Goal: Task Accomplishment & Management: Manage account settings

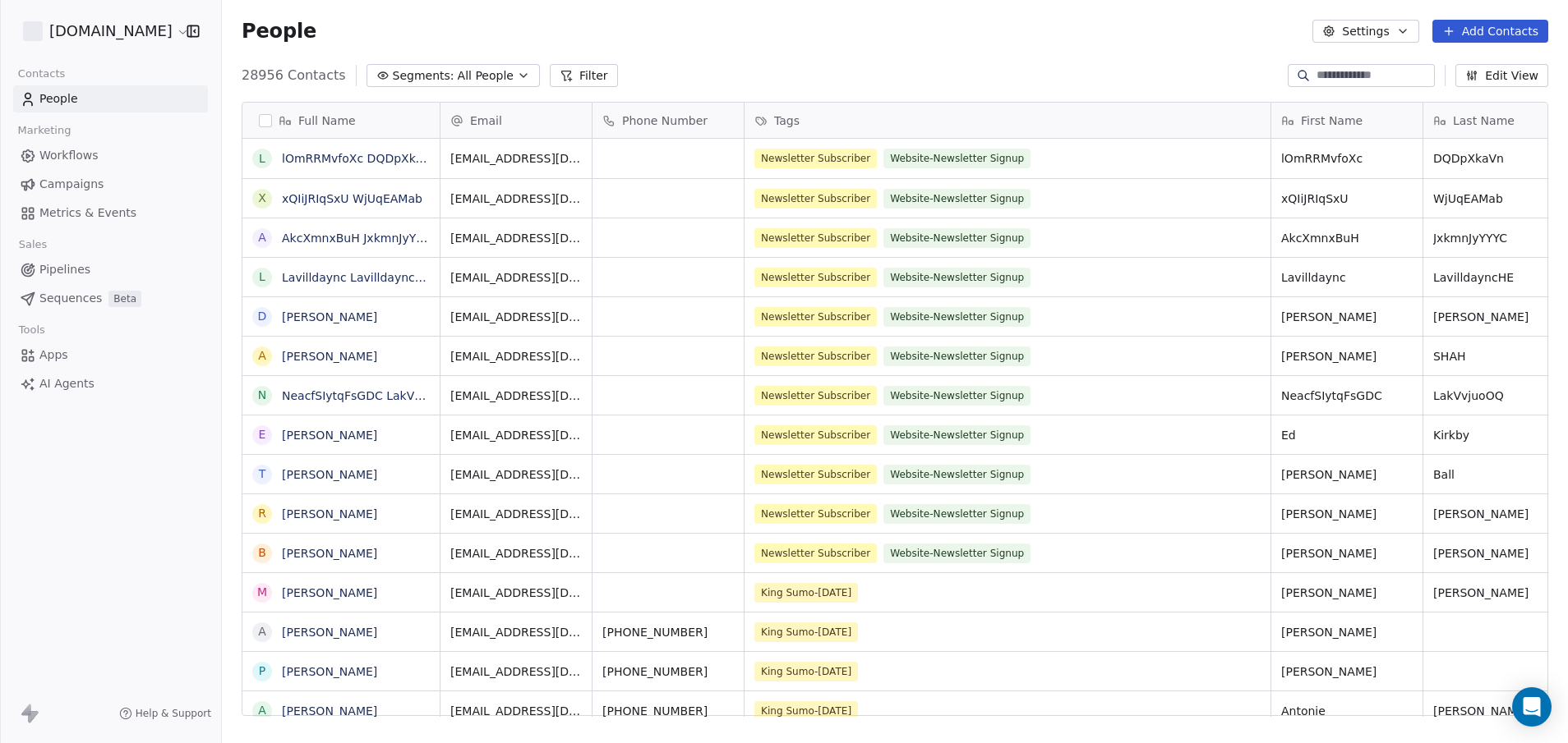
scroll to position [641, 1334]
click at [53, 183] on span "Campaigns" at bounding box center [71, 184] width 64 height 17
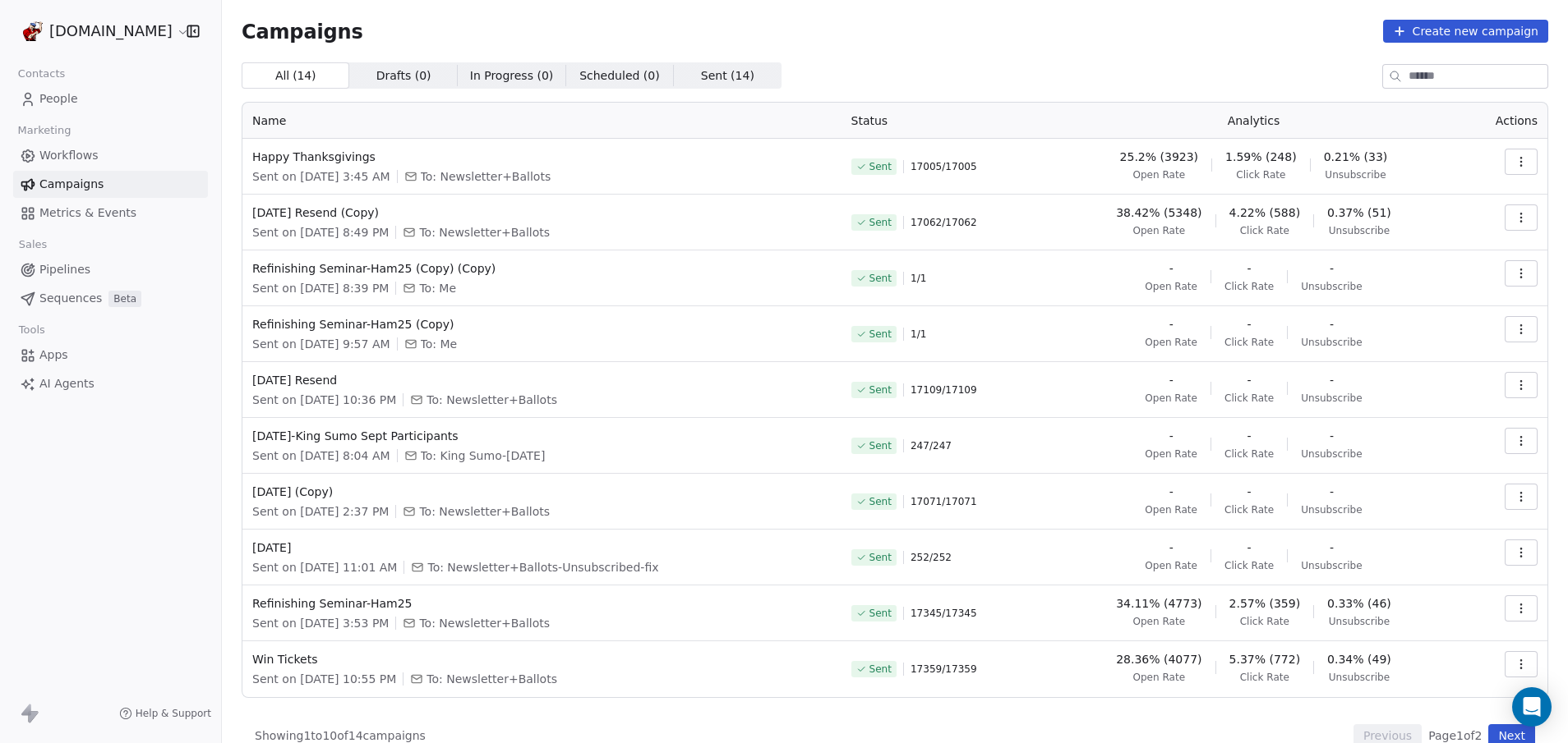
click at [1514, 171] on button "button" at bounding box center [1521, 161] width 33 height 26
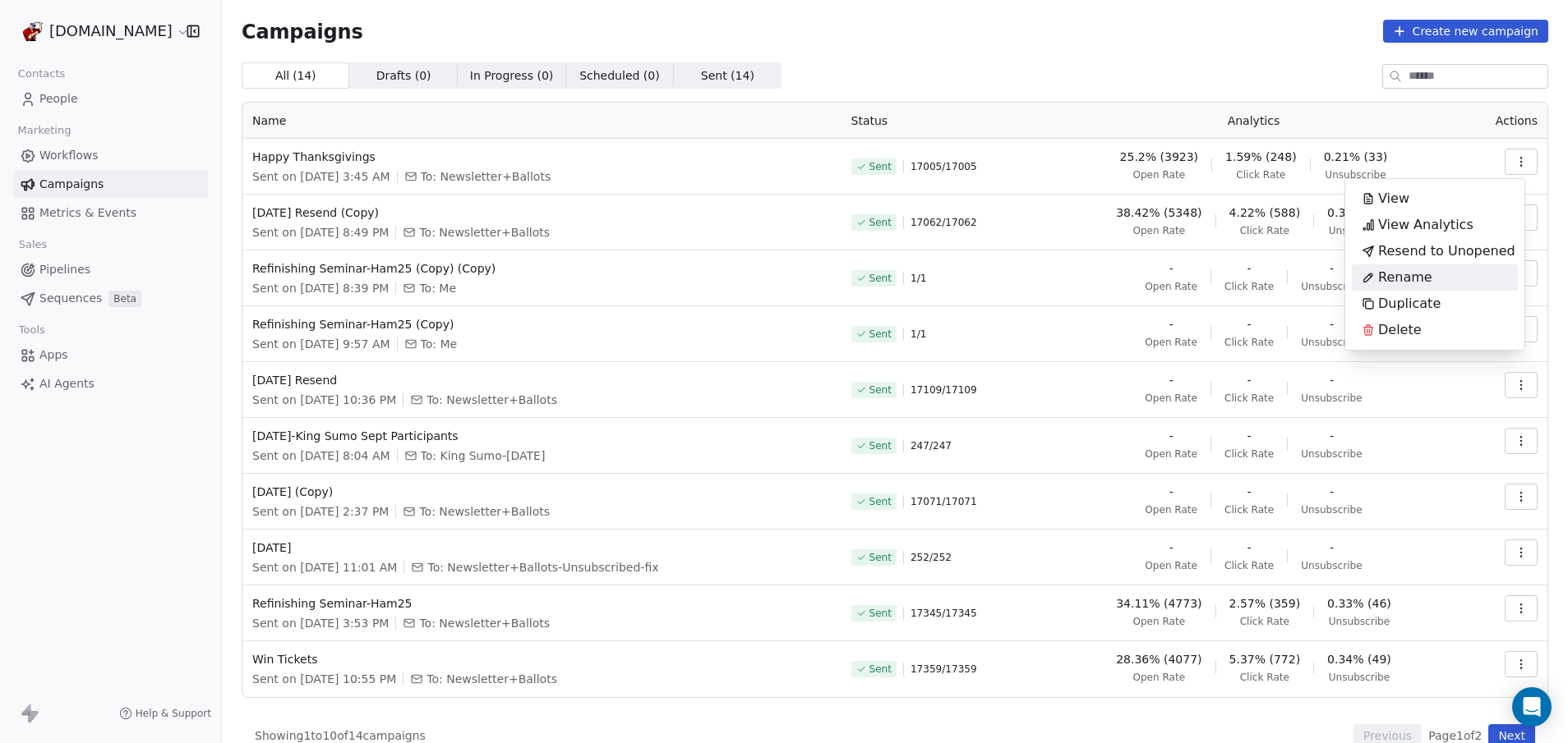
click at [1063, 291] on html "[DOMAIN_NAME] Contacts People Marketing Workflows Campaigns Metrics & Events Sa…" at bounding box center [784, 371] width 1568 height 743
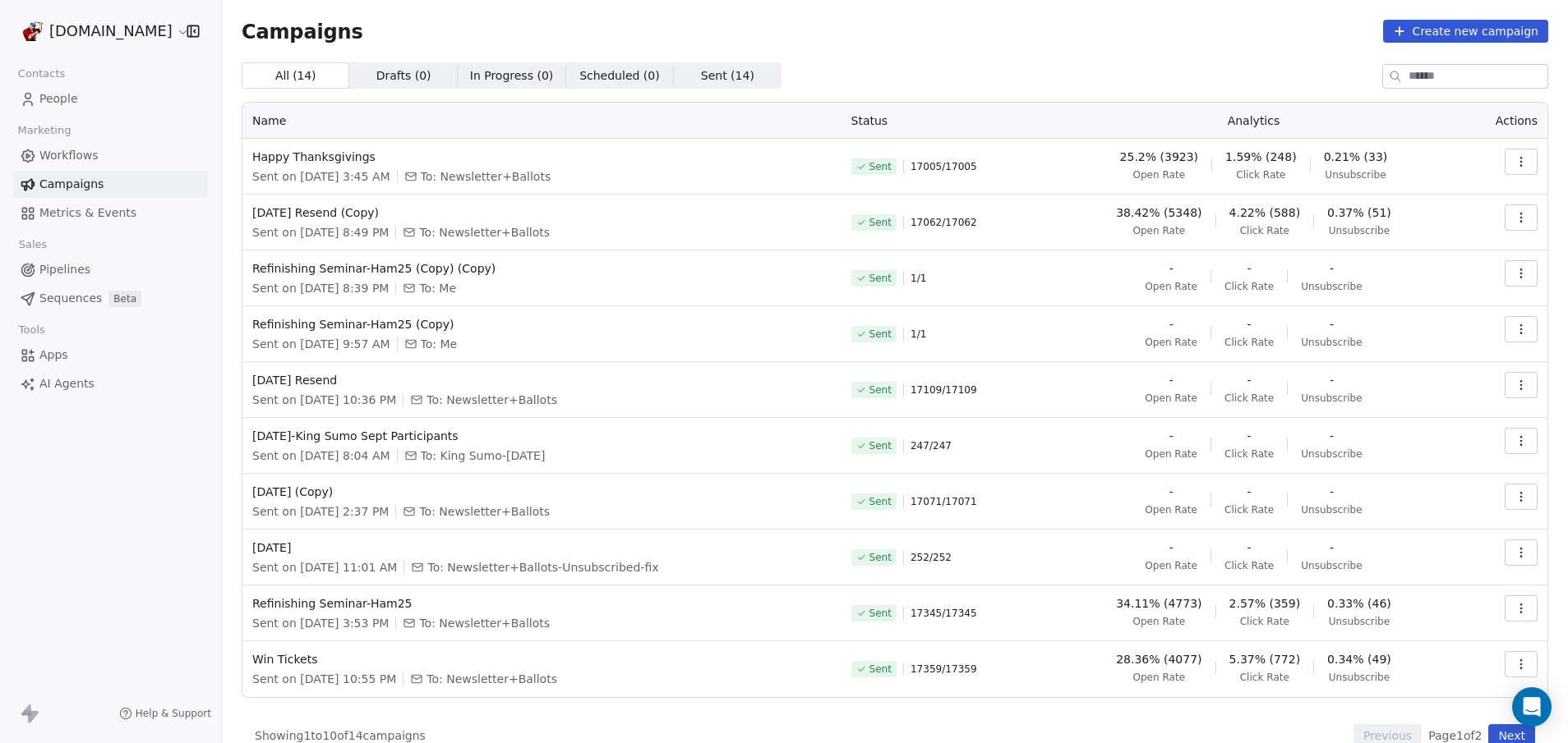
click at [1512, 284] on button "button" at bounding box center [1521, 273] width 33 height 26
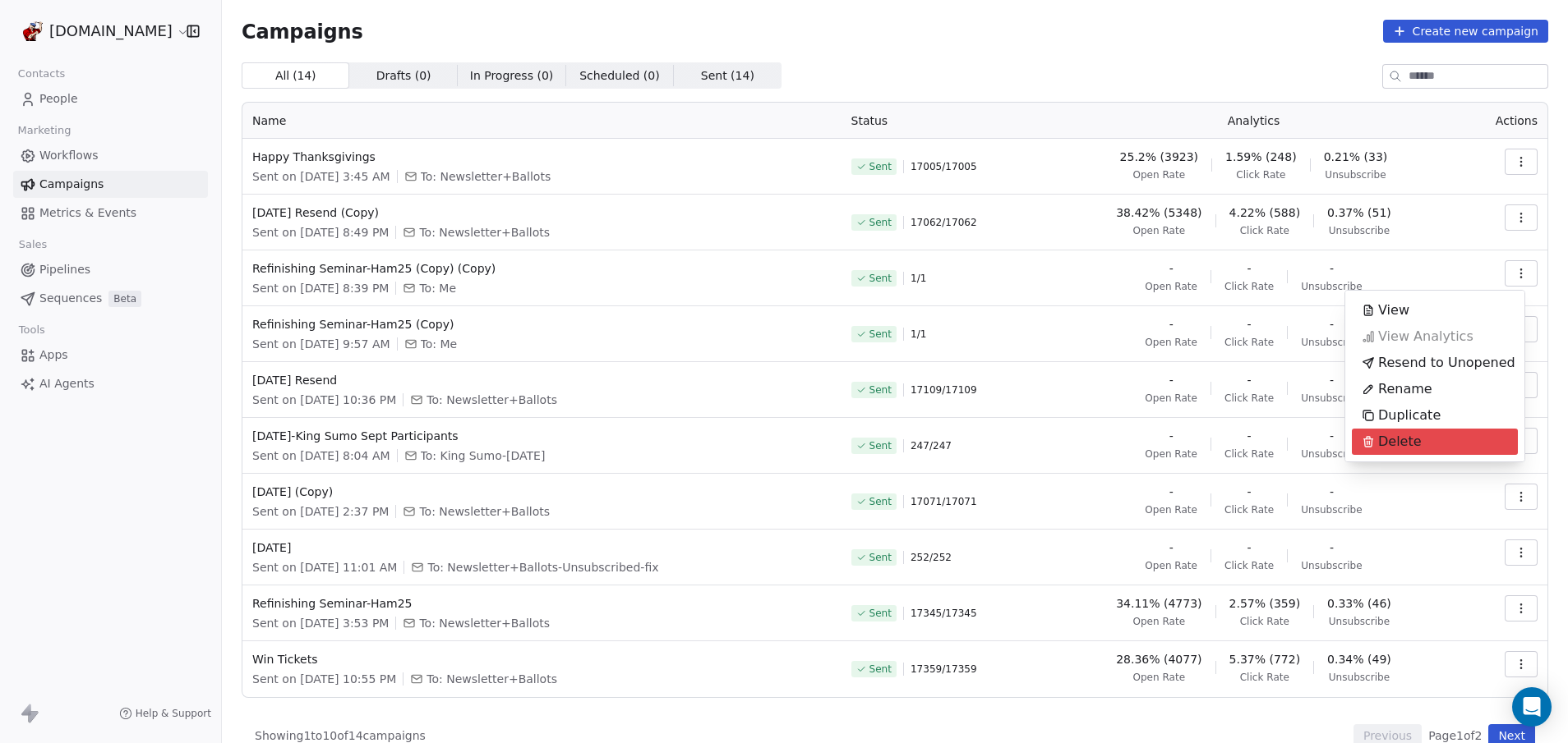
click at [1378, 438] on span "Delete" at bounding box center [1399, 442] width 44 height 20
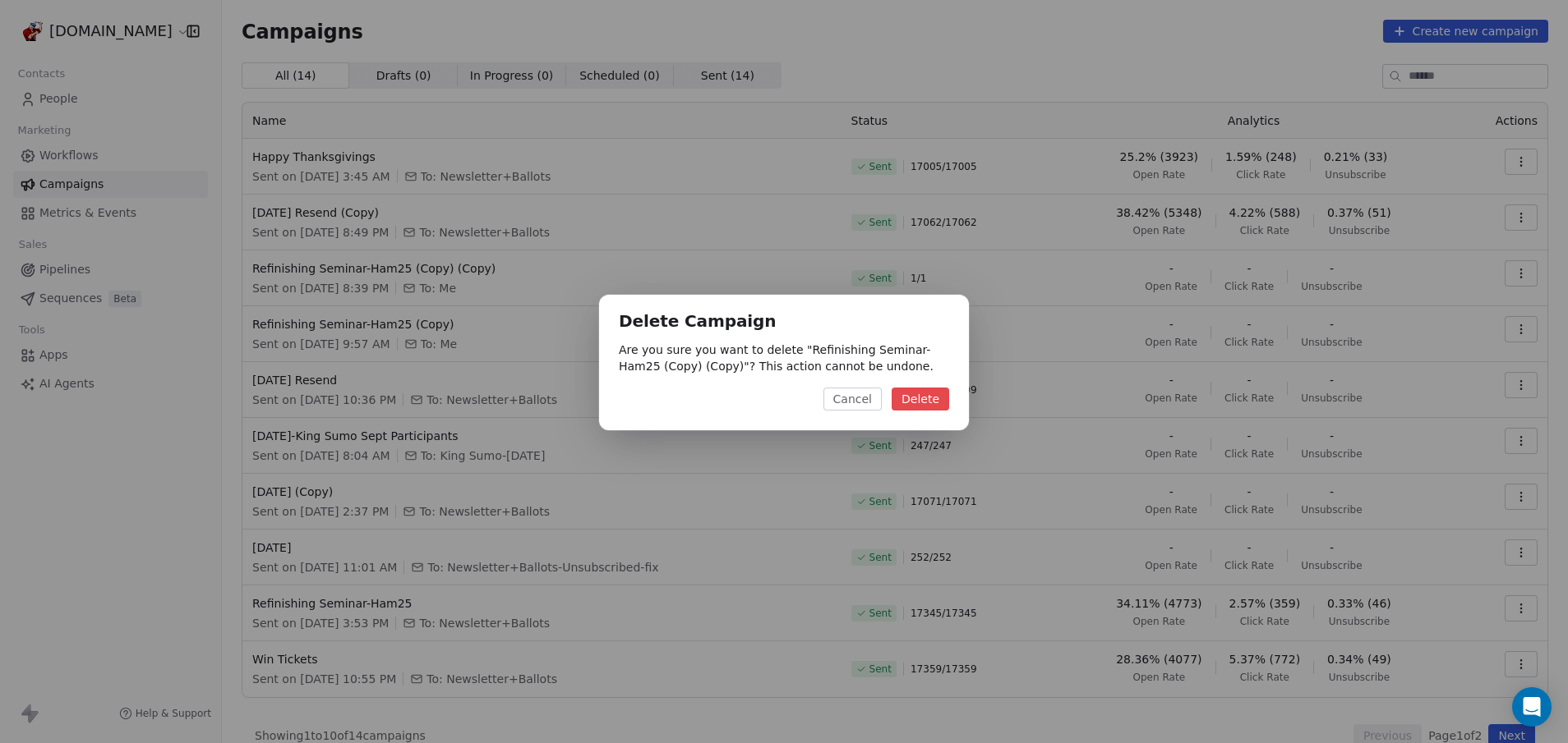
click at [938, 398] on button "Delete" at bounding box center [920, 400] width 57 height 23
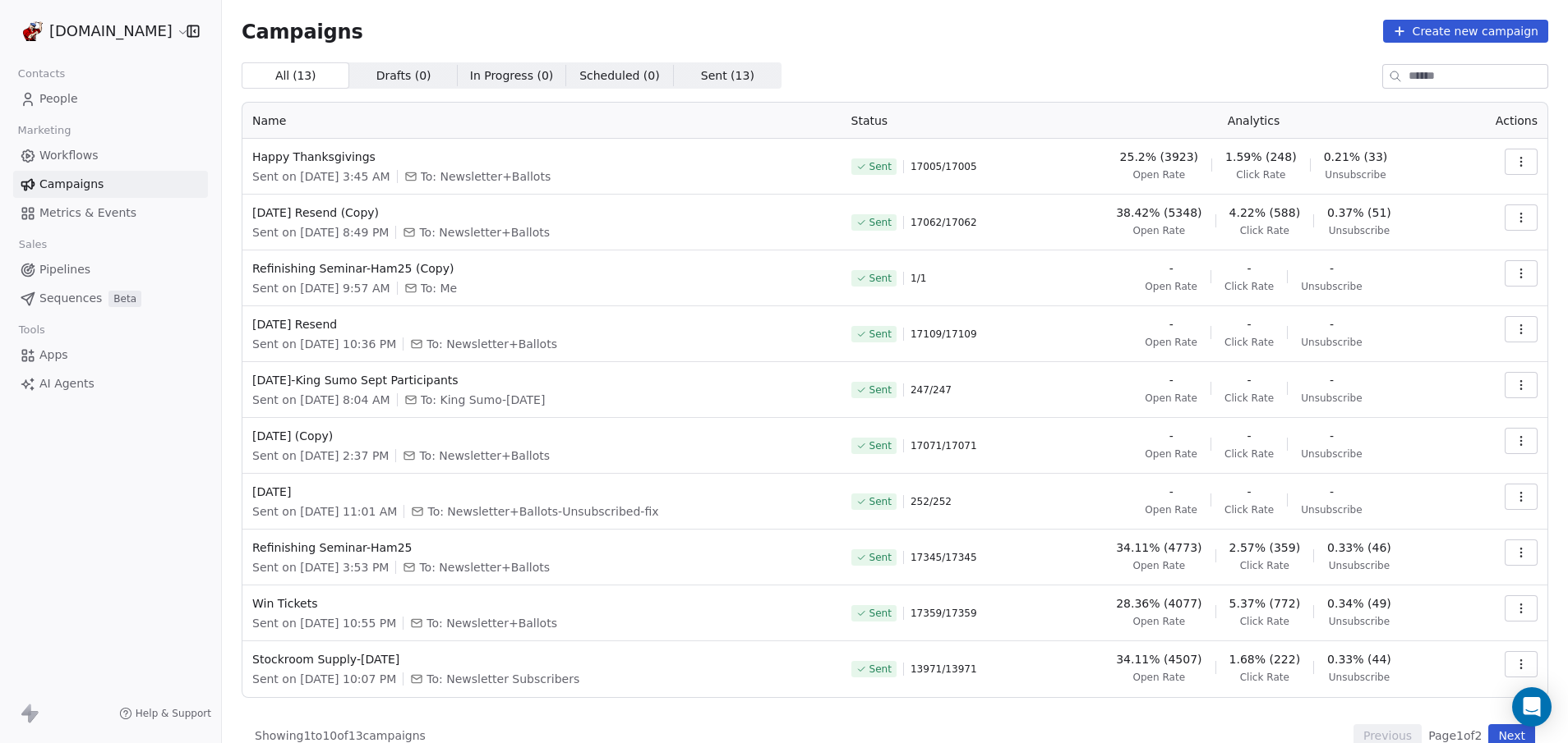
click at [1521, 334] on icon "button" at bounding box center [1521, 333] width 1 height 1
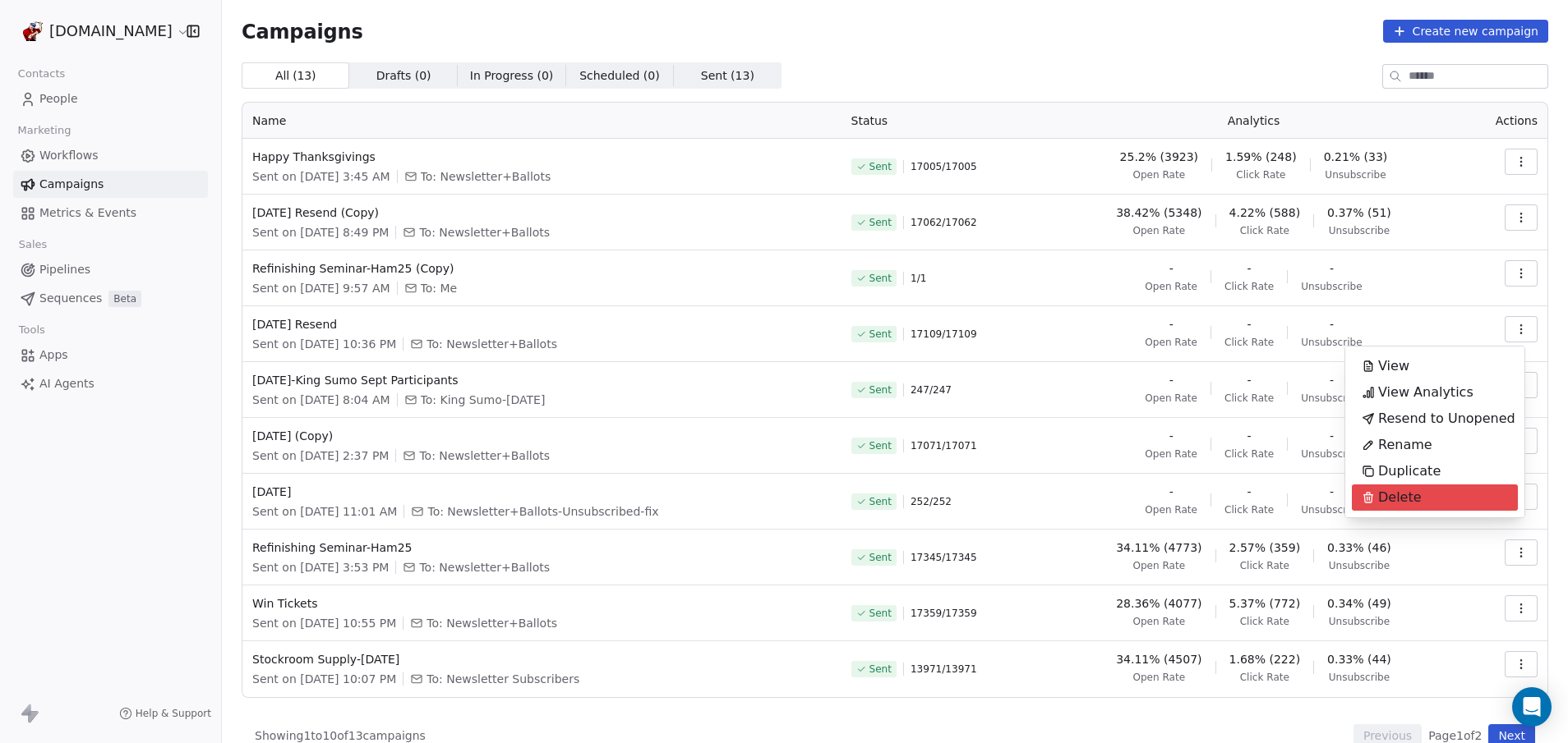
click at [1392, 493] on span "Delete" at bounding box center [1399, 498] width 44 height 20
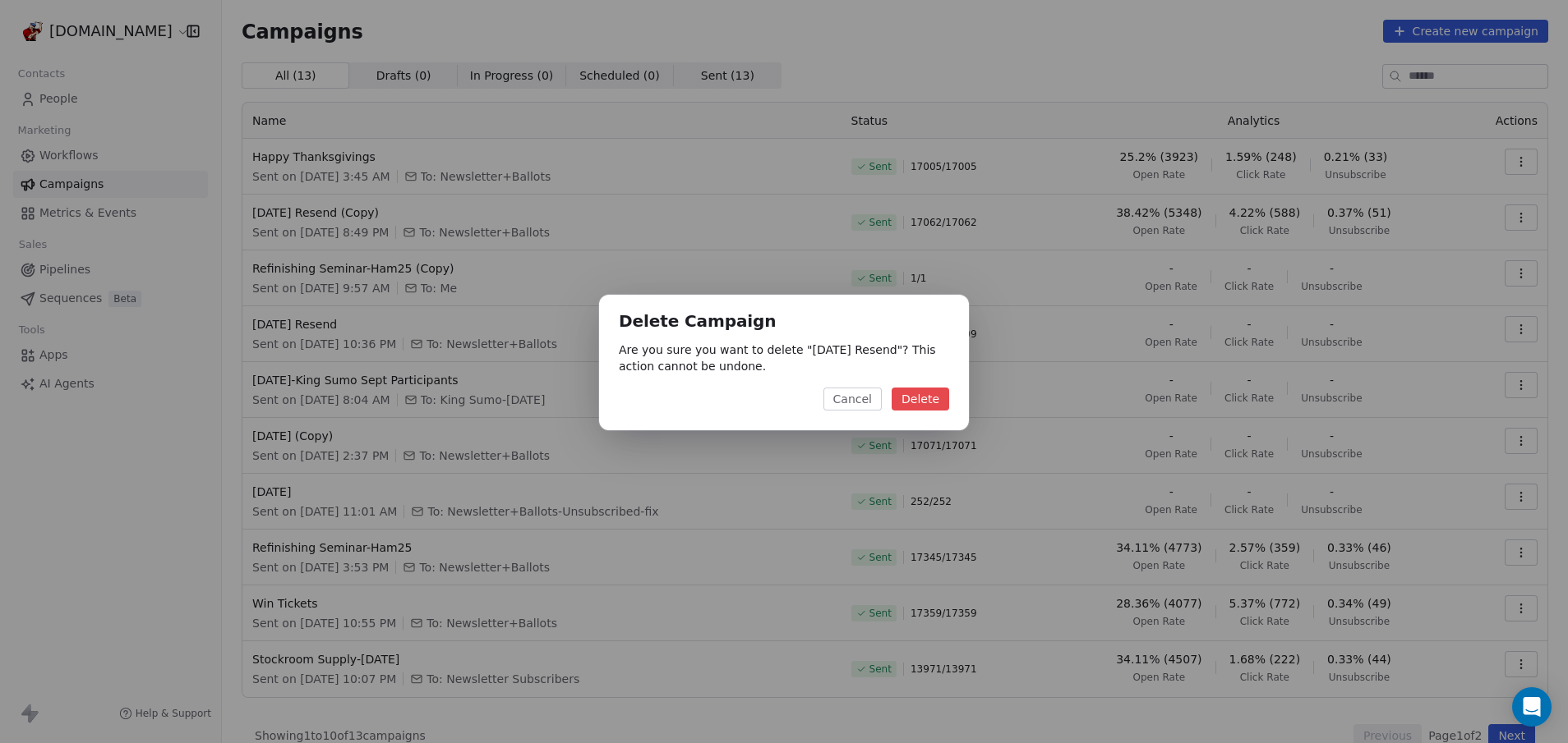
click at [927, 404] on button "Delete" at bounding box center [920, 400] width 57 height 23
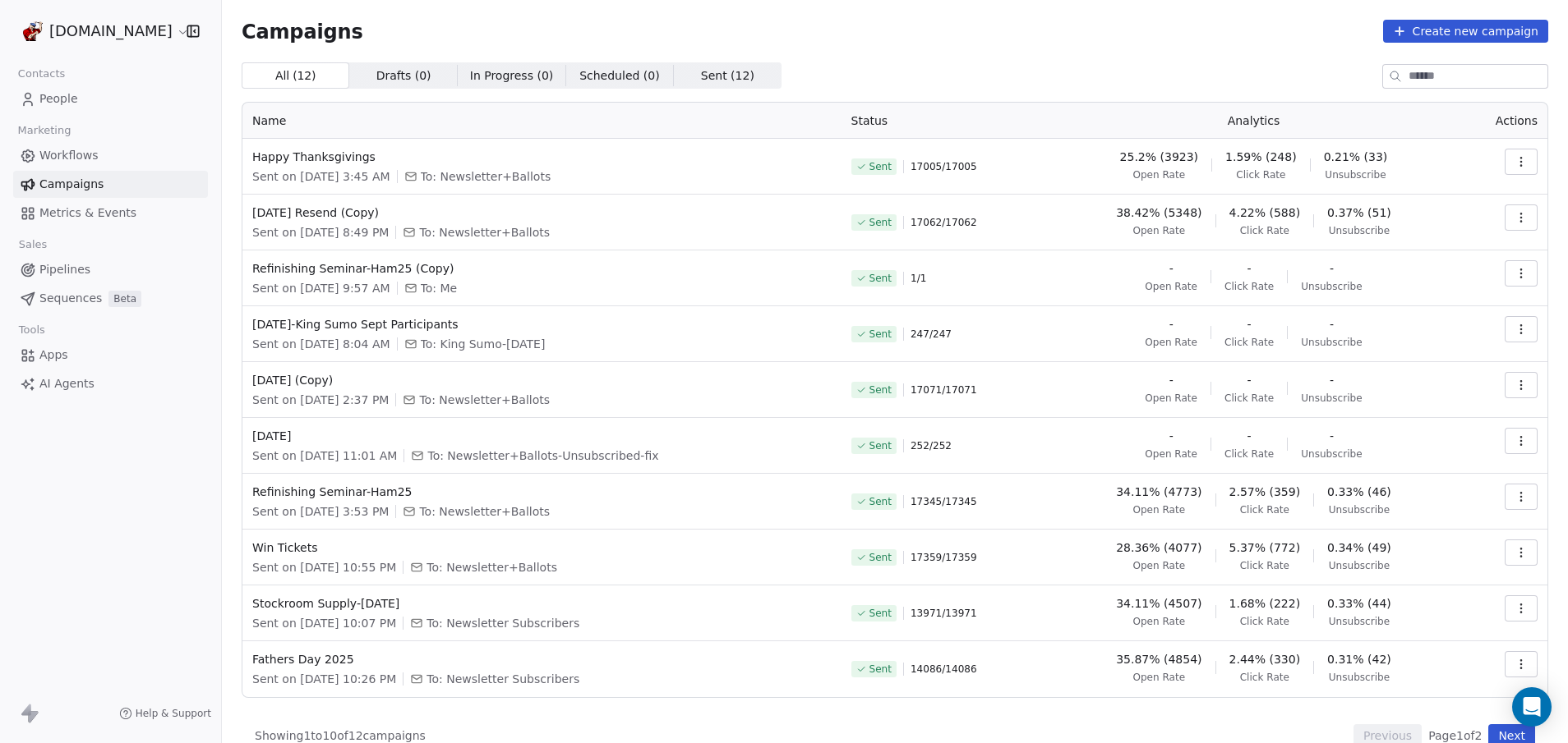
click at [1514, 269] on icon "button" at bounding box center [1521, 273] width 13 height 13
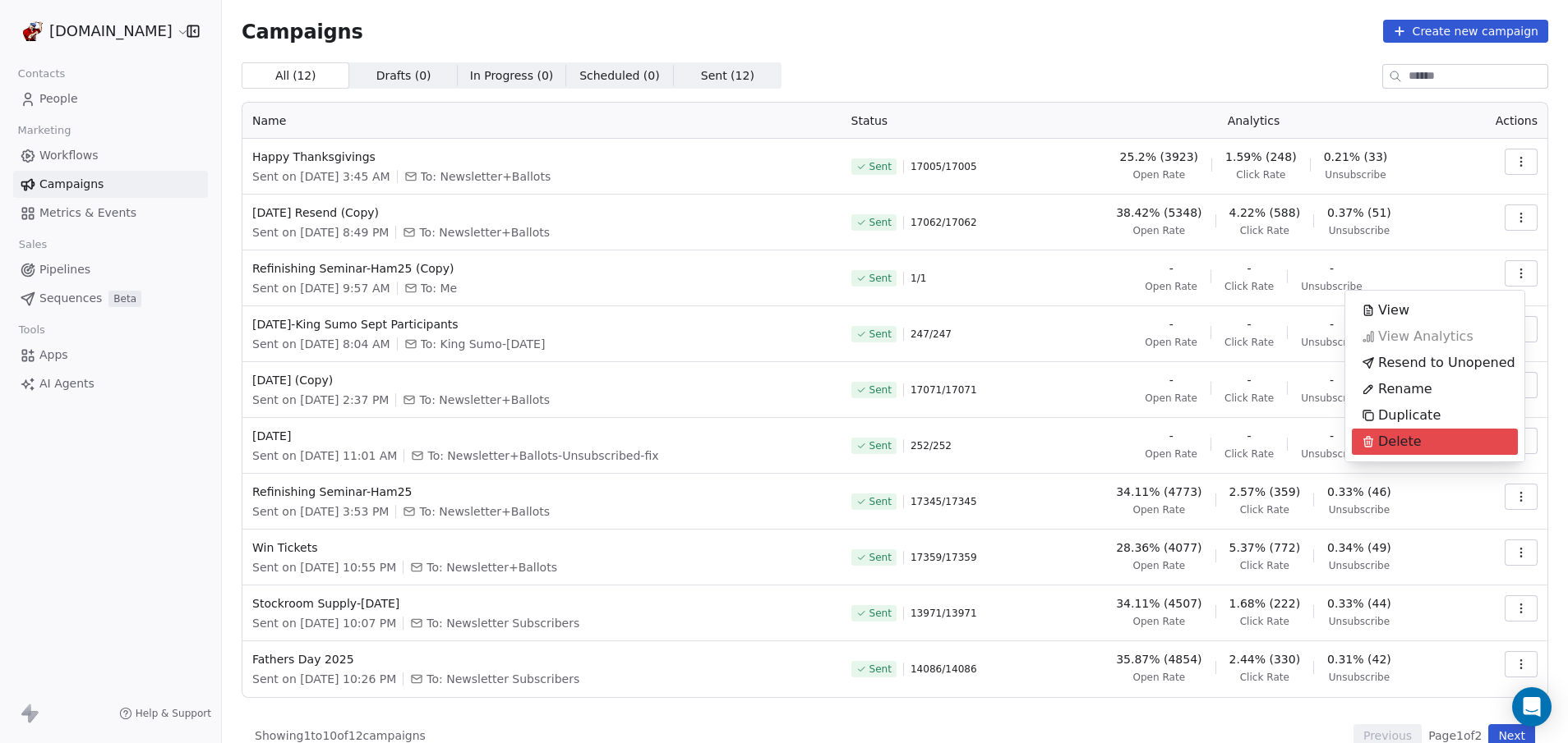
click at [1402, 440] on span "Delete" at bounding box center [1399, 442] width 44 height 20
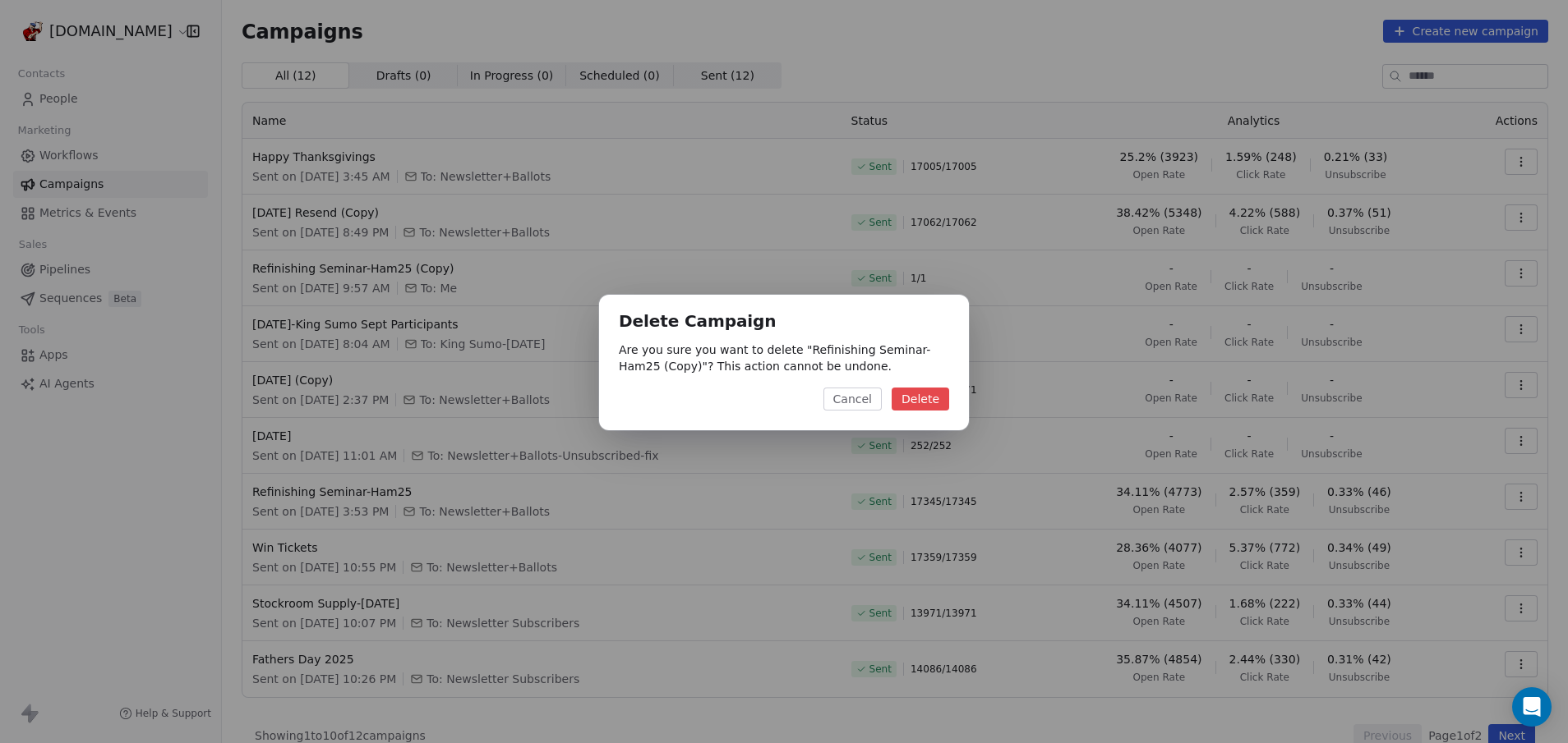
click at [932, 401] on button "Delete" at bounding box center [920, 400] width 57 height 23
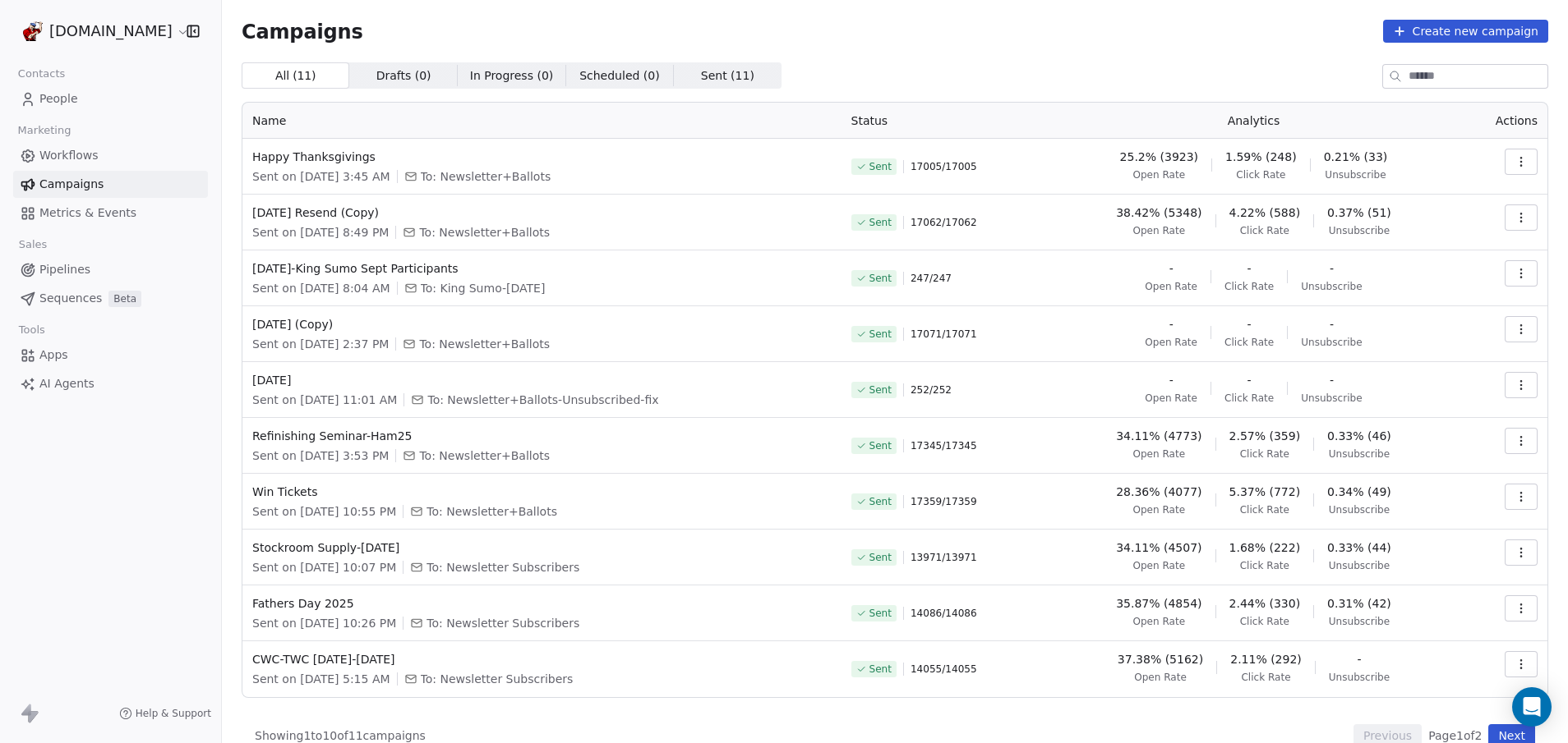
click at [1514, 161] on icon "button" at bounding box center [1521, 161] width 13 height 13
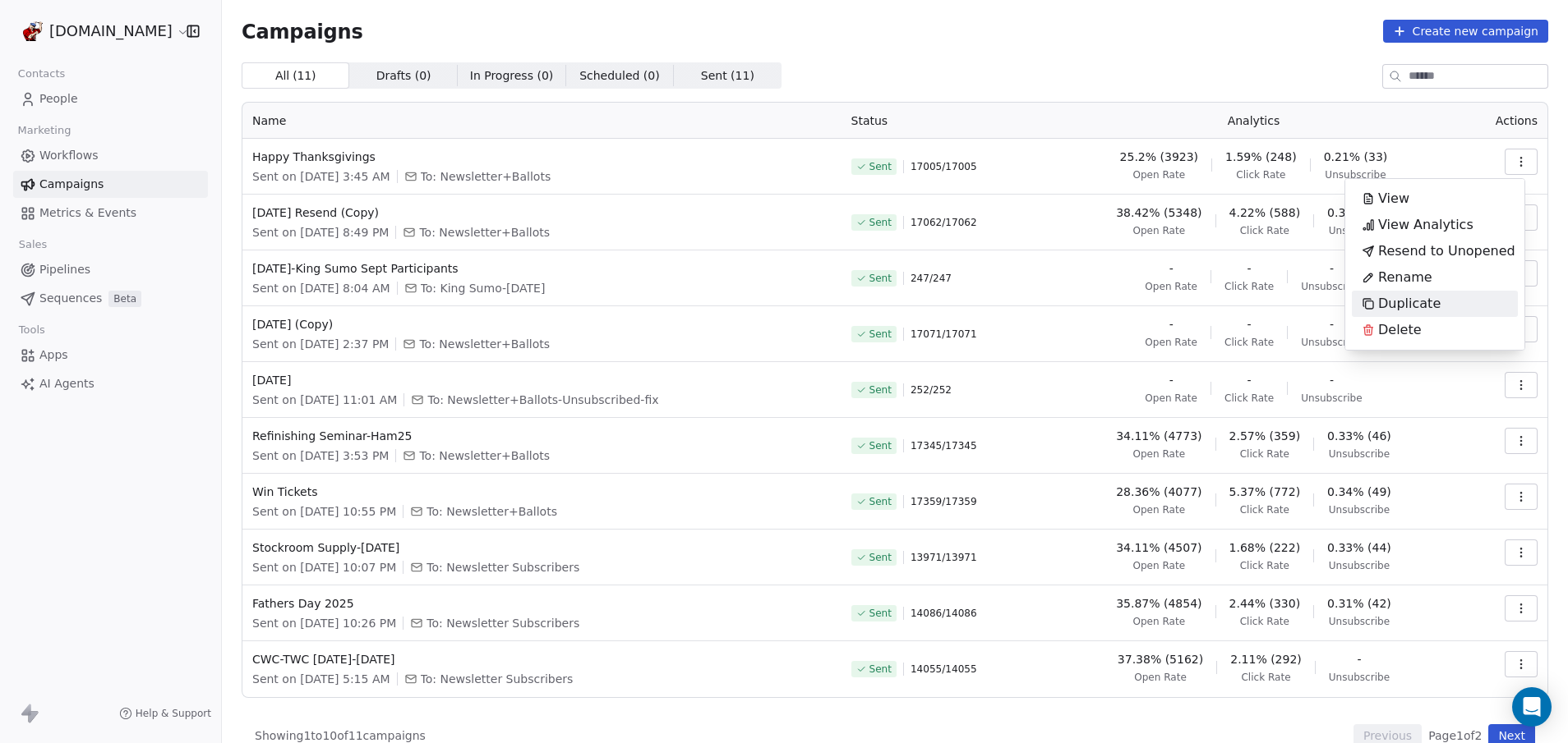
click at [1416, 309] on span "Duplicate" at bounding box center [1409, 304] width 62 height 20
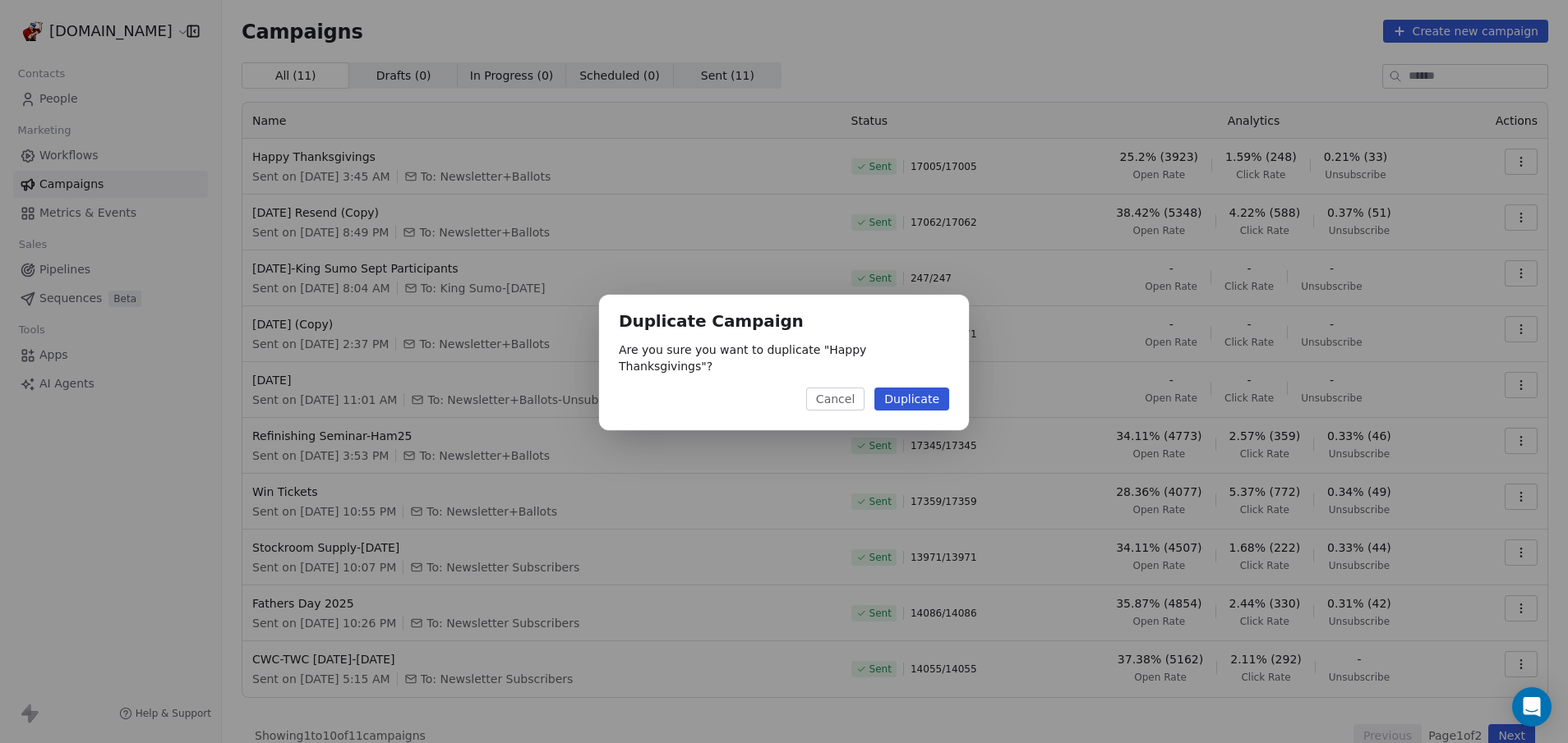
click at [925, 398] on button "Duplicate" at bounding box center [912, 400] width 75 height 23
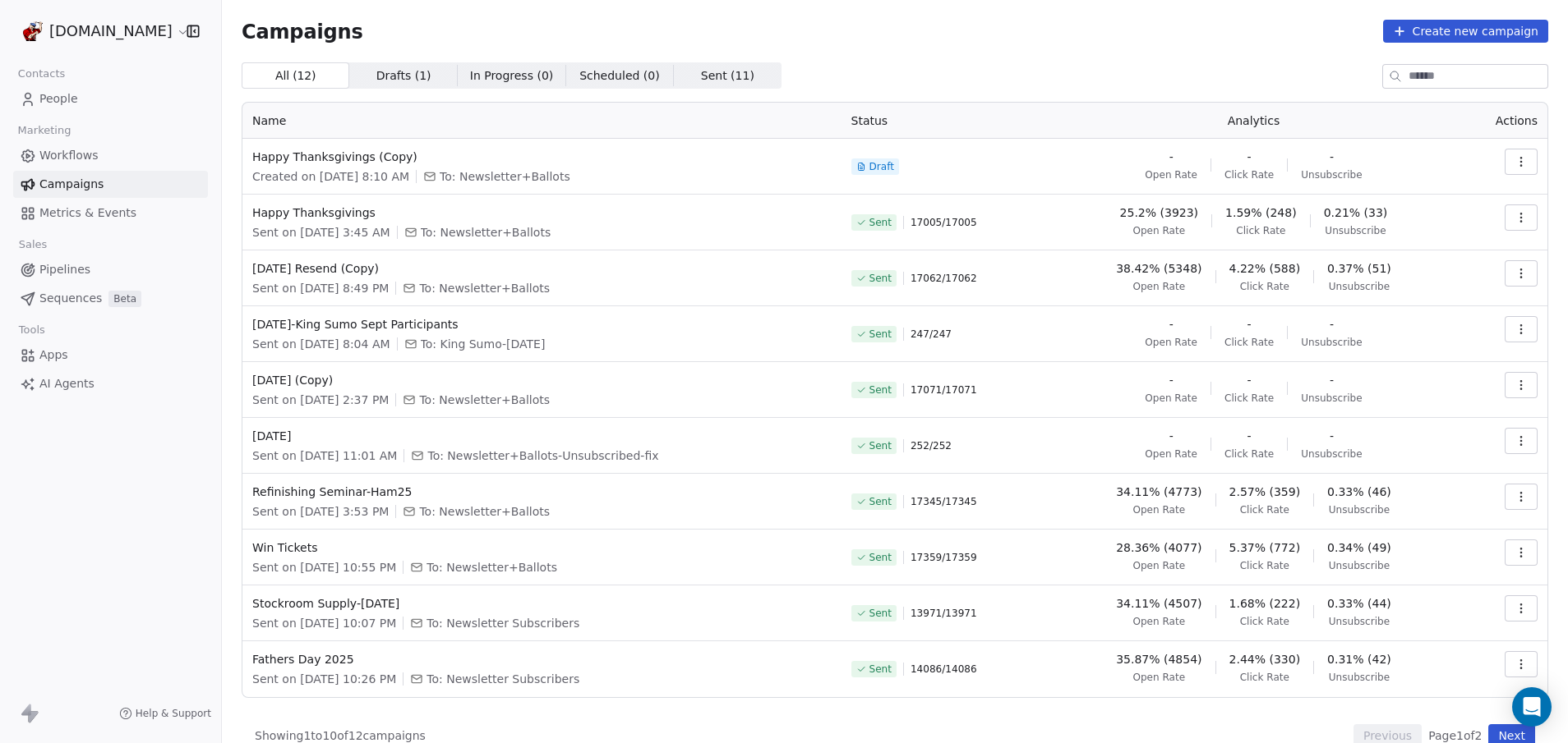
click at [1514, 167] on icon "button" at bounding box center [1521, 161] width 13 height 13
click at [1394, 209] on div "Edit" at bounding box center [1382, 198] width 62 height 26
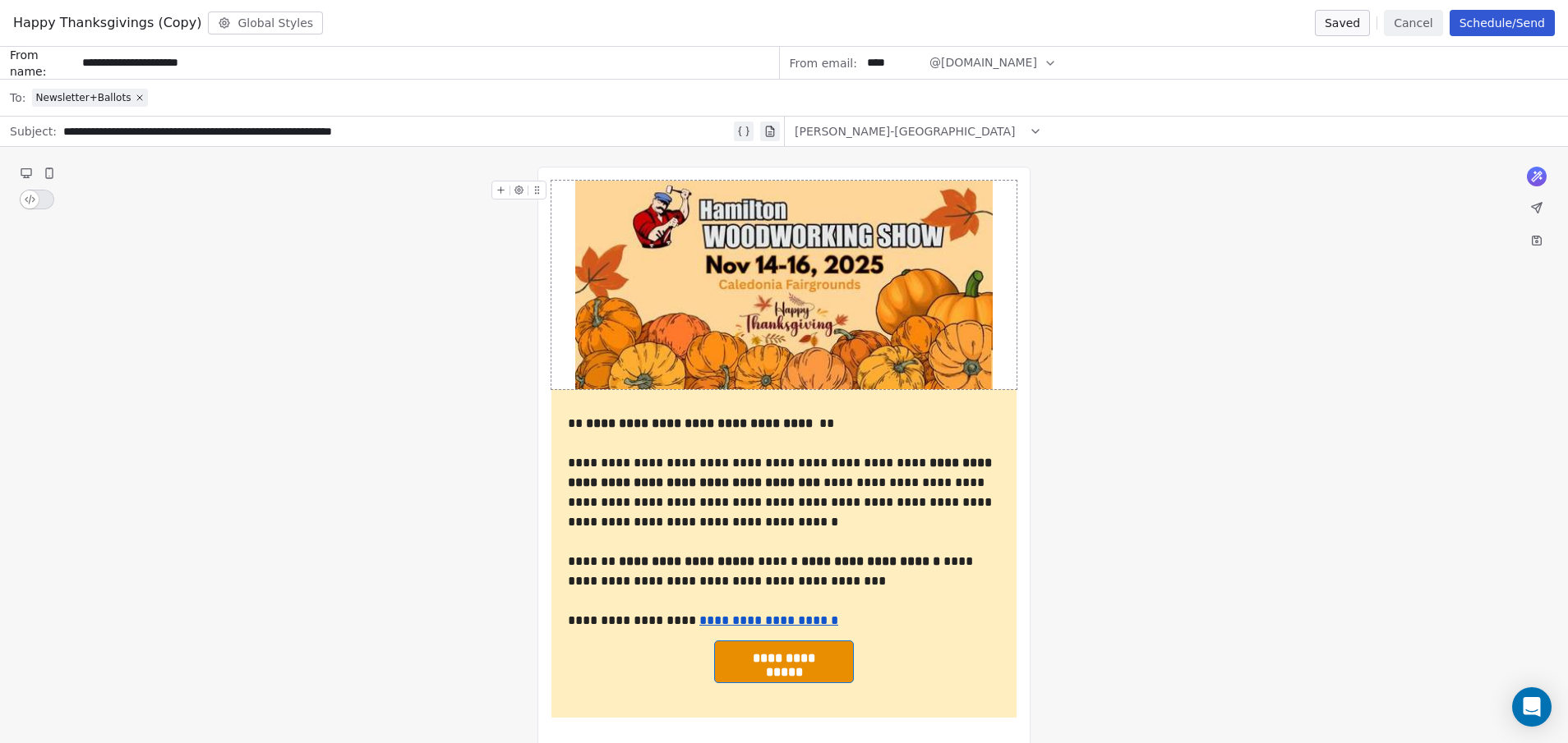
click at [1423, 25] on button "Cancel" at bounding box center [1413, 22] width 58 height 26
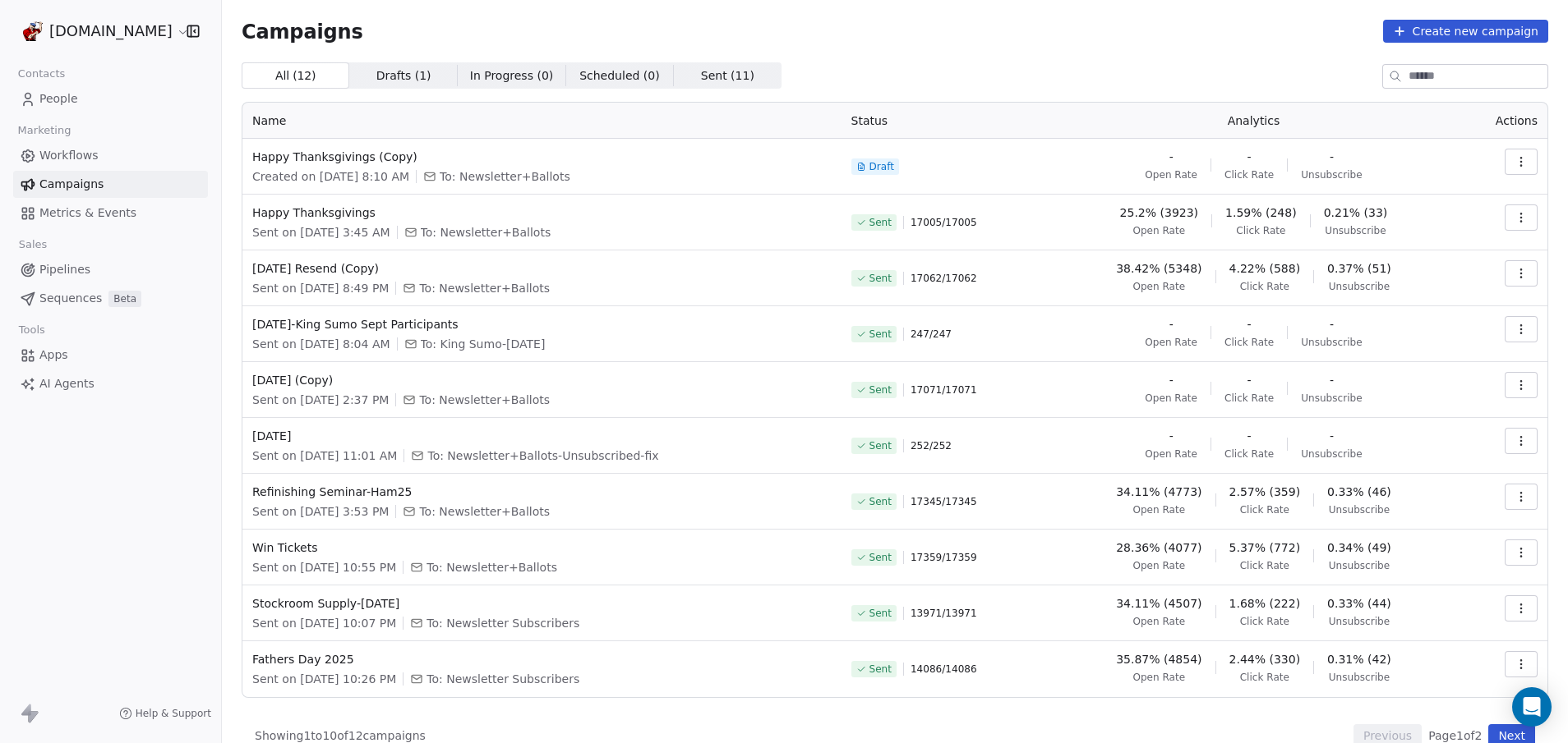
click at [1507, 169] on button "button" at bounding box center [1521, 161] width 33 height 26
click at [1412, 224] on span "Rename" at bounding box center [1405, 225] width 54 height 20
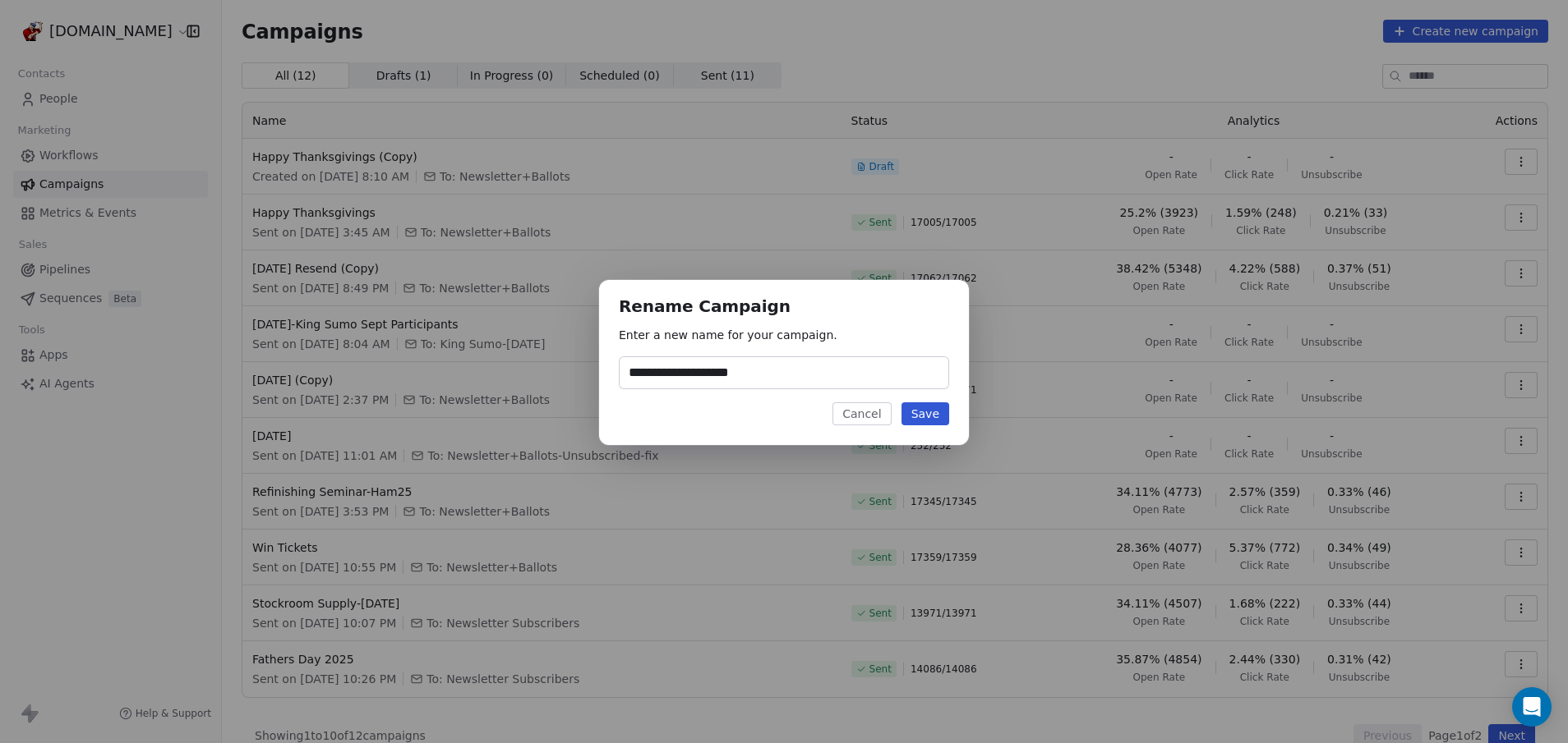
type input "**********"
click at [940, 416] on button "Save" at bounding box center [925, 414] width 47 height 23
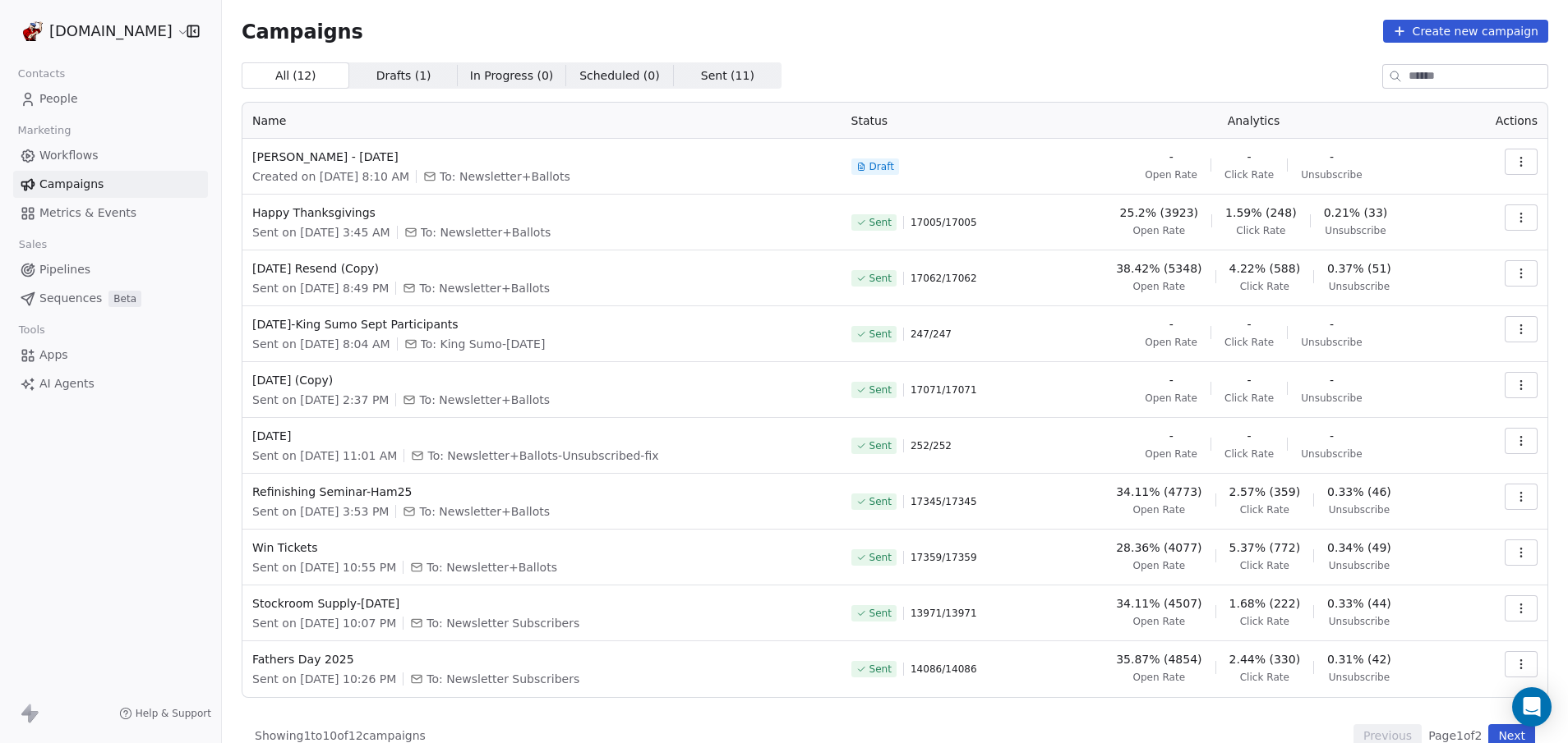
click at [1514, 159] on icon "button" at bounding box center [1521, 161] width 13 height 13
click at [1398, 202] on span "Edit" at bounding box center [1390, 199] width 26 height 20
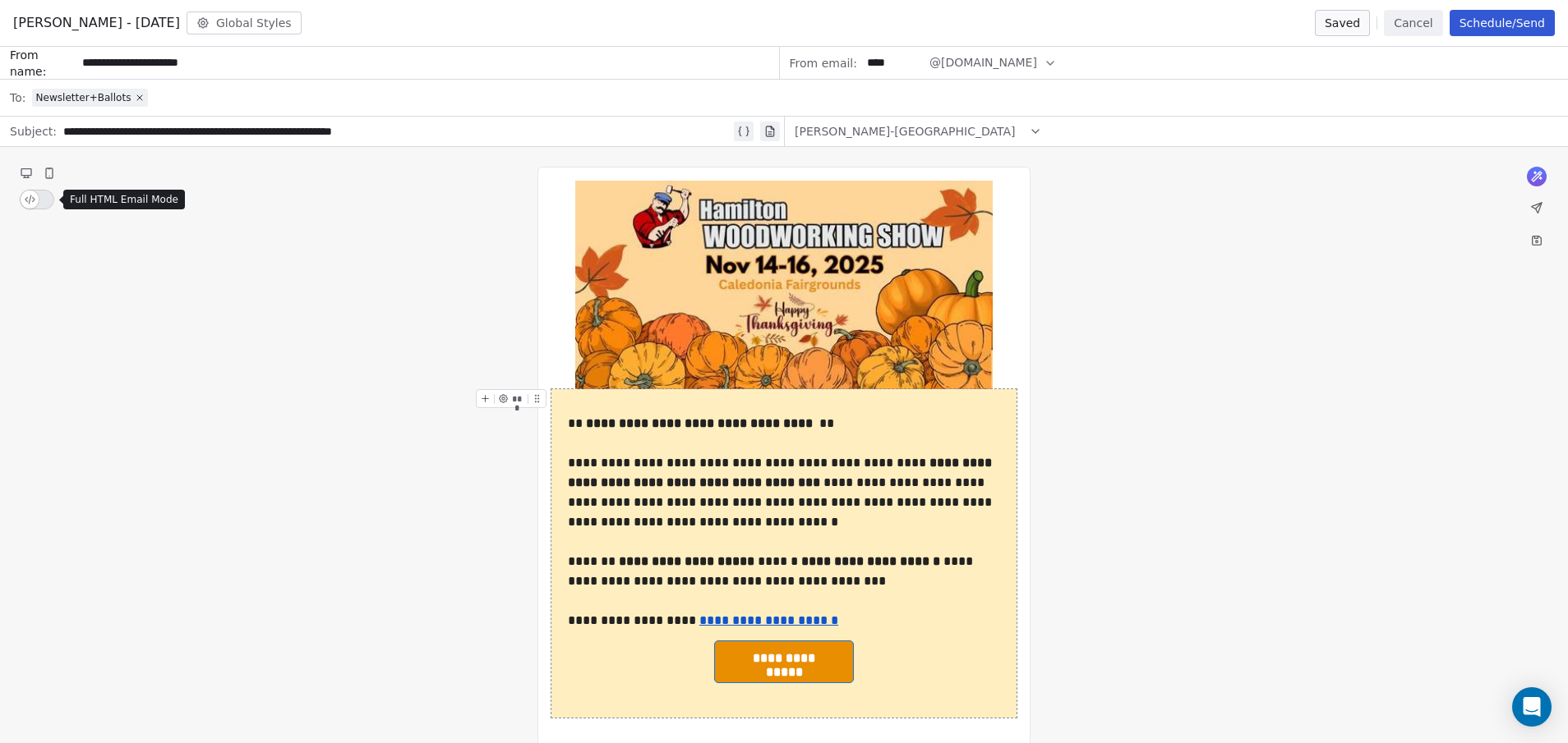
click at [50, 201] on button "button" at bounding box center [37, 200] width 35 height 20
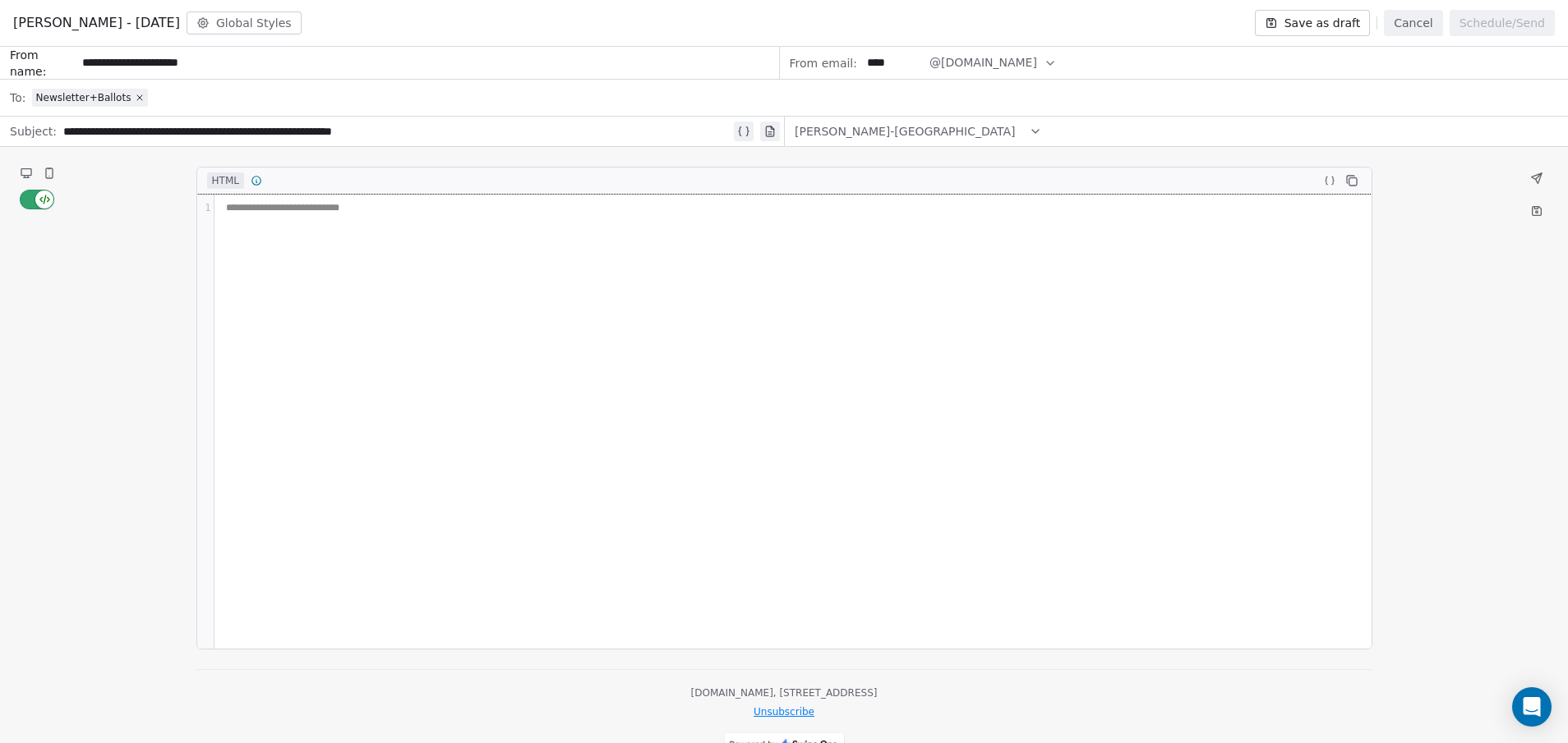
click at [235, 211] on div "**********" at bounding box center [793, 209] width 1144 height 14
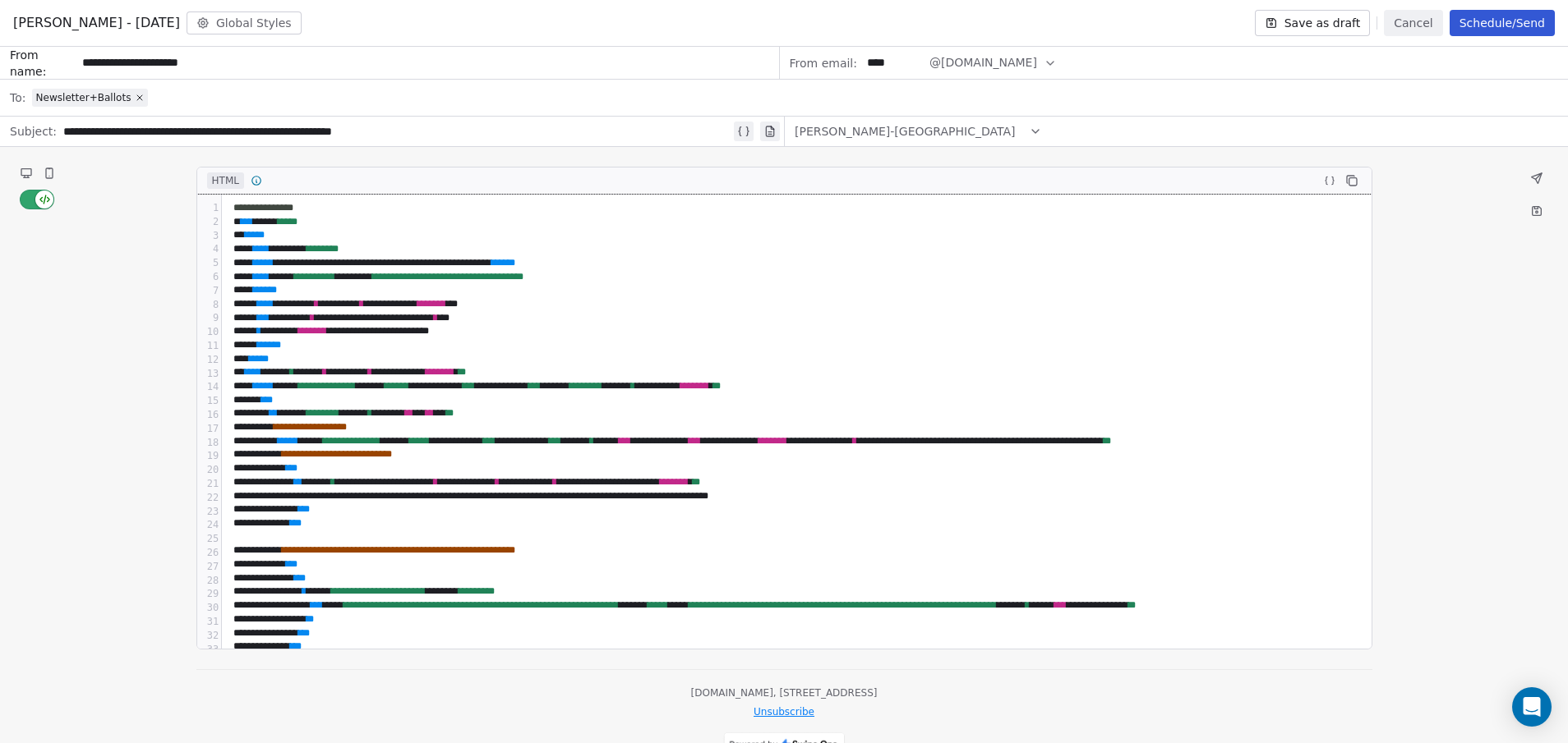
scroll to position [1140, 0]
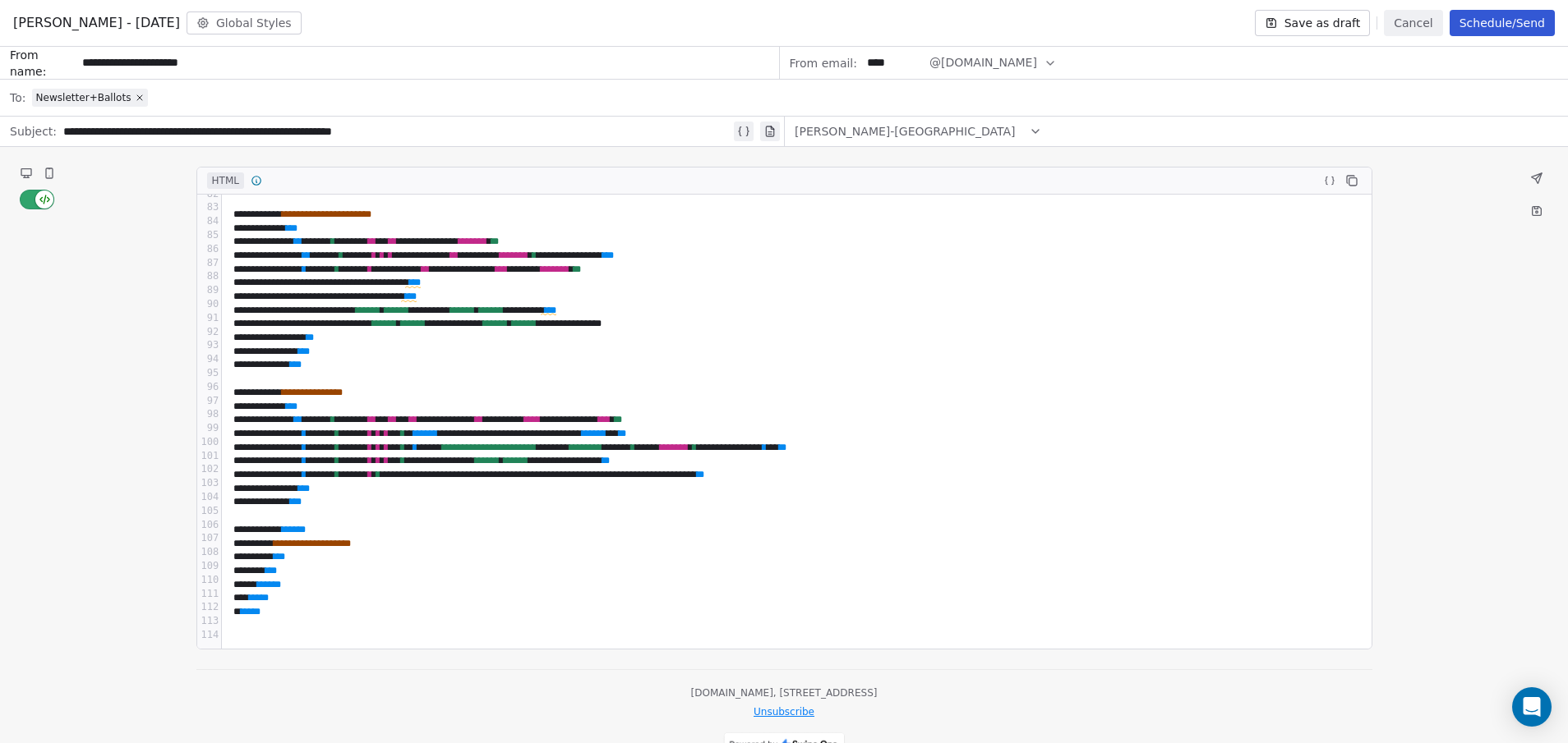
click at [22, 202] on button "button" at bounding box center [37, 200] width 35 height 20
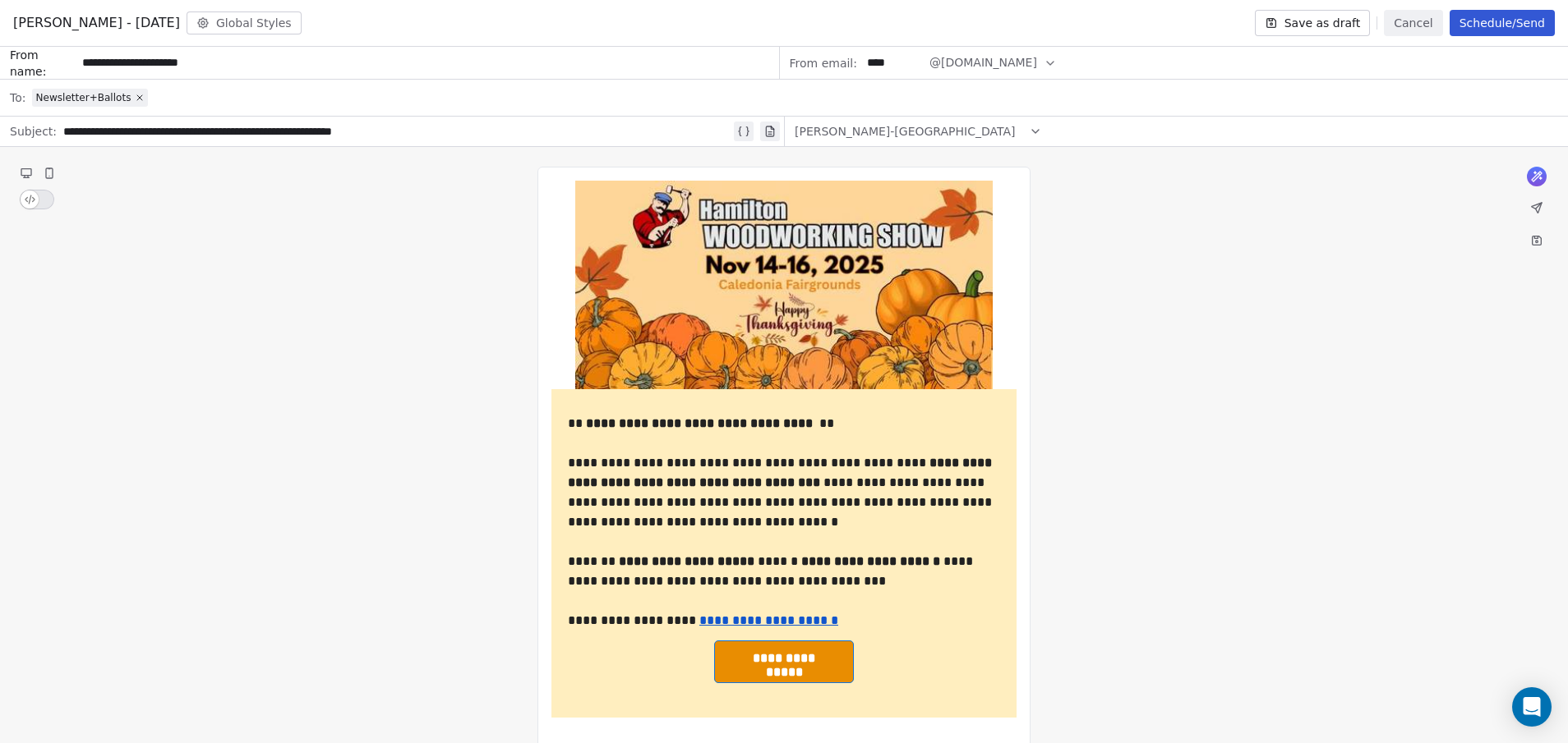
click at [53, 202] on button "button" at bounding box center [37, 200] width 35 height 20
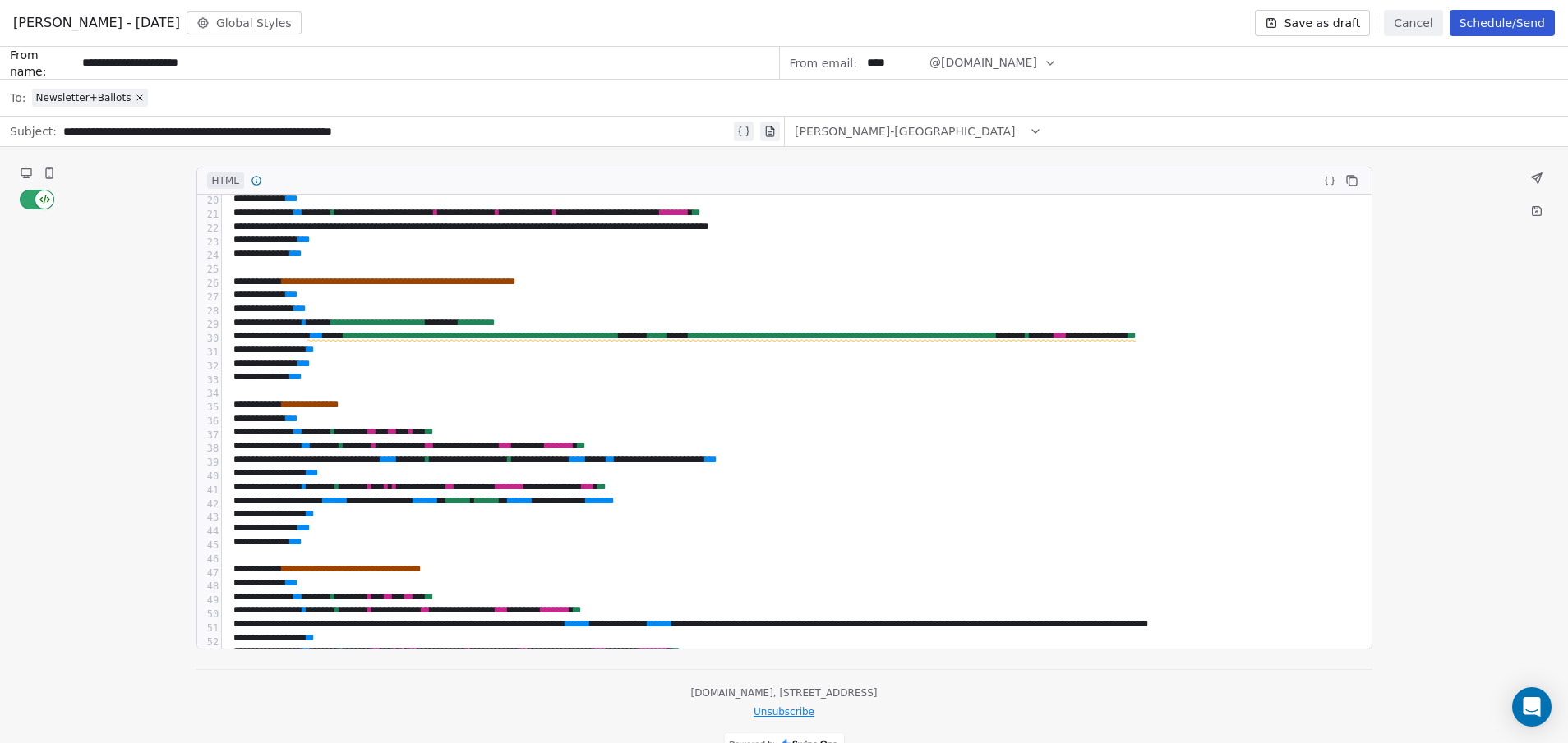
scroll to position [0, 0]
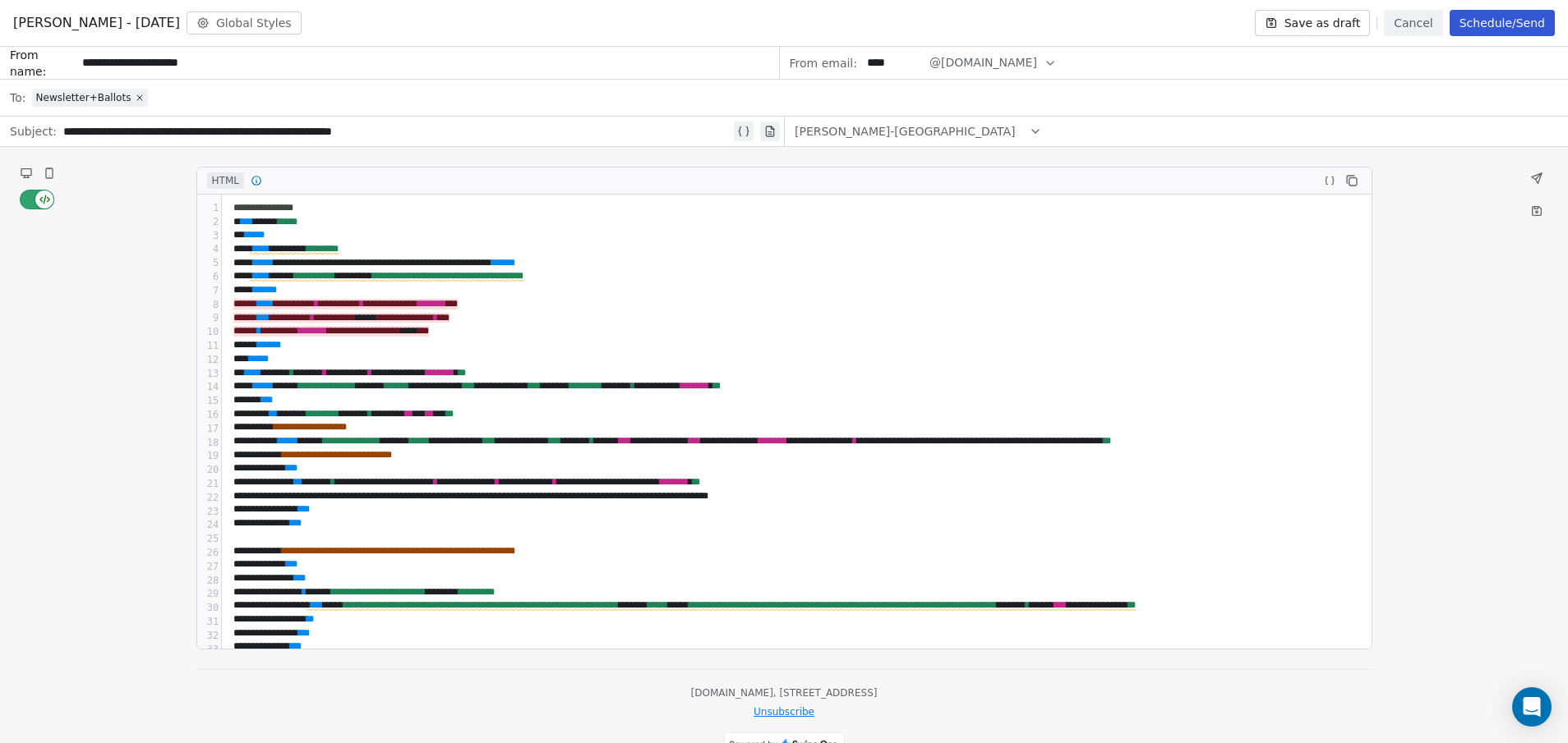
click at [1428, 25] on button "Cancel" at bounding box center [1413, 22] width 58 height 26
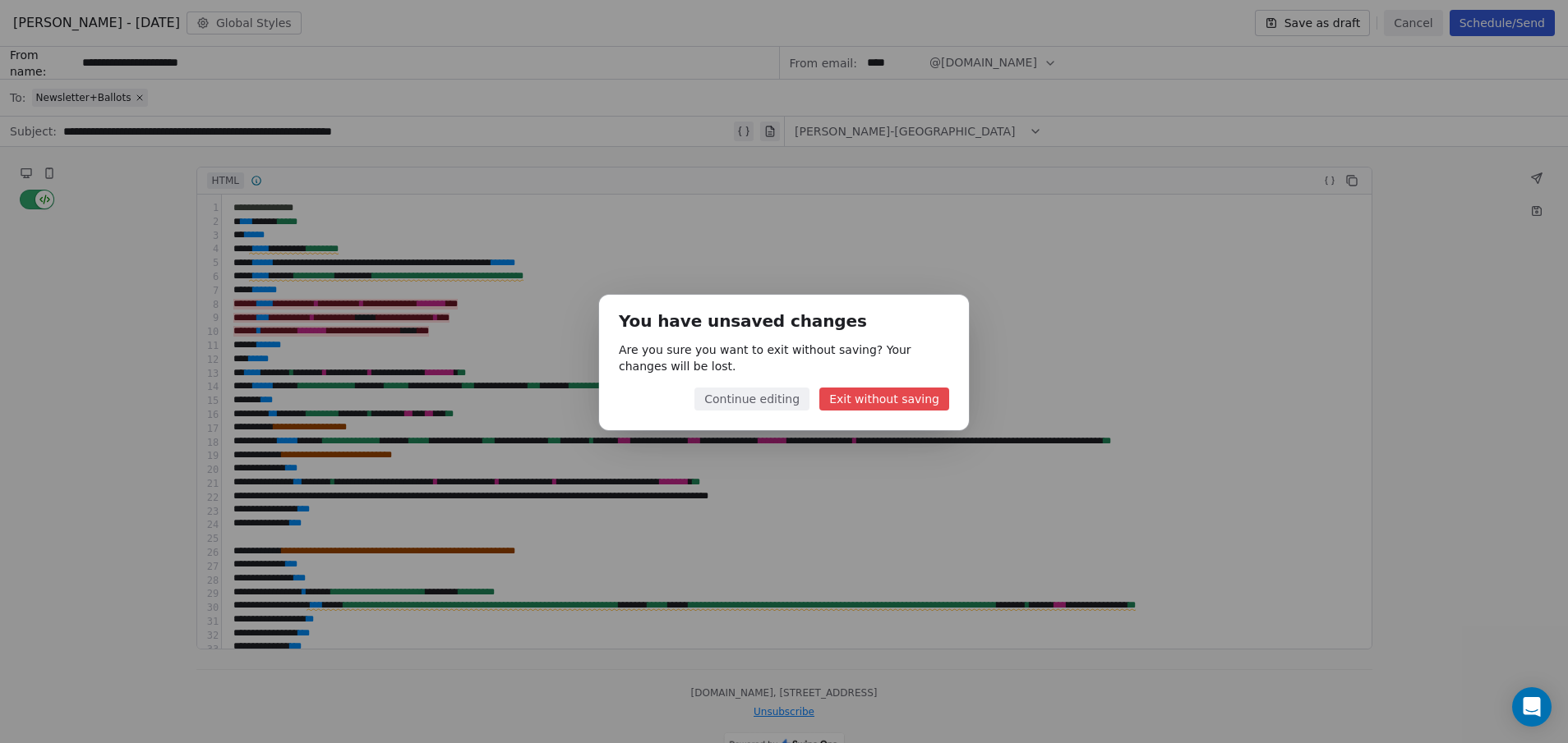
click at [870, 396] on button "Exit without saving" at bounding box center [884, 400] width 129 height 23
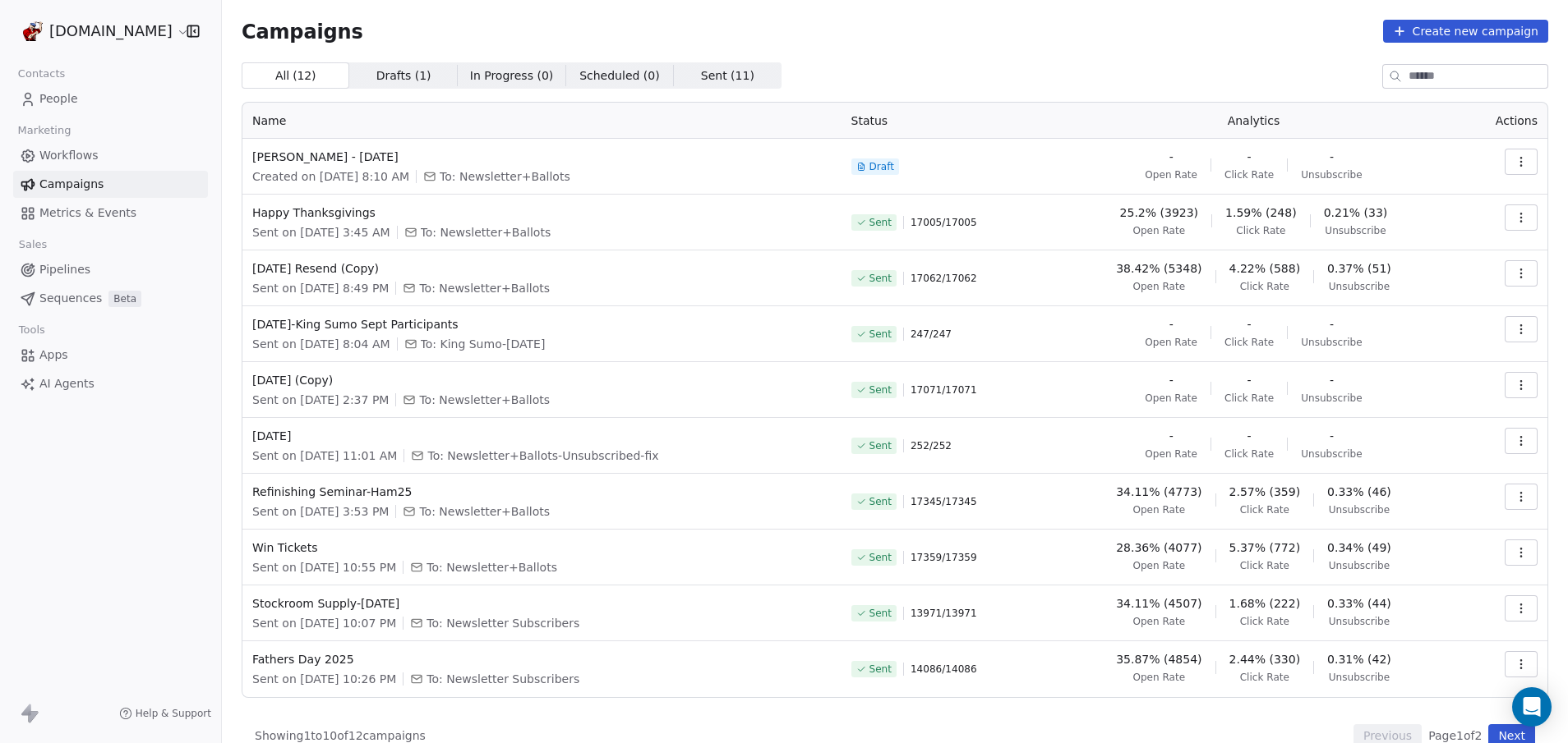
click at [1489, 25] on button "Create new campaign" at bounding box center [1465, 31] width 165 height 23
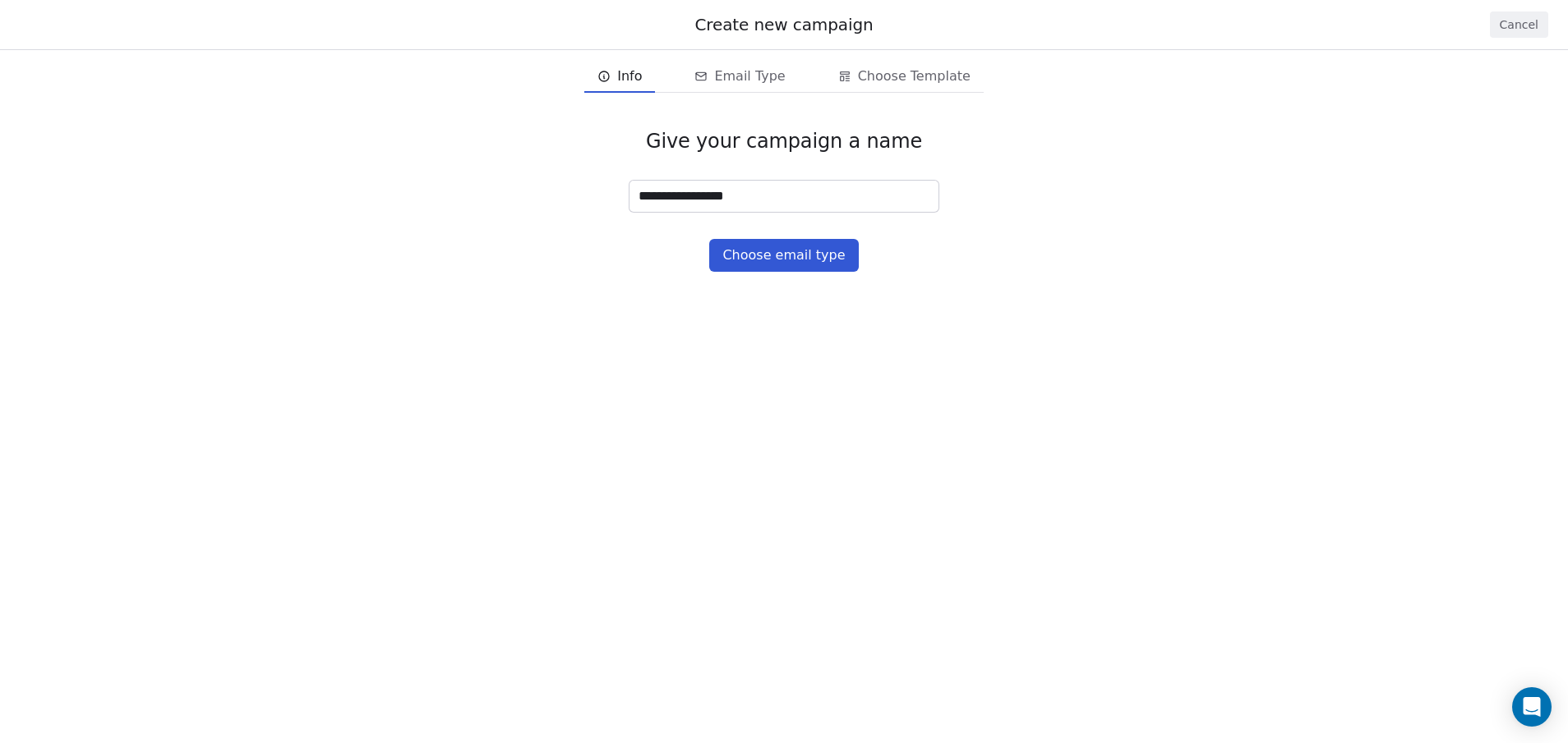
type input "**********"
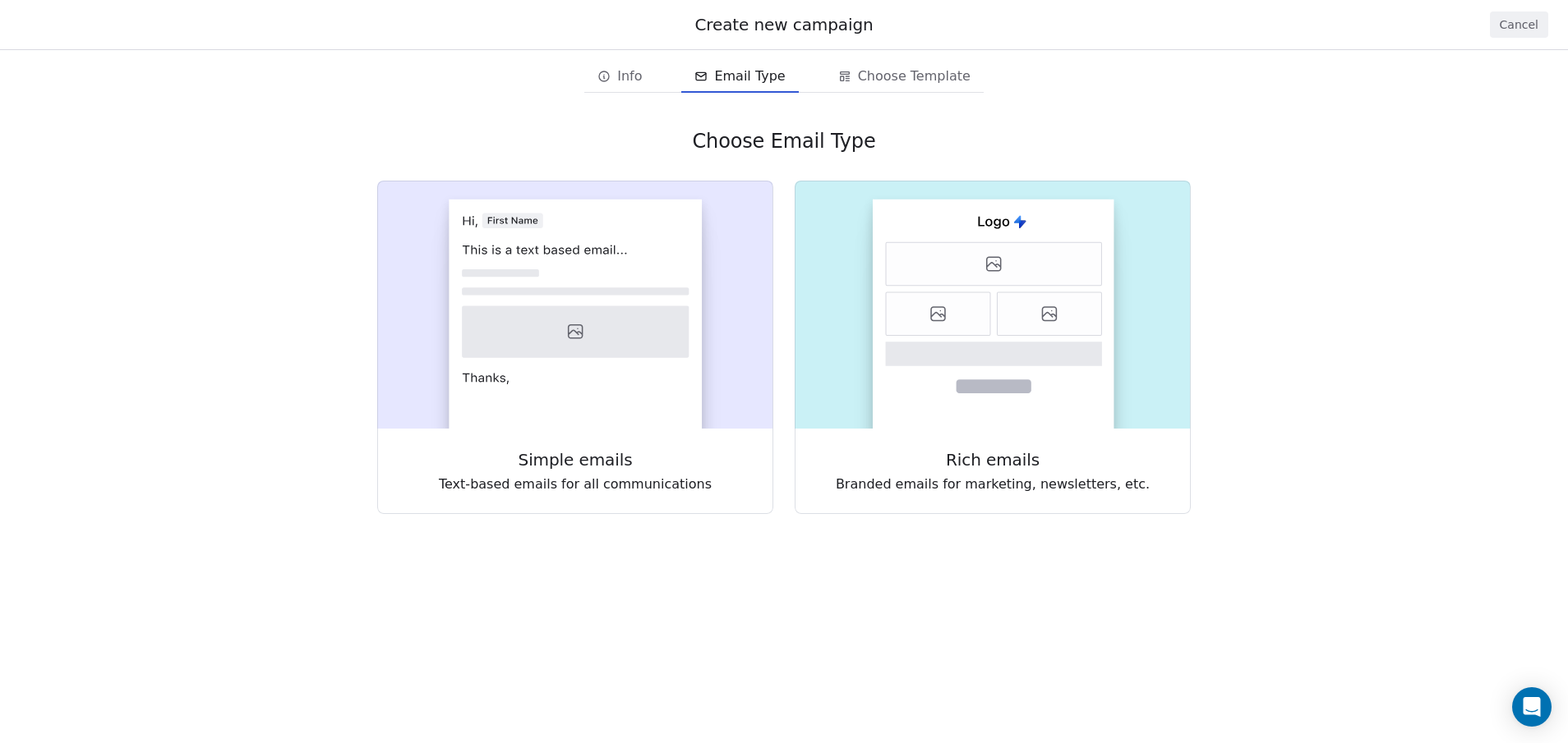
click at [755, 77] on span "Email Type" at bounding box center [749, 77] width 71 height 20
click at [940, 288] on rect at bounding box center [993, 314] width 242 height 229
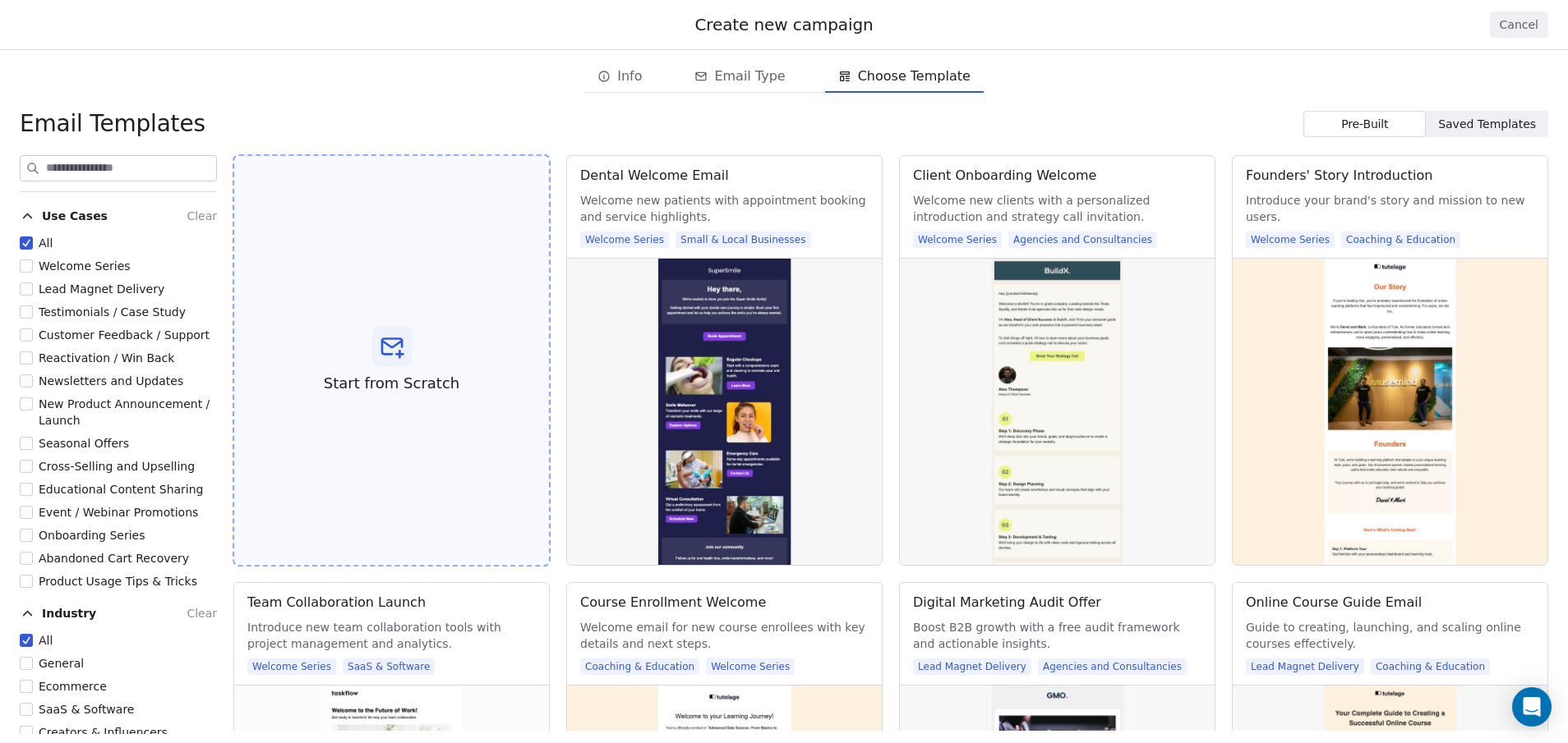
click at [411, 275] on div "Start from Scratch" at bounding box center [392, 360] width 318 height 413
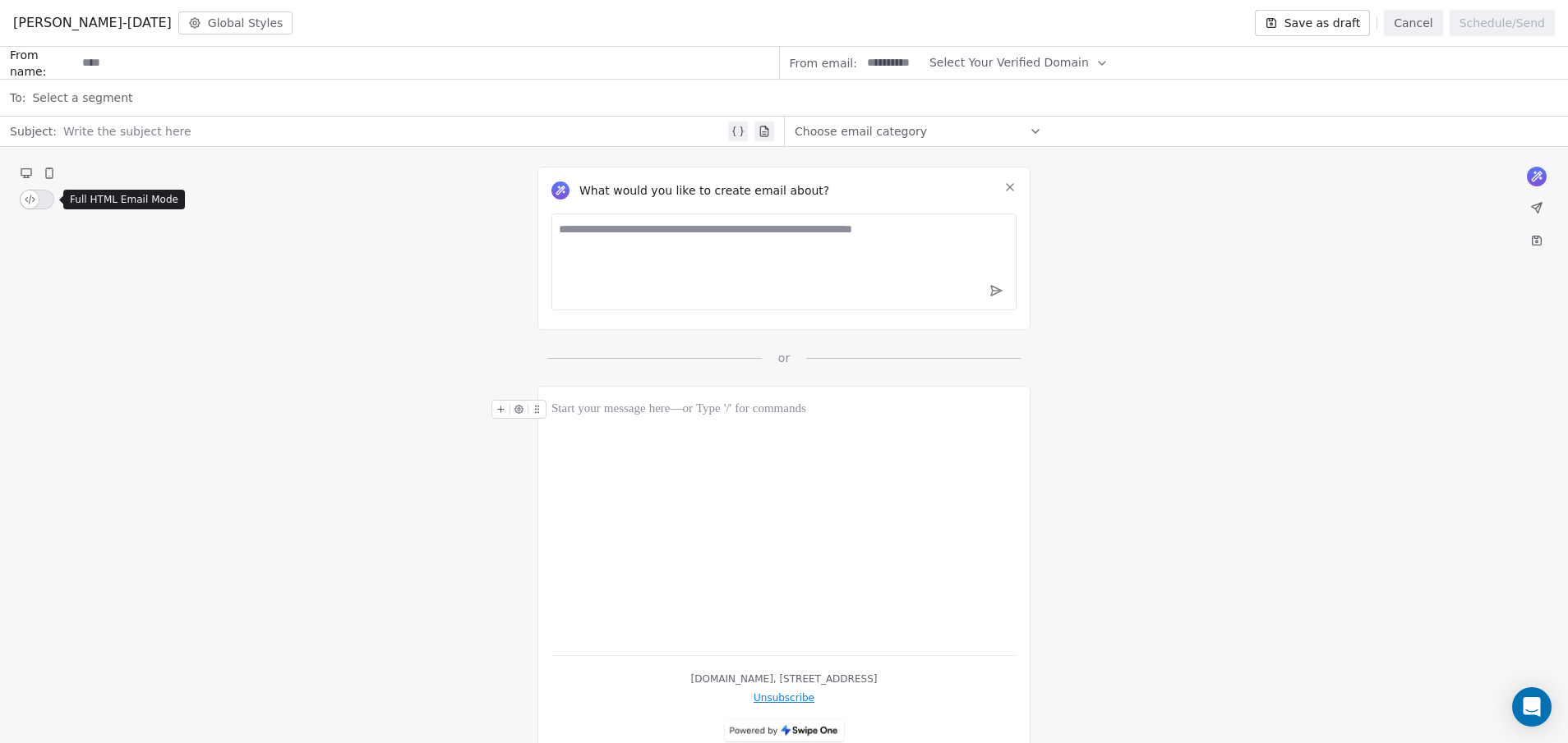
click at [45, 201] on button "button" at bounding box center [37, 200] width 35 height 20
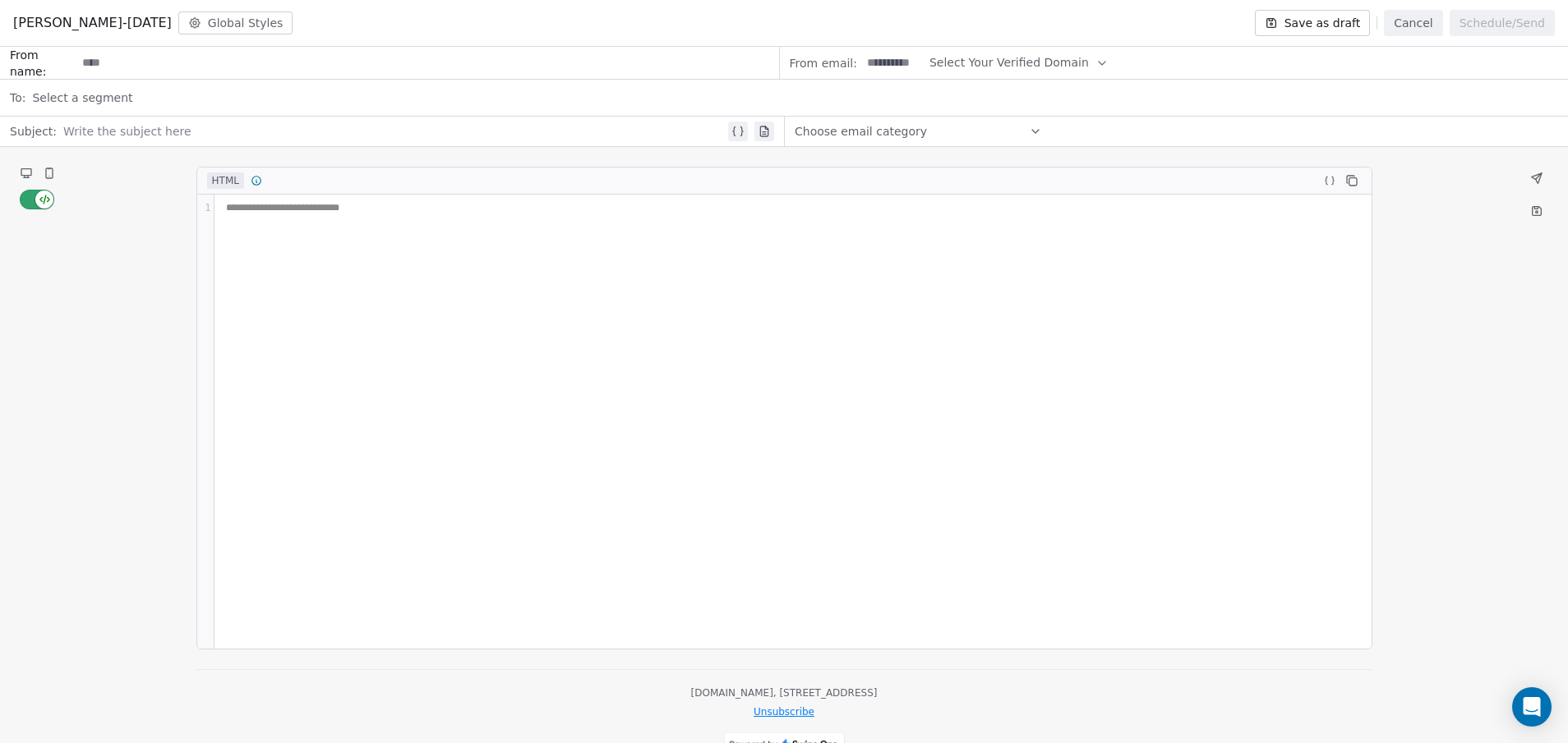
type button "on"
click at [289, 251] on div "**********" at bounding box center [792, 421] width 1157 height 454
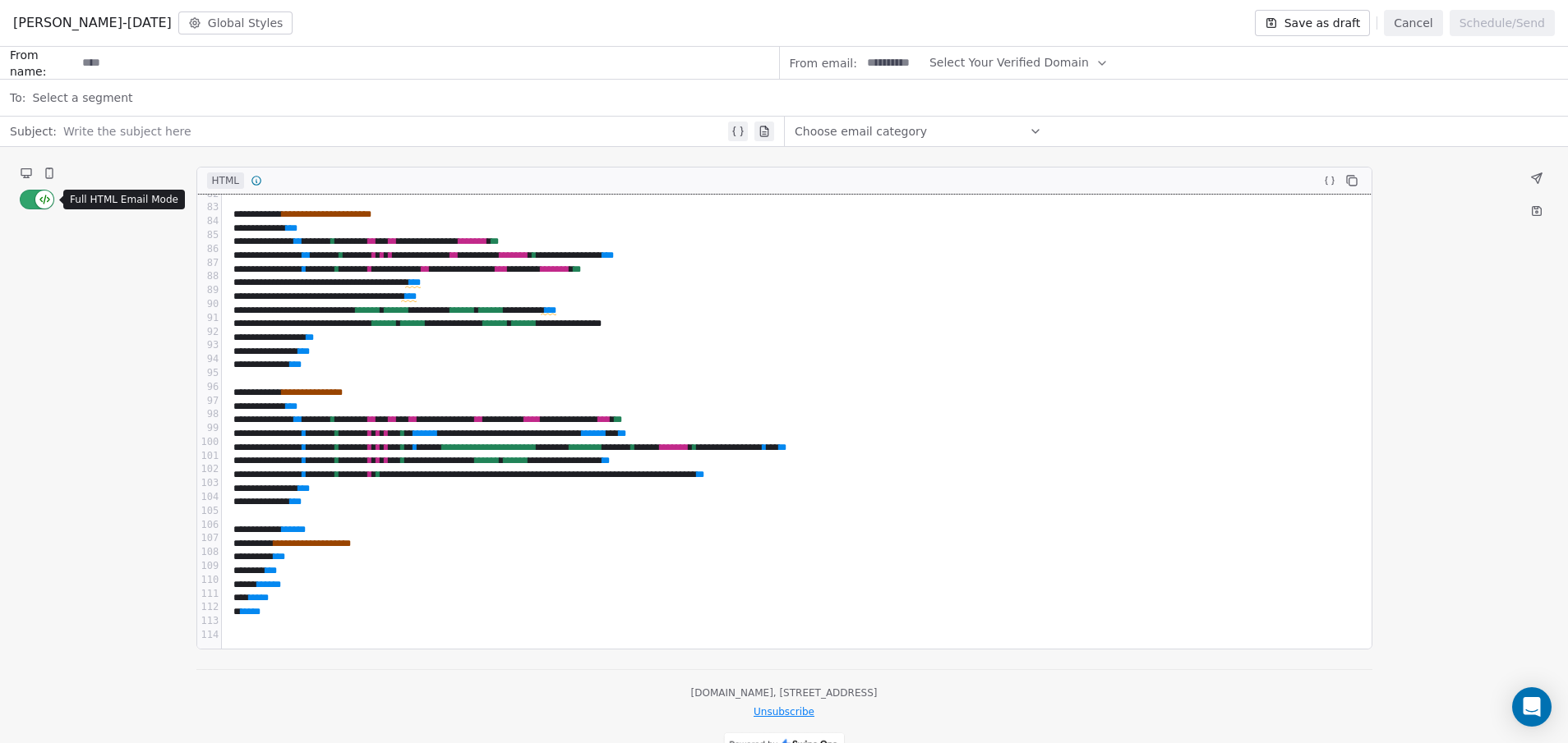
click at [25, 201] on button "button" at bounding box center [37, 200] width 35 height 20
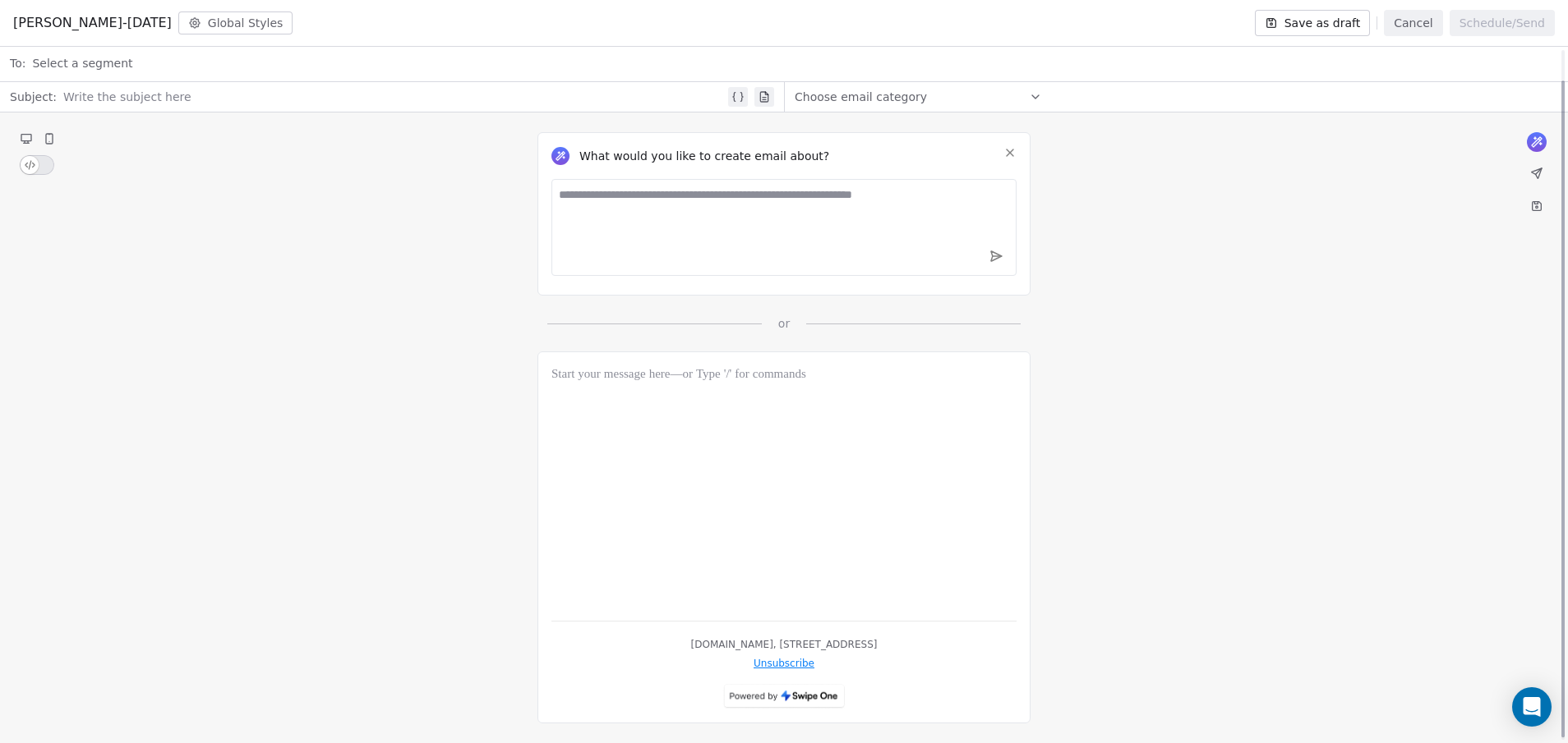
scroll to position [0, 0]
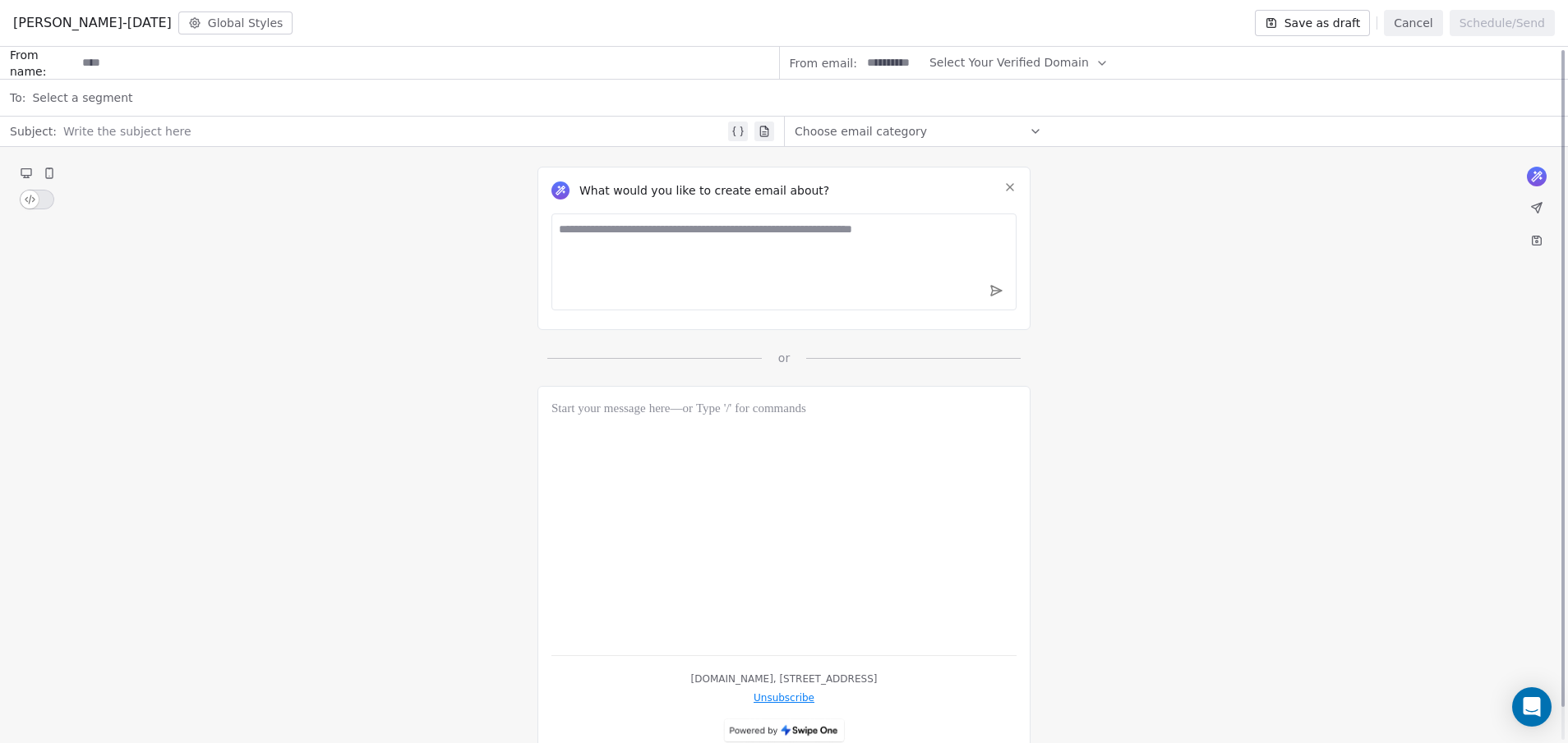
click at [676, 458] on div at bounding box center [784, 521] width 465 height 243
click at [38, 195] on button "button" at bounding box center [37, 200] width 35 height 20
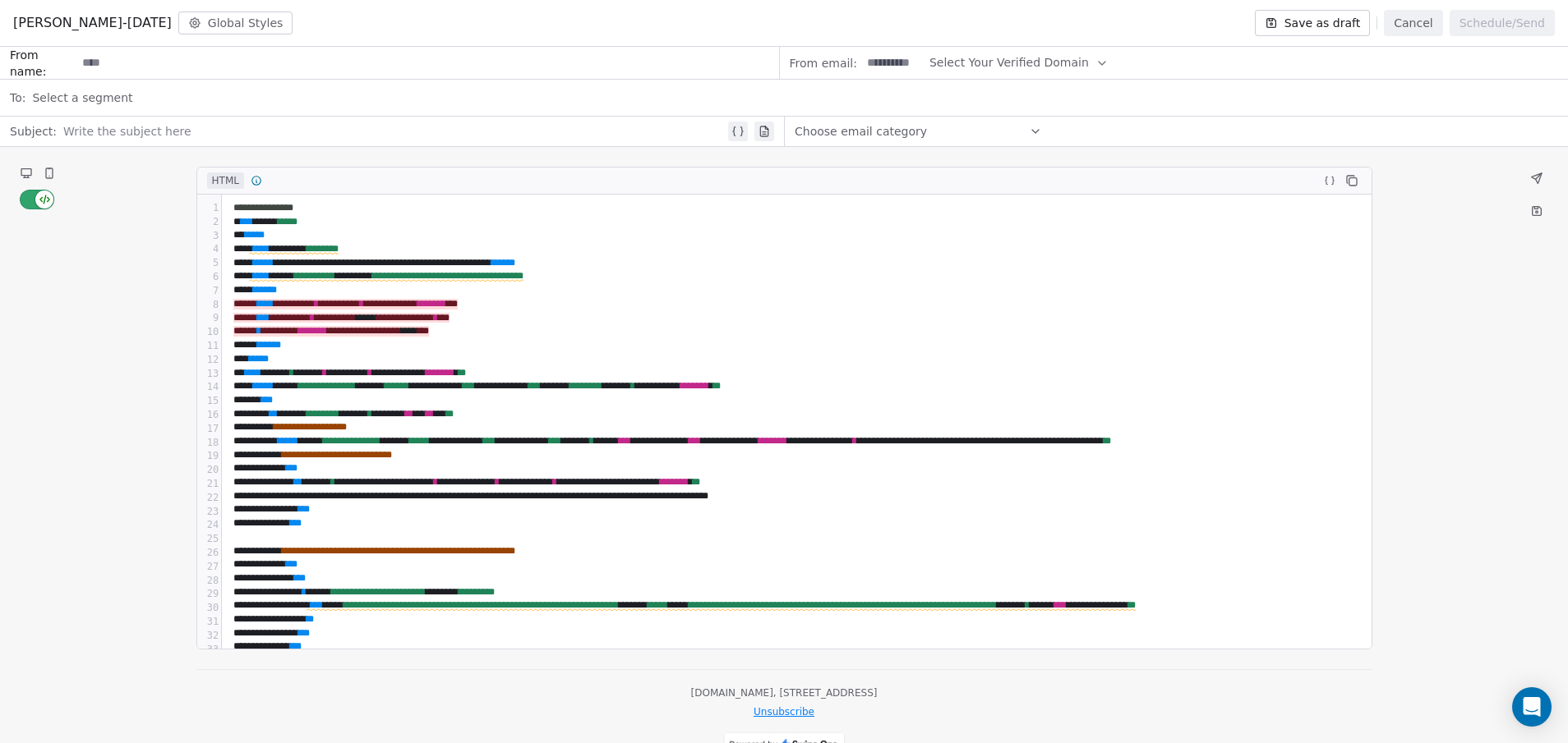
click at [54, 177] on icon at bounding box center [49, 173] width 13 height 13
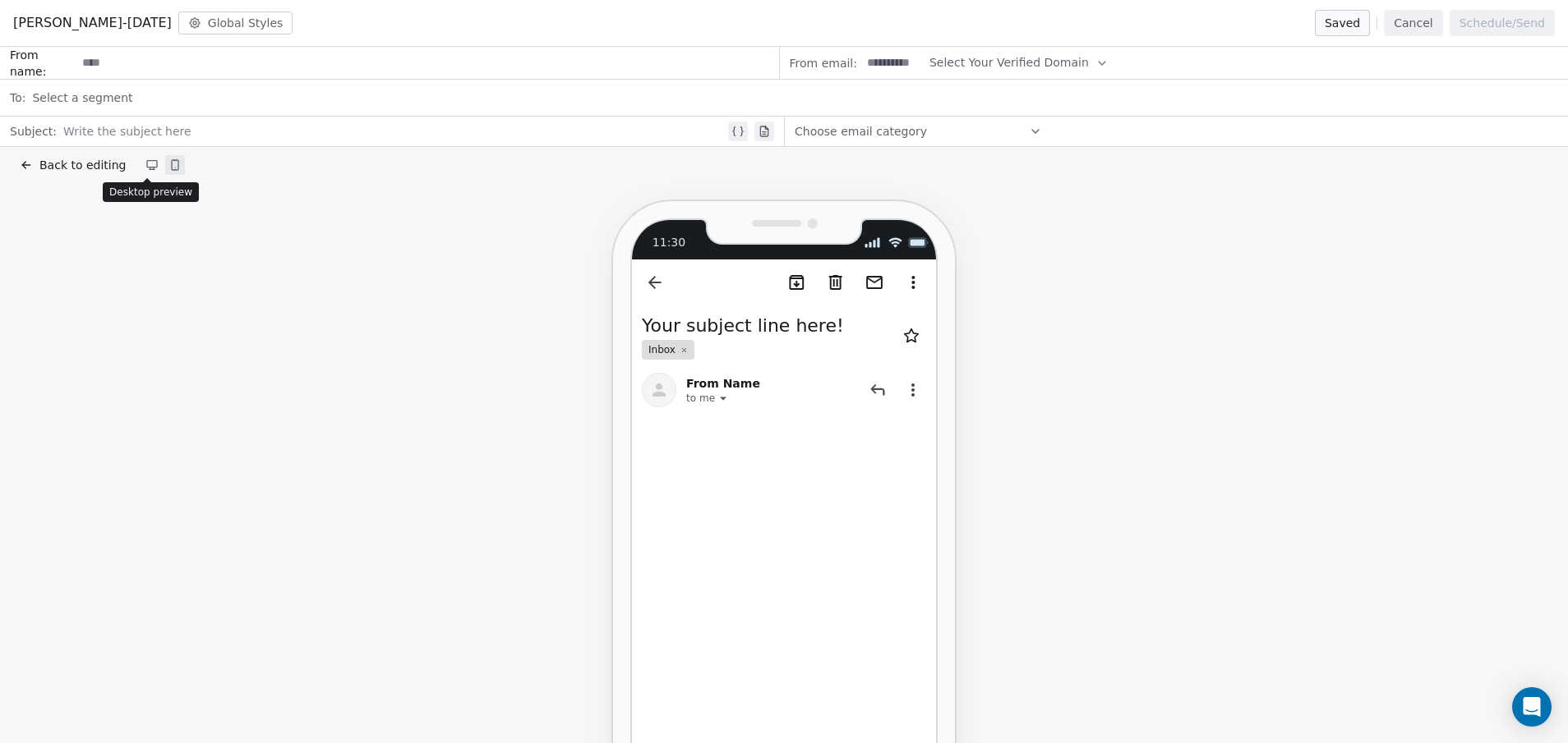
click at [147, 163] on icon at bounding box center [152, 163] width 10 height 6
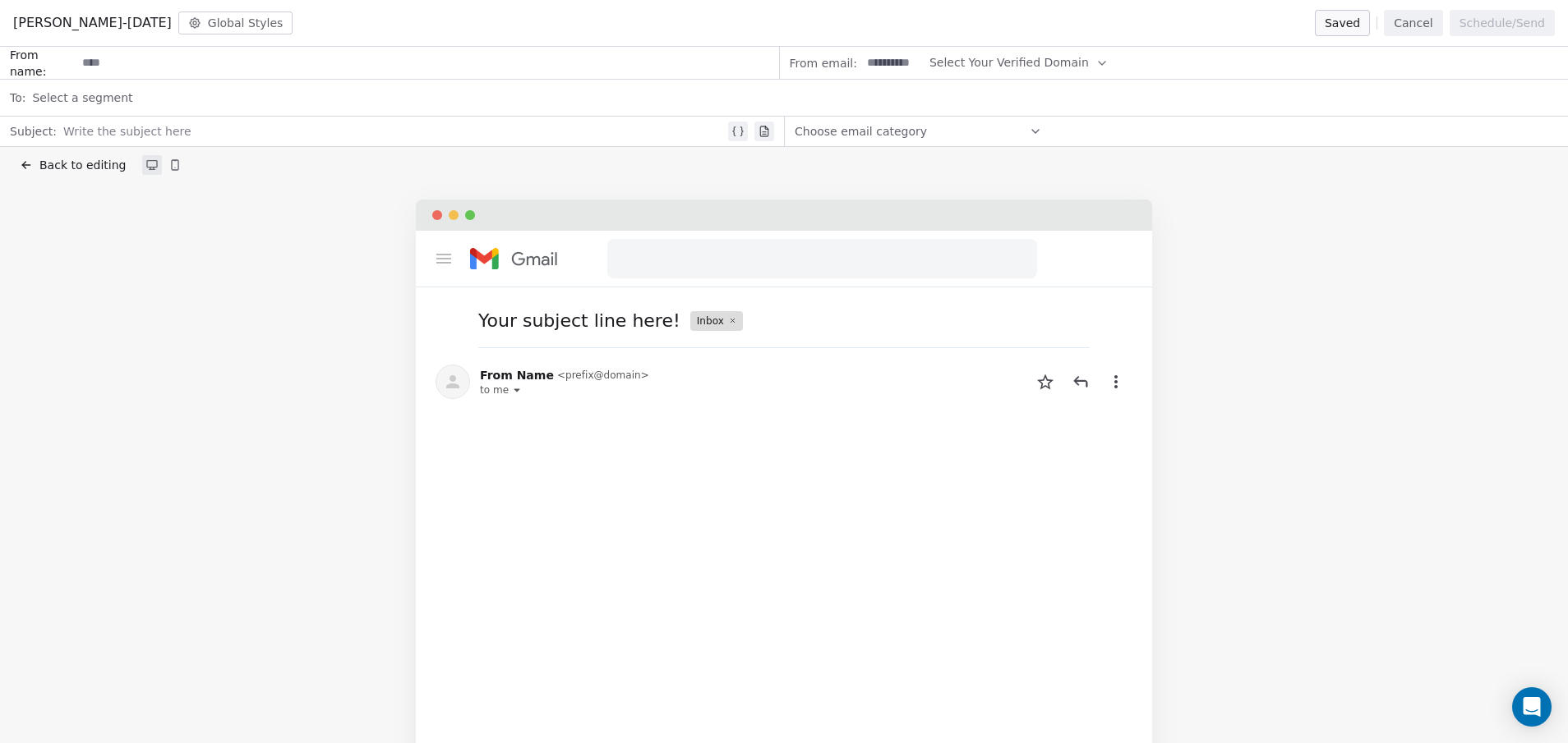
click at [868, 149] on div "Back to editing" at bounding box center [784, 165] width 1568 height 37
click at [859, 137] on span "Choose email category" at bounding box center [860, 131] width 132 height 16
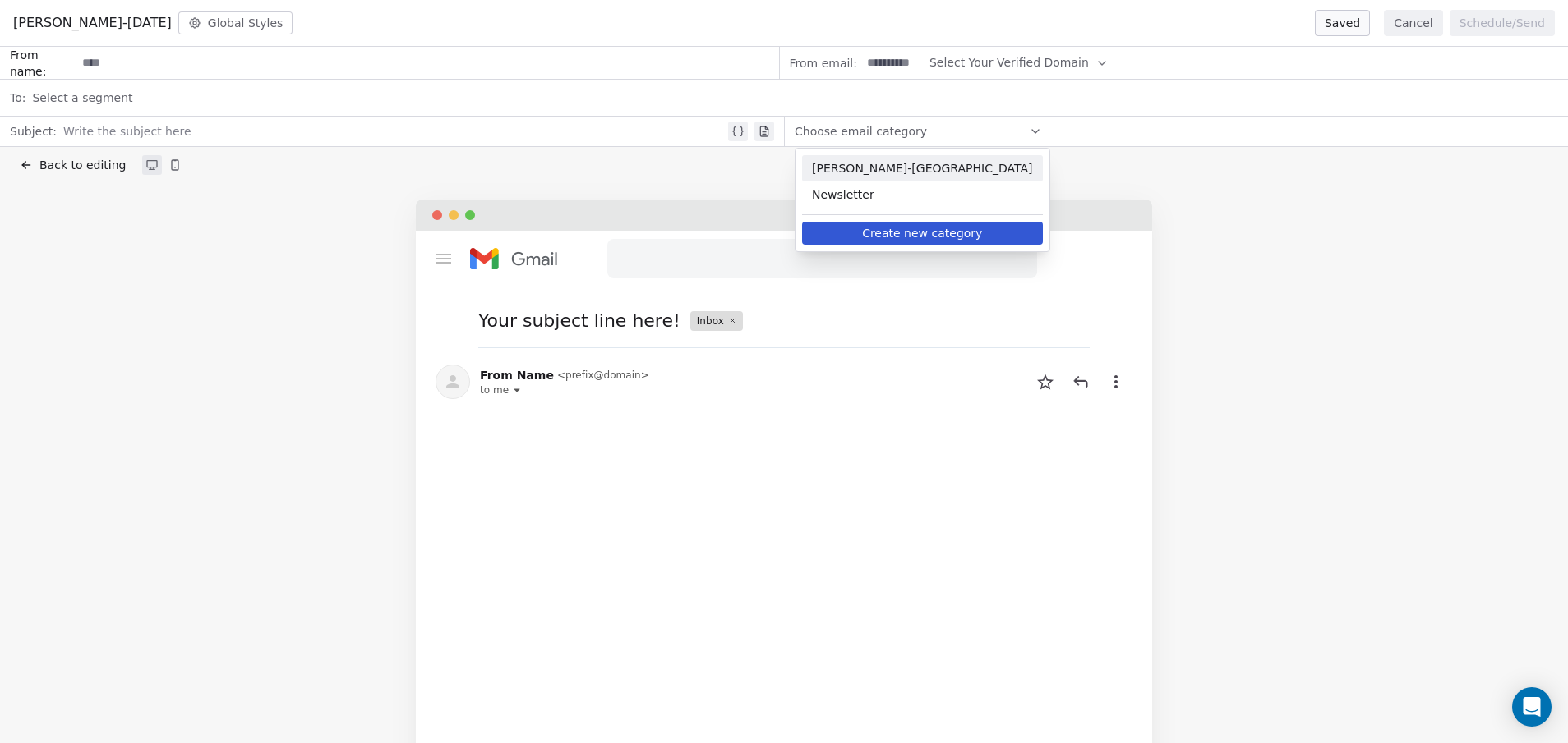
click at [830, 165] on span "Hamilton-Toronto" at bounding box center [923, 169] width 221 height 16
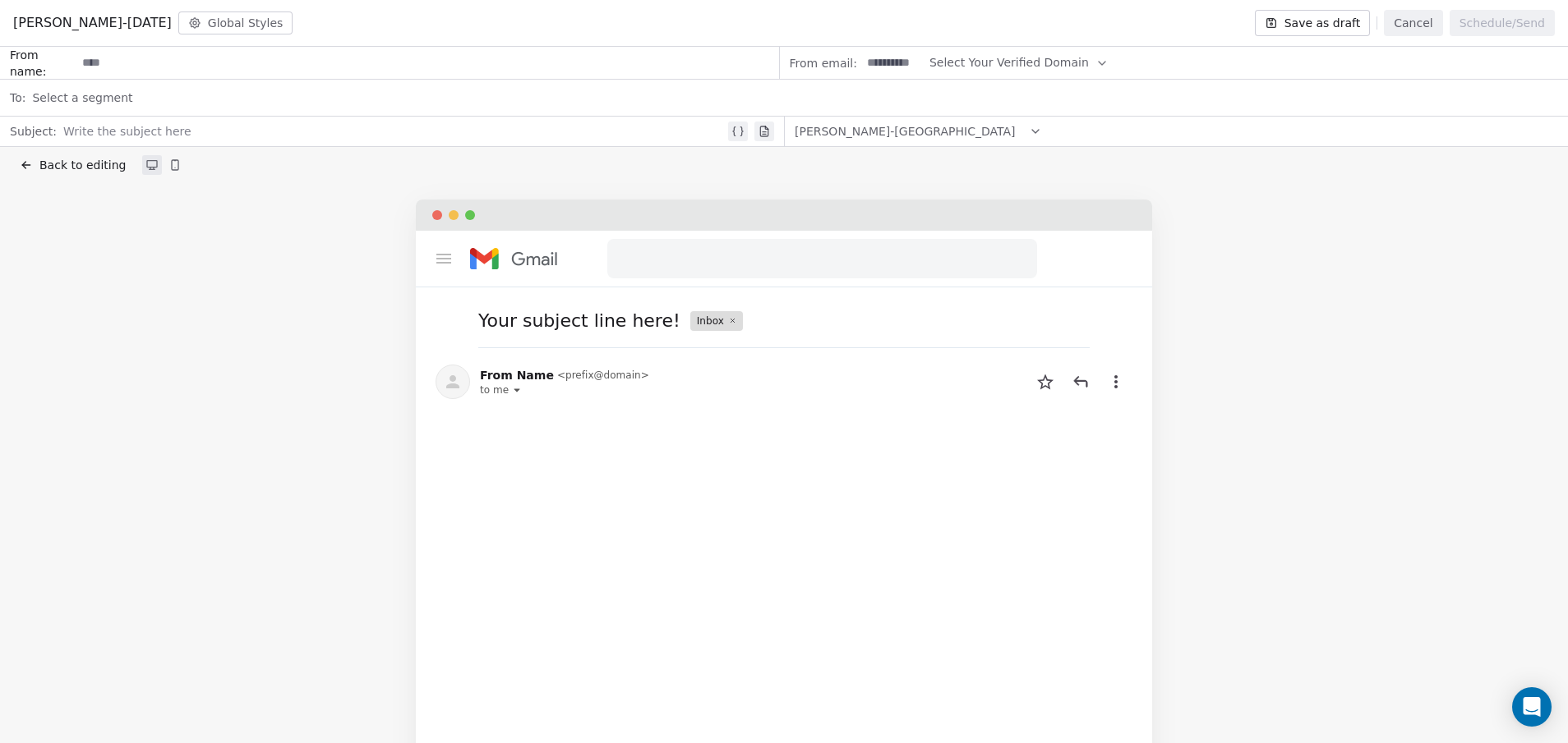
click at [879, 80] on div "Select a segment" at bounding box center [795, 97] width 1526 height 37
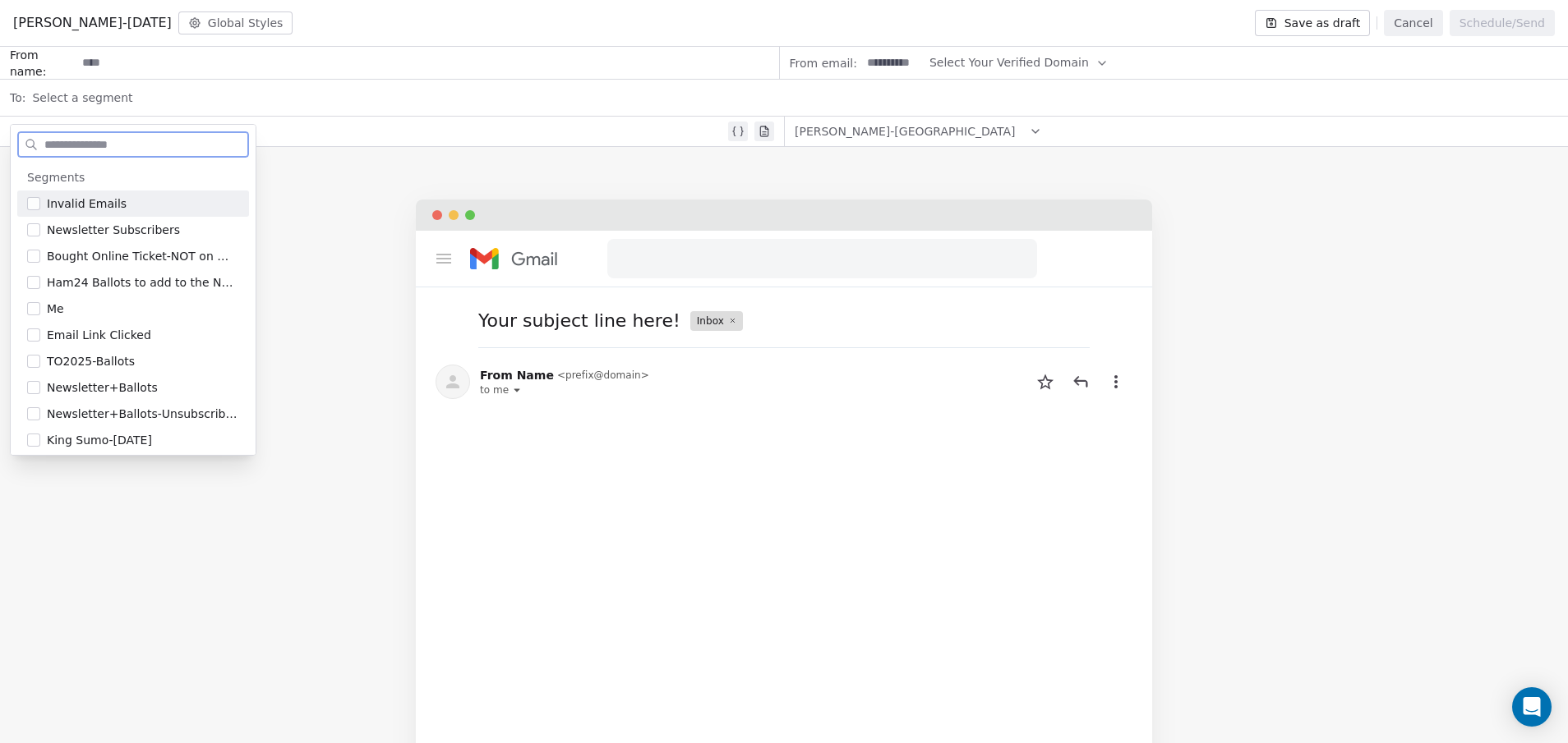
click at [880, 66] on input at bounding box center [893, 62] width 64 height 30
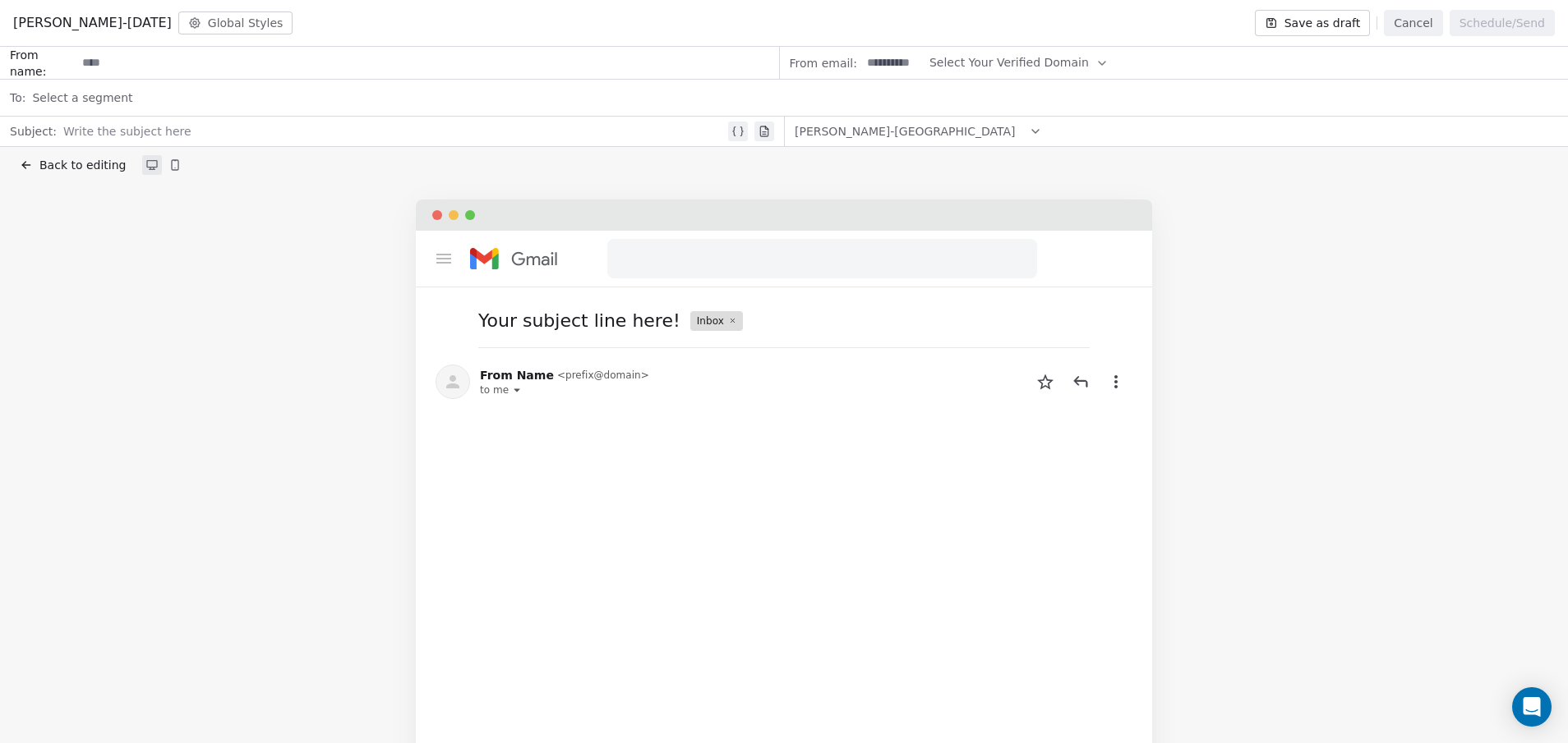
click at [840, 57] on span "From email:" at bounding box center [824, 63] width 68 height 16
click at [886, 65] on input at bounding box center [893, 62] width 64 height 30
type input "****"
click at [995, 68] on span "Select Your Verified Domain" at bounding box center [1009, 62] width 160 height 17
click at [989, 99] on span "@woodshows.com" at bounding box center [1004, 103] width 129 height 16
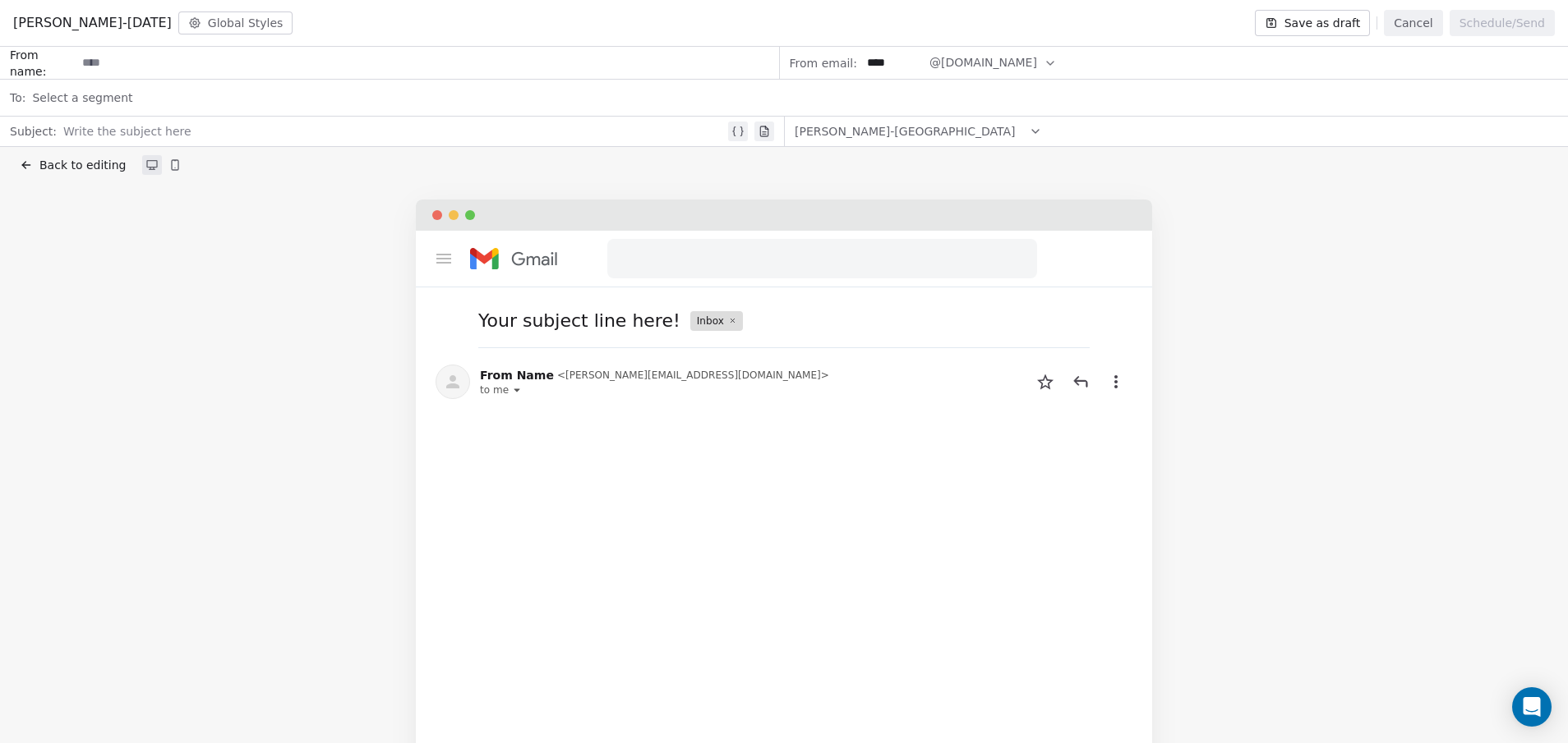
click at [178, 65] on input at bounding box center [427, 62] width 701 height 30
type input "**********"
click at [132, 98] on div "Select a segment" at bounding box center [795, 97] width 1526 height 37
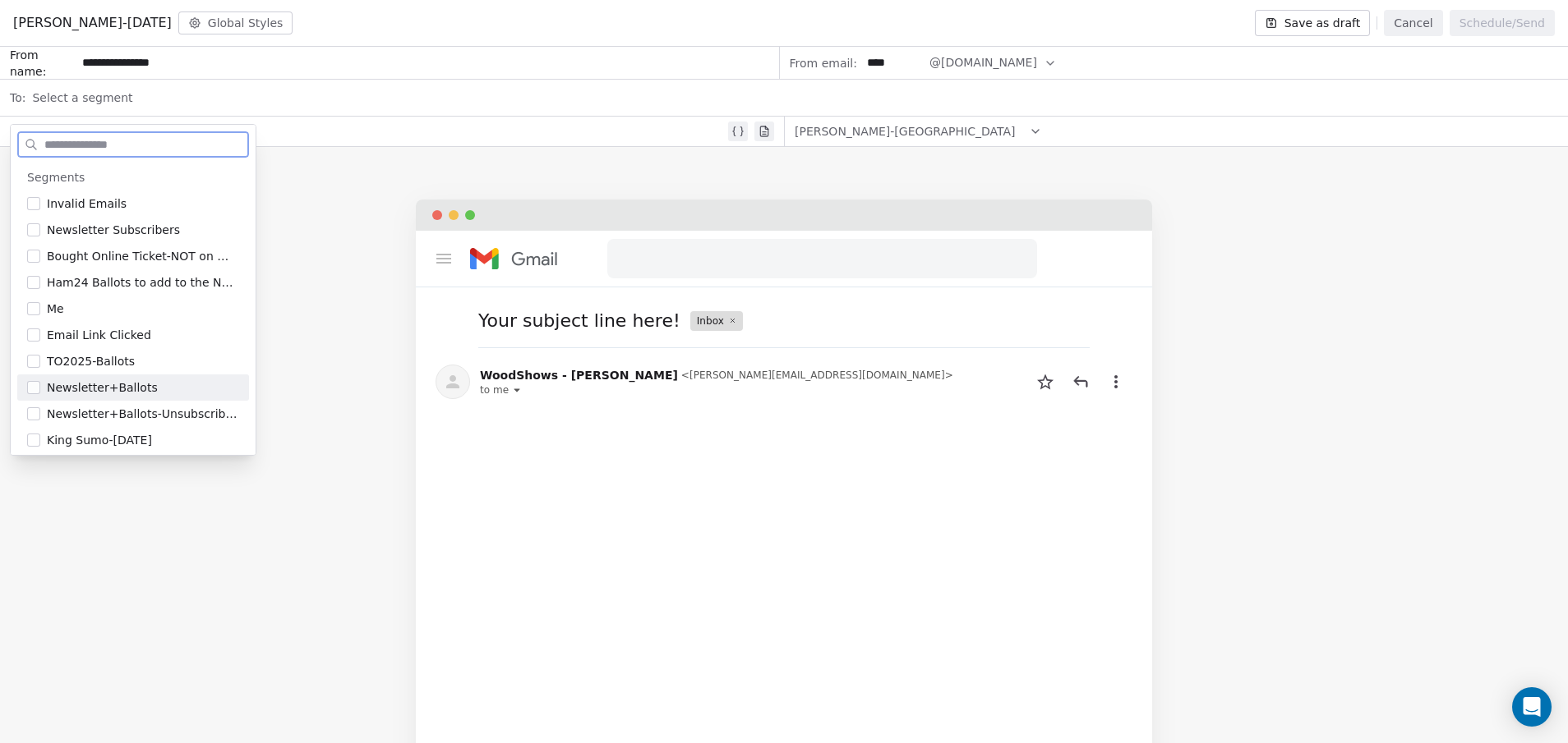
click at [34, 384] on button "Suggestions" at bounding box center [33, 387] width 13 height 13
click at [381, 257] on div "Your subject line here! Inbox WoodShows - Gina < gina@woodshows.com > to me" at bounding box center [784, 494] width 1568 height 589
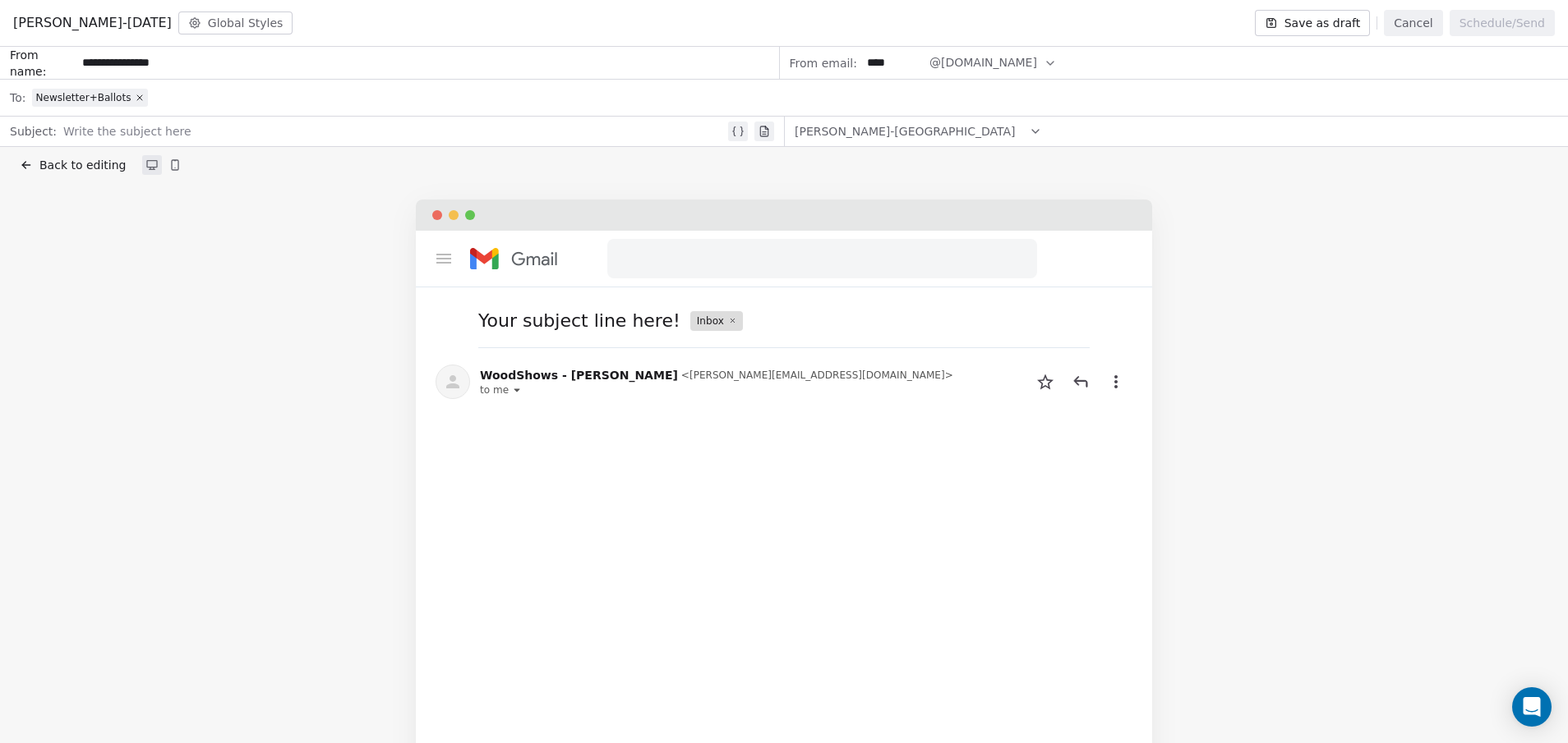
click at [95, 133] on div at bounding box center [394, 131] width 661 height 20
click at [152, 134] on div at bounding box center [394, 131] width 661 height 20
paste div
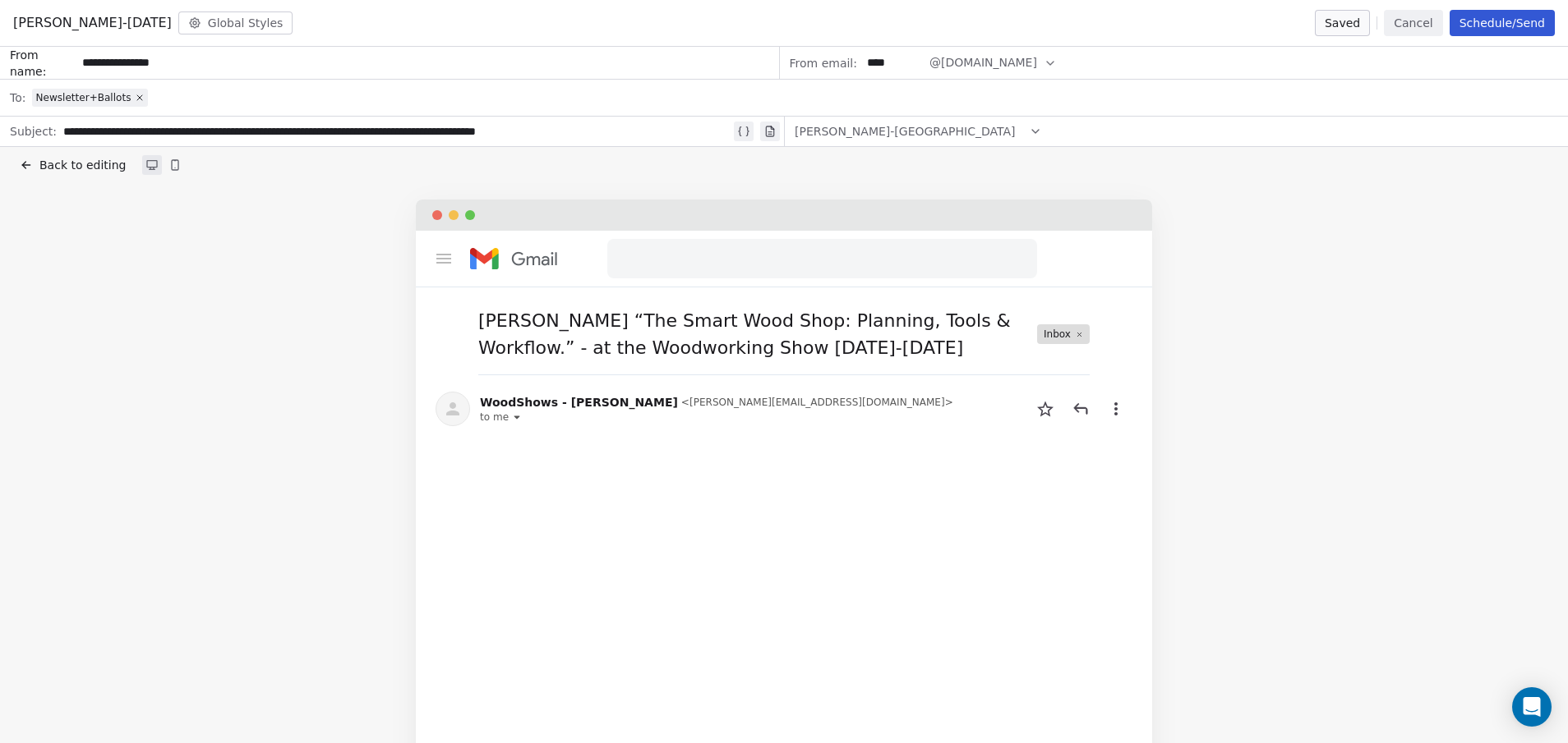
click at [1116, 415] on icon at bounding box center [1116, 409] width 4 height 13
click at [26, 166] on icon at bounding box center [26, 165] width 13 height 13
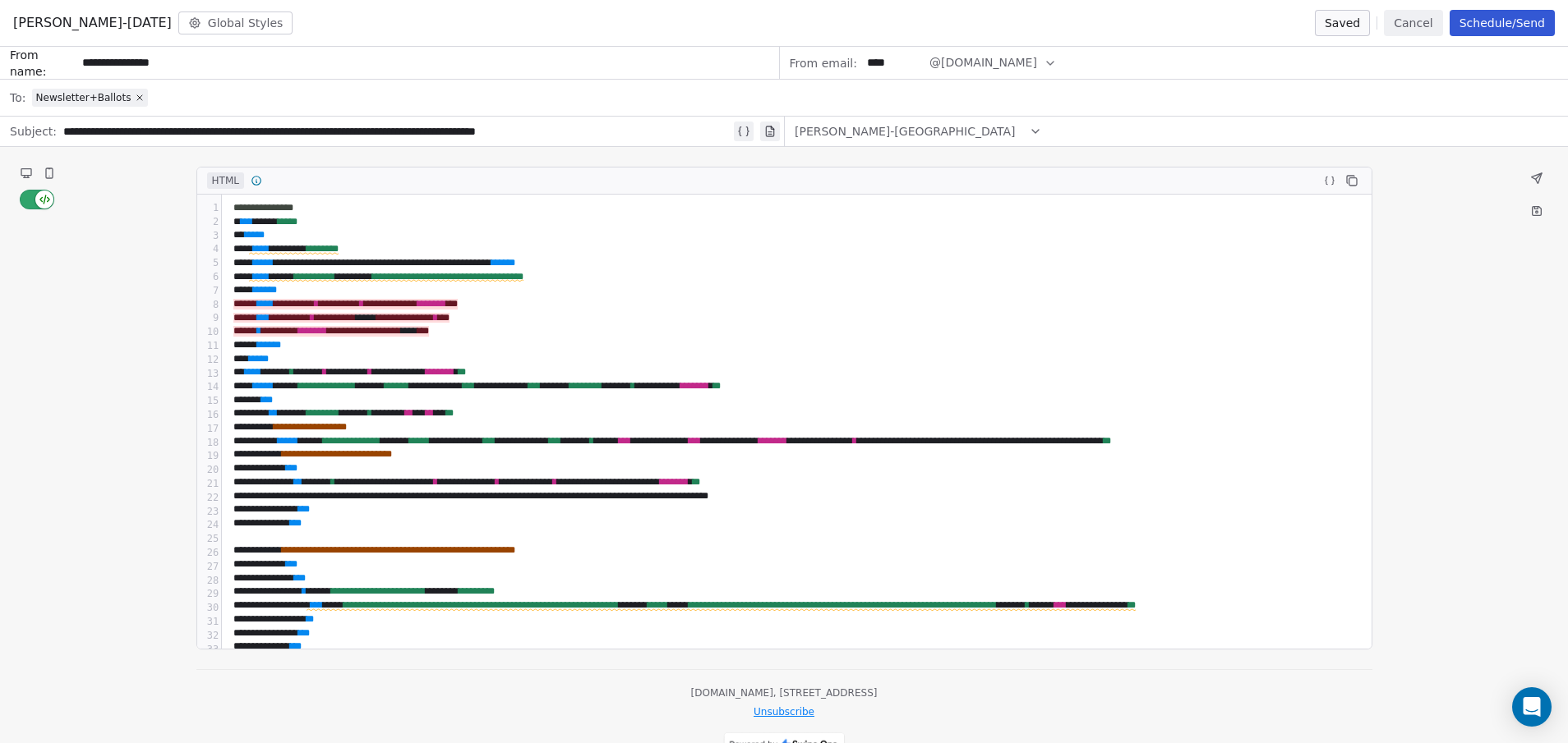
click at [1534, 178] on icon at bounding box center [1537, 177] width 10 height 10
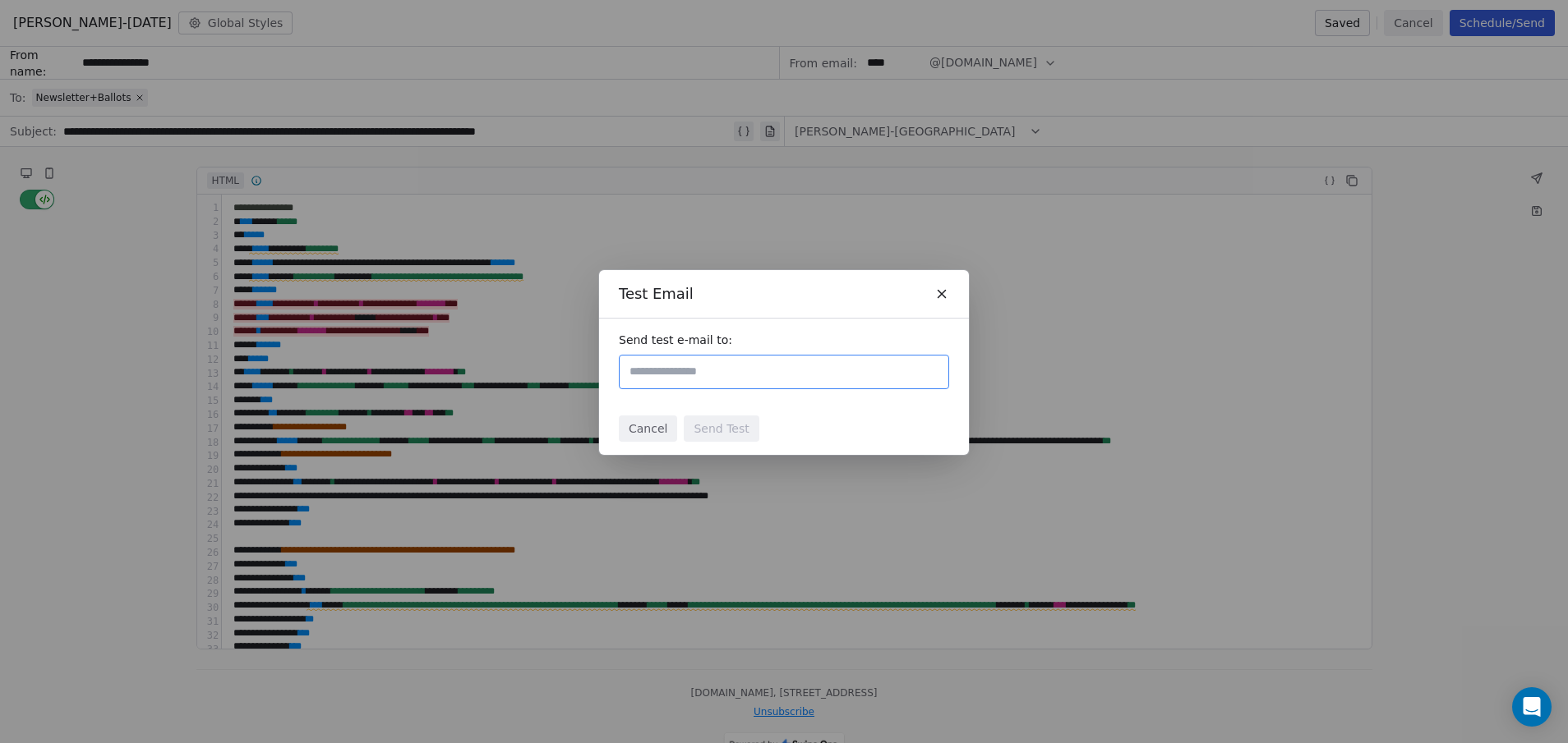
click at [804, 376] on input "text" at bounding box center [784, 372] width 316 height 20
type input "**********"
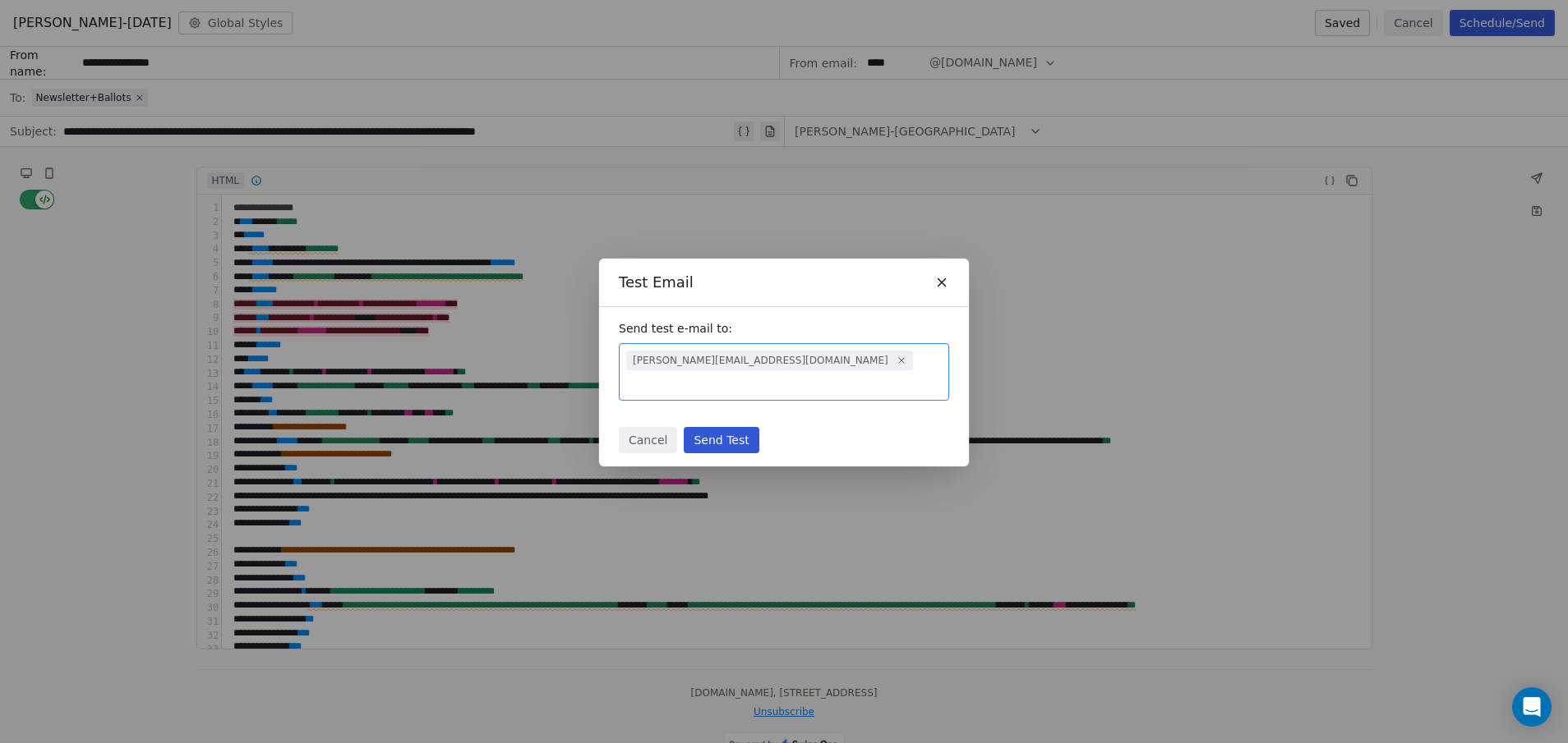
click at [728, 430] on button "Send Test" at bounding box center [721, 440] width 75 height 26
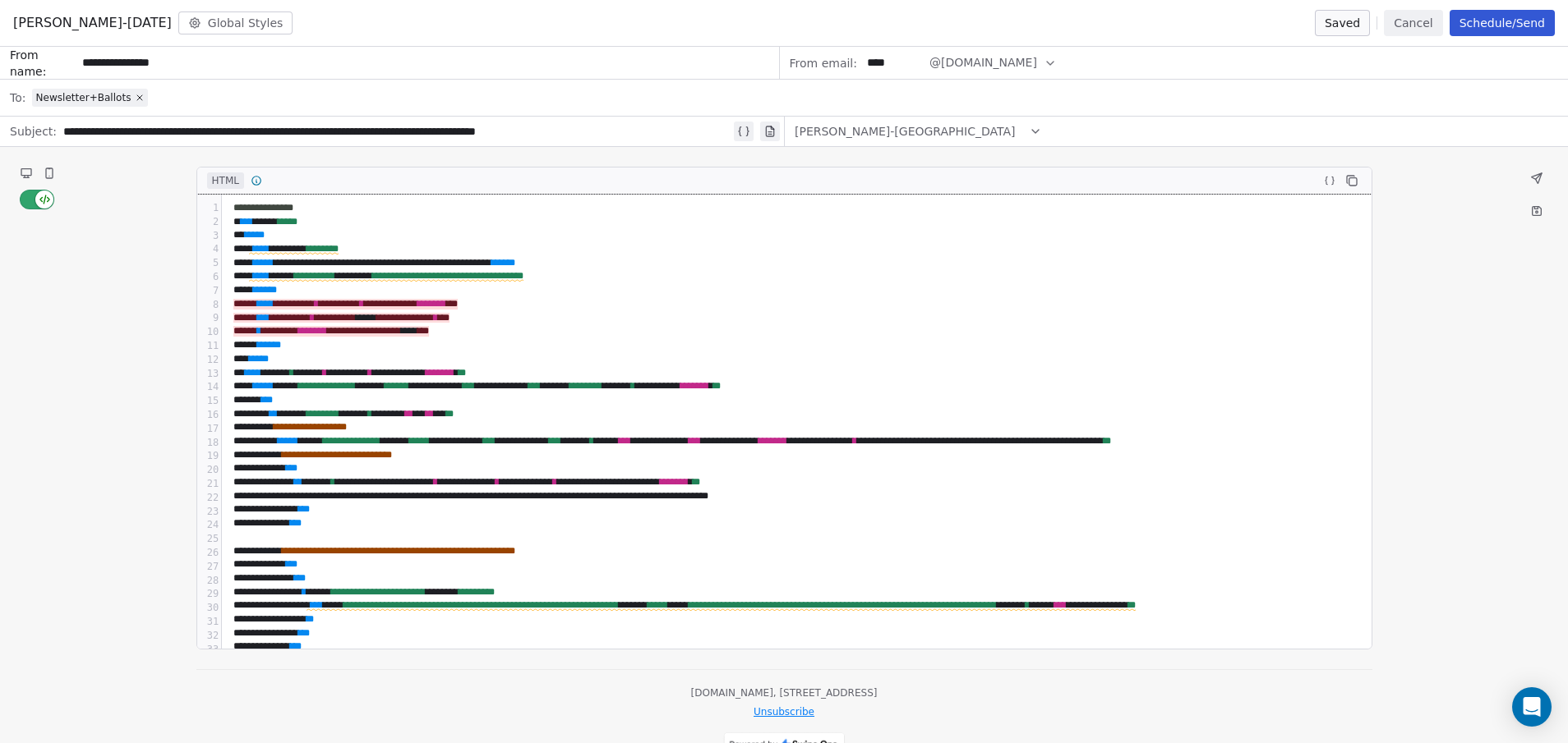
click at [323, 209] on div "**********" at bounding box center [985, 209] width 1514 height 14
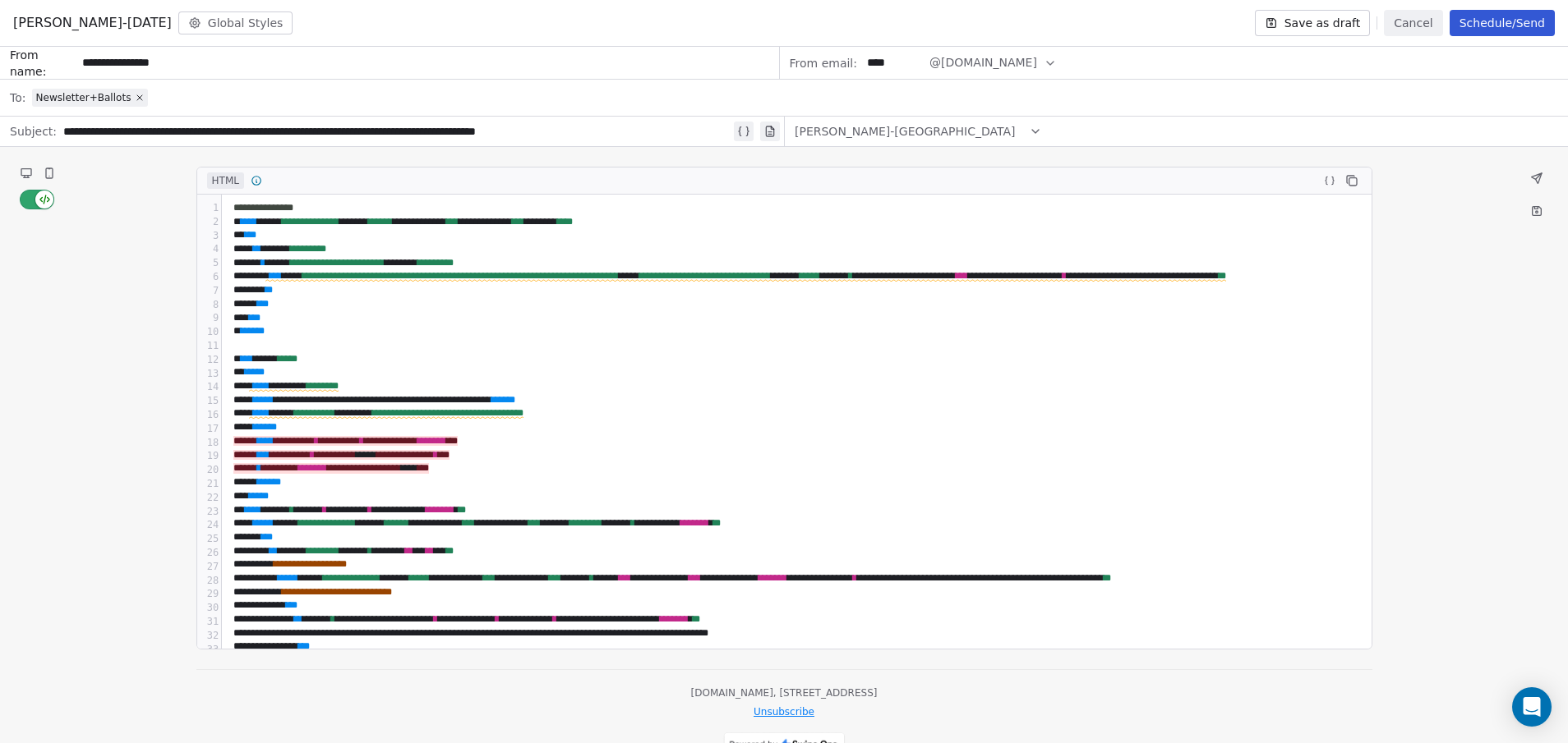
click at [21, 171] on icon at bounding box center [26, 173] width 13 height 13
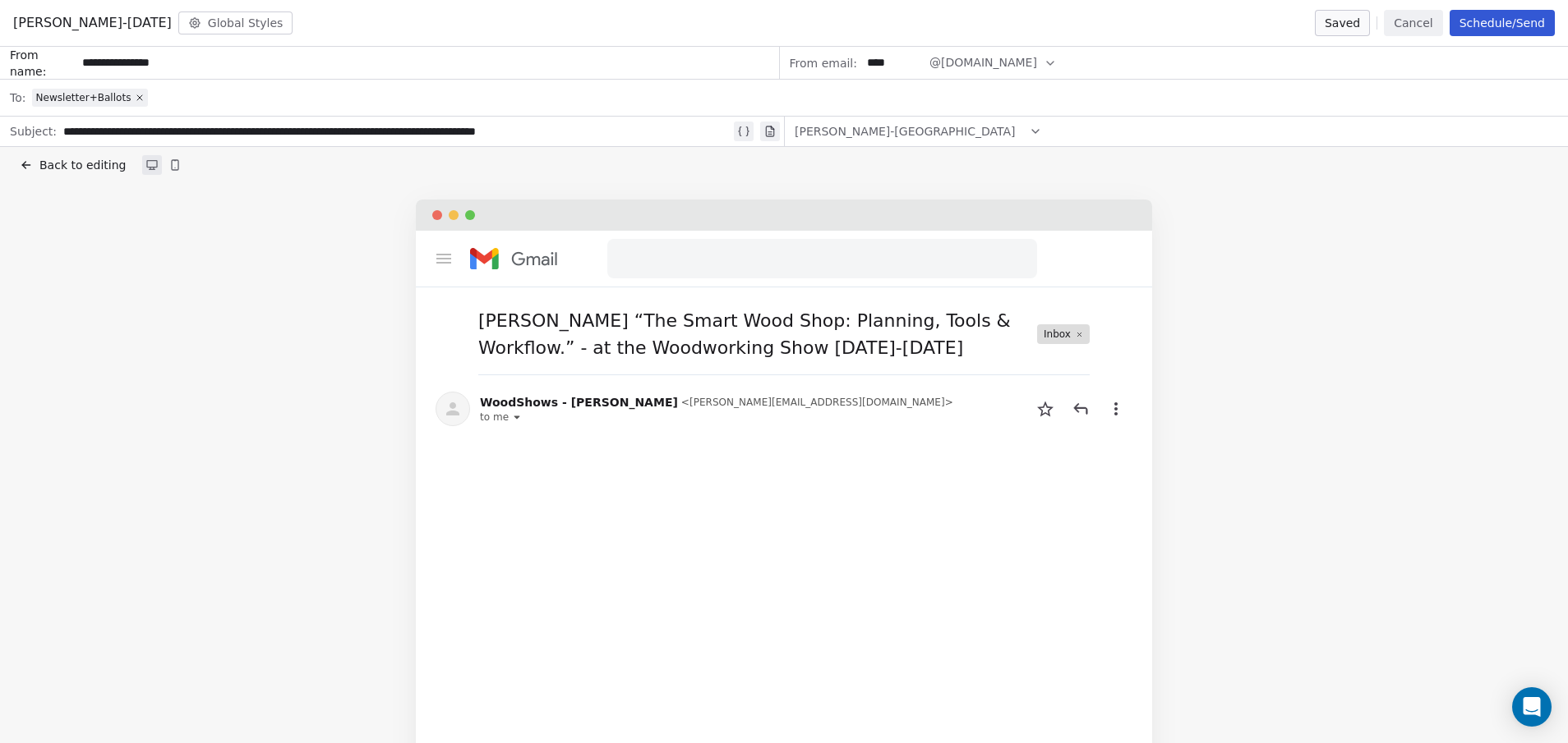
click at [151, 172] on button at bounding box center [152, 165] width 20 height 20
click at [20, 164] on icon at bounding box center [26, 165] width 13 height 13
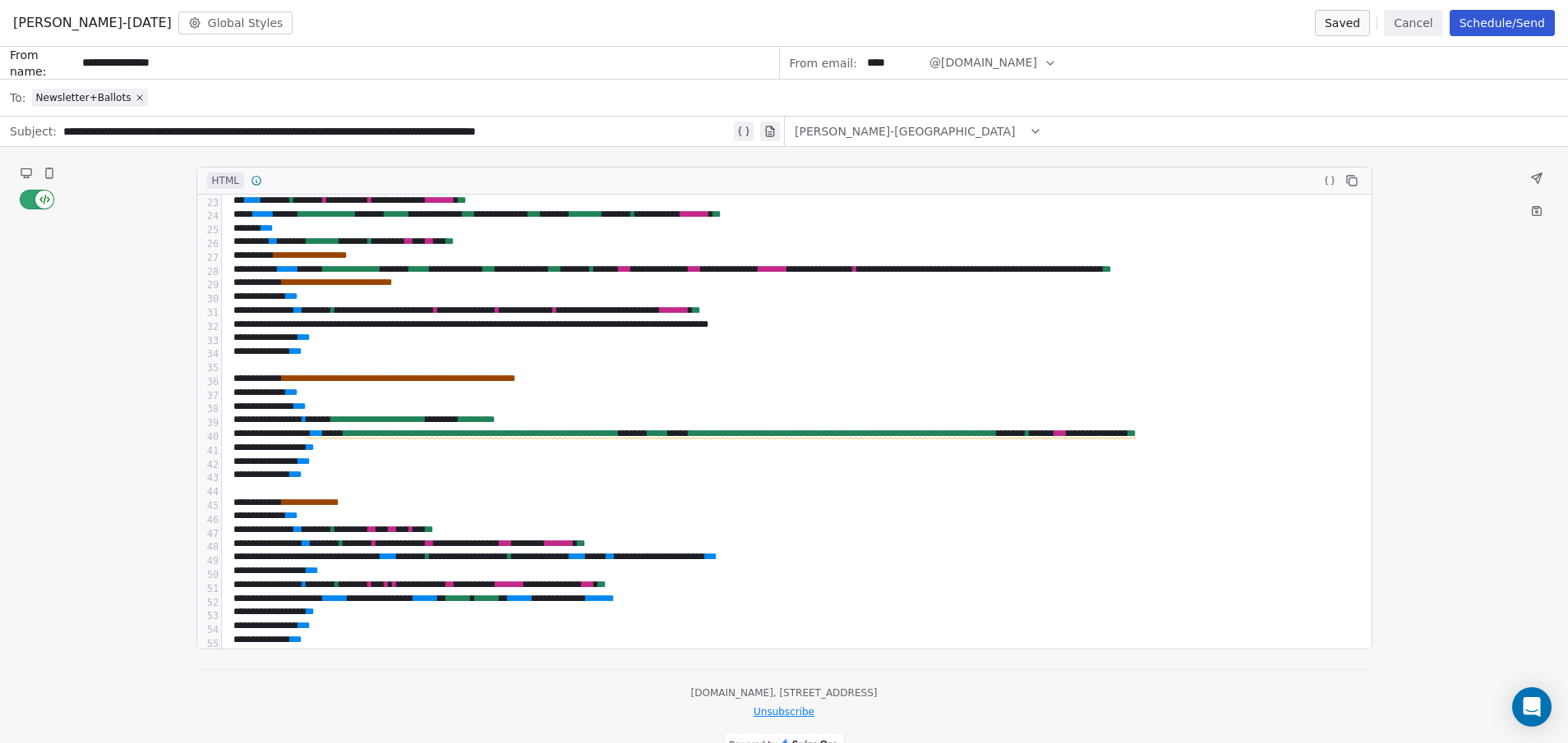
scroll to position [328, 0]
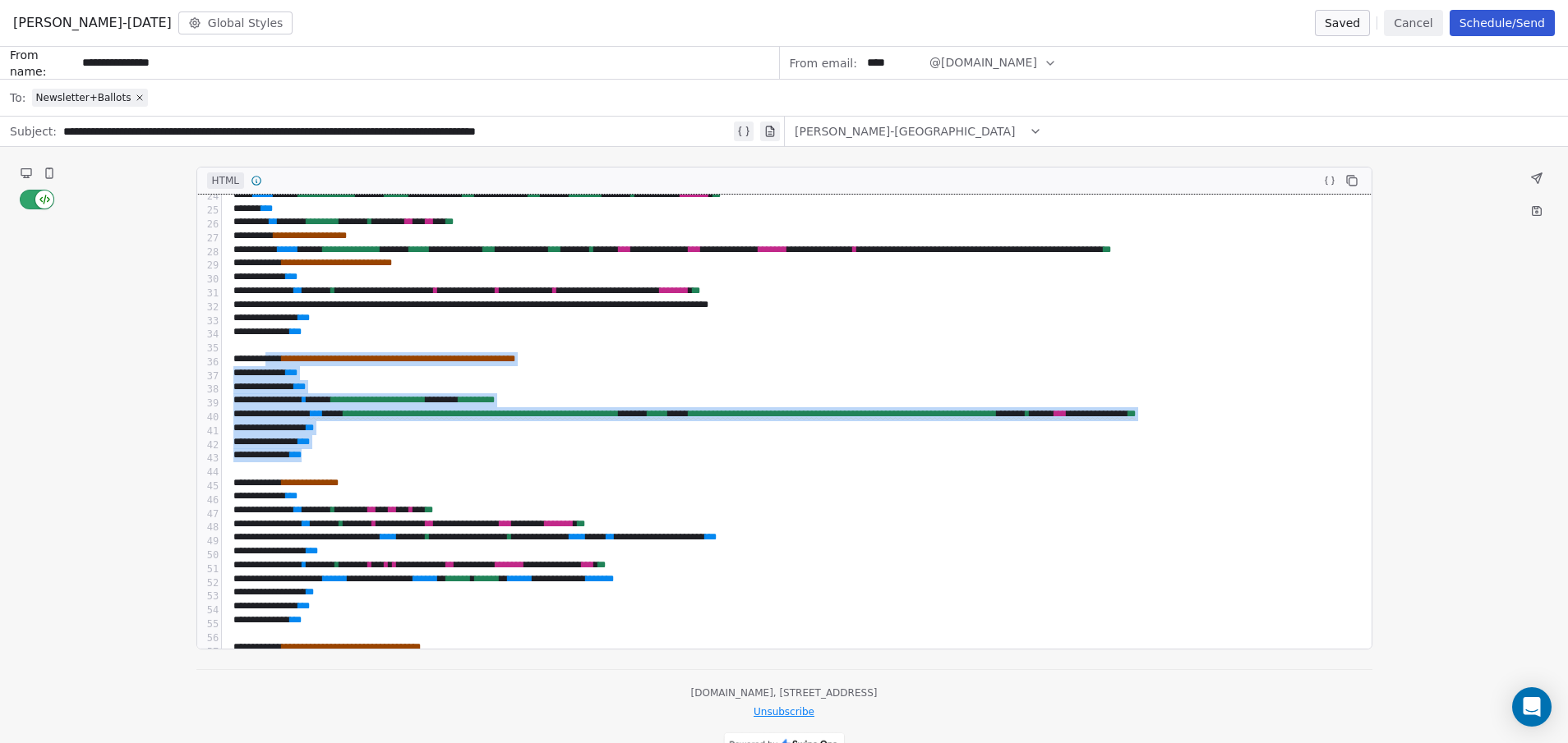
drag, startPoint x: 347, startPoint y: 457, endPoint x: 278, endPoint y: 368, distance: 112.6
click at [278, 368] on div "**********" at bounding box center [888, 725] width 1332 height 1718
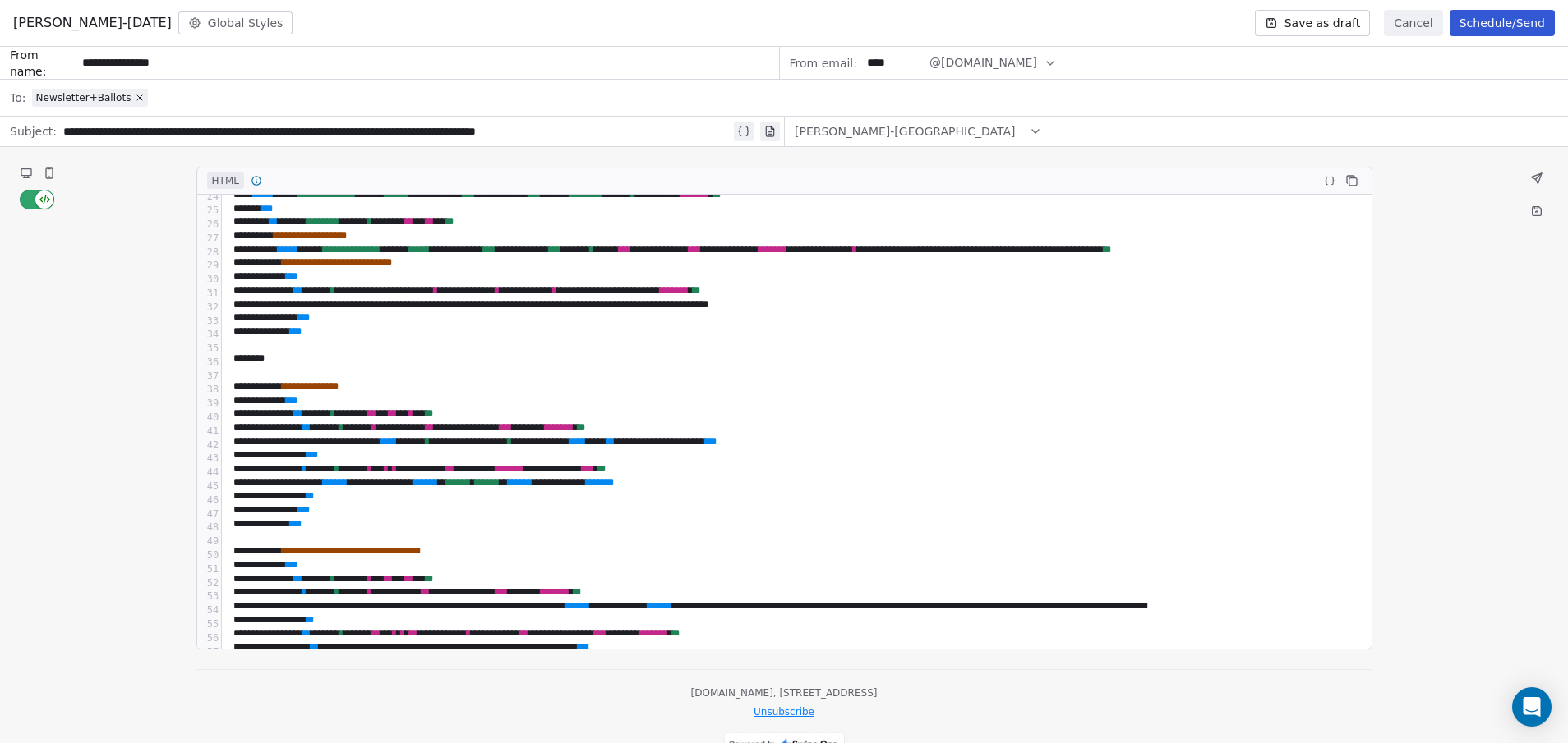
click at [23, 202] on button "button" at bounding box center [37, 200] width 35 height 20
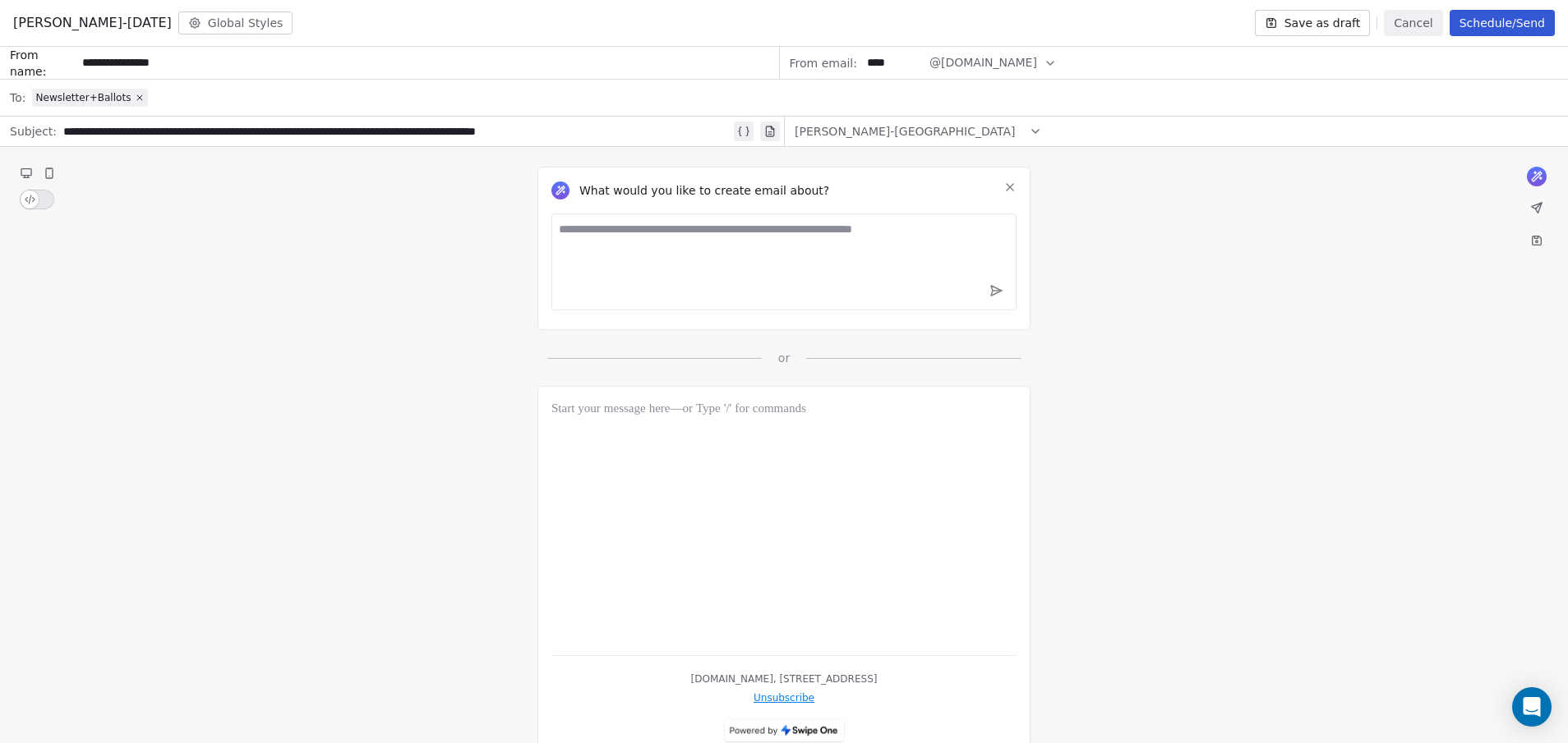
click at [46, 197] on button "button" at bounding box center [37, 200] width 35 height 20
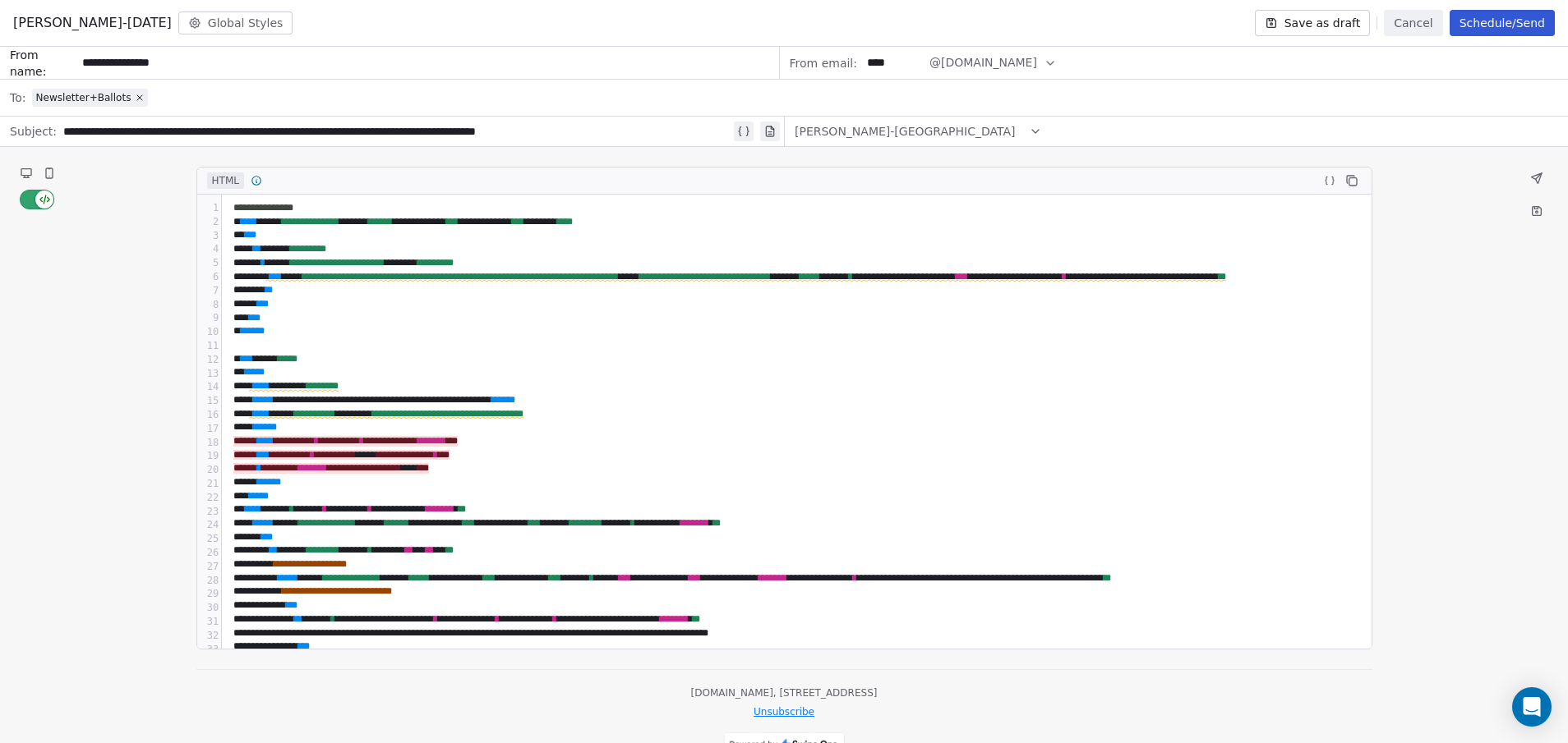
click at [29, 171] on icon at bounding box center [26, 172] width 10 height 6
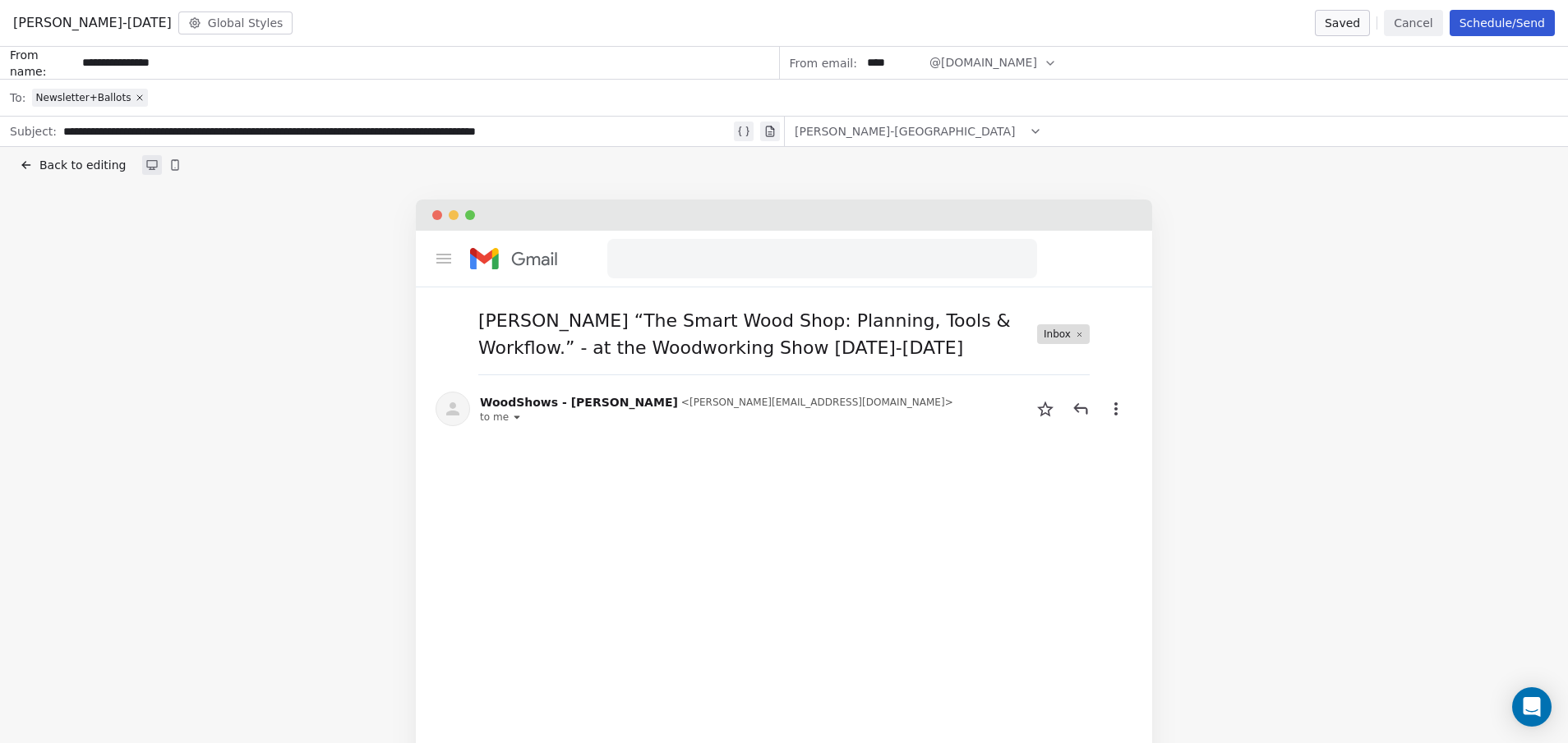
click at [88, 169] on span "Back to editing" at bounding box center [82, 165] width 87 height 16
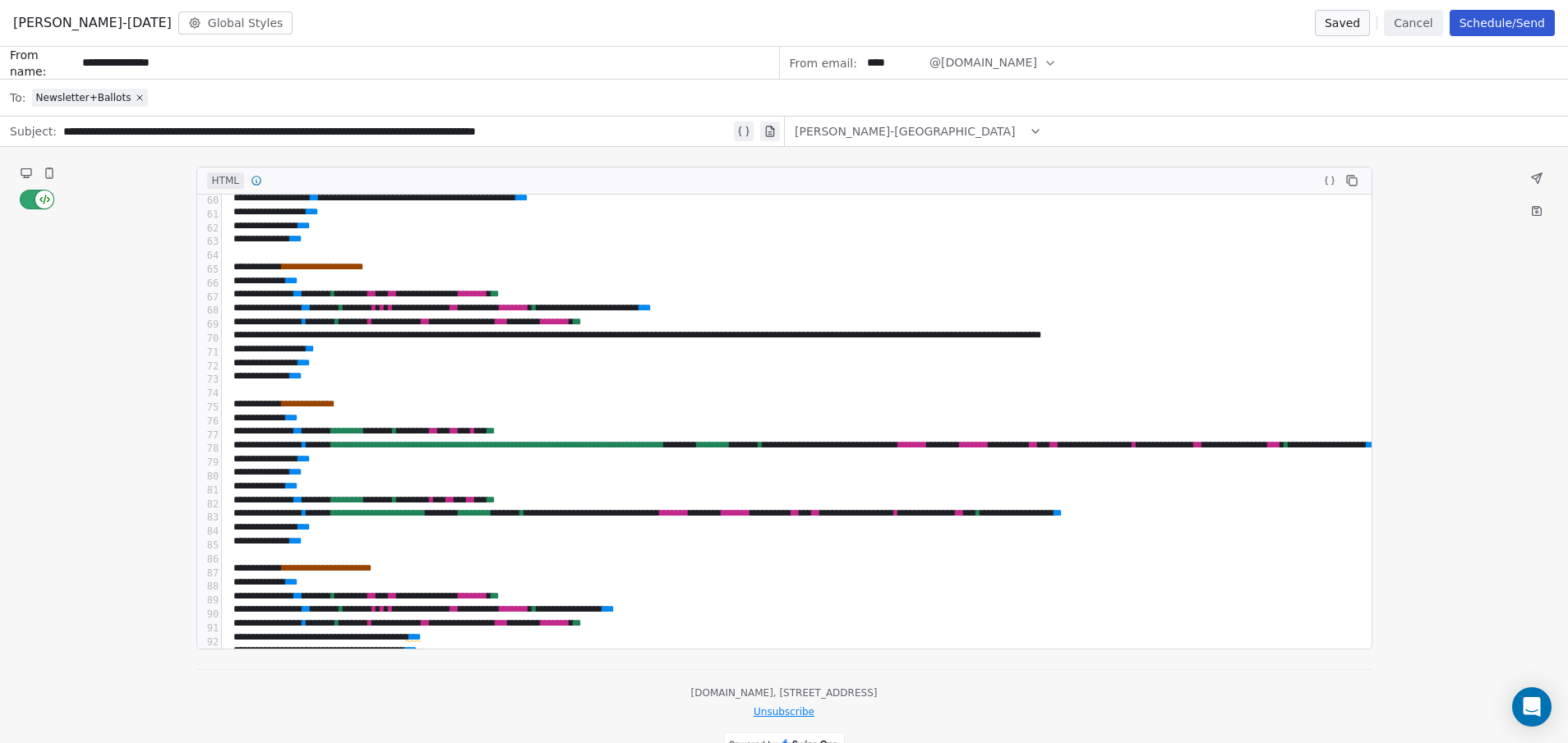
scroll to position [904, 0]
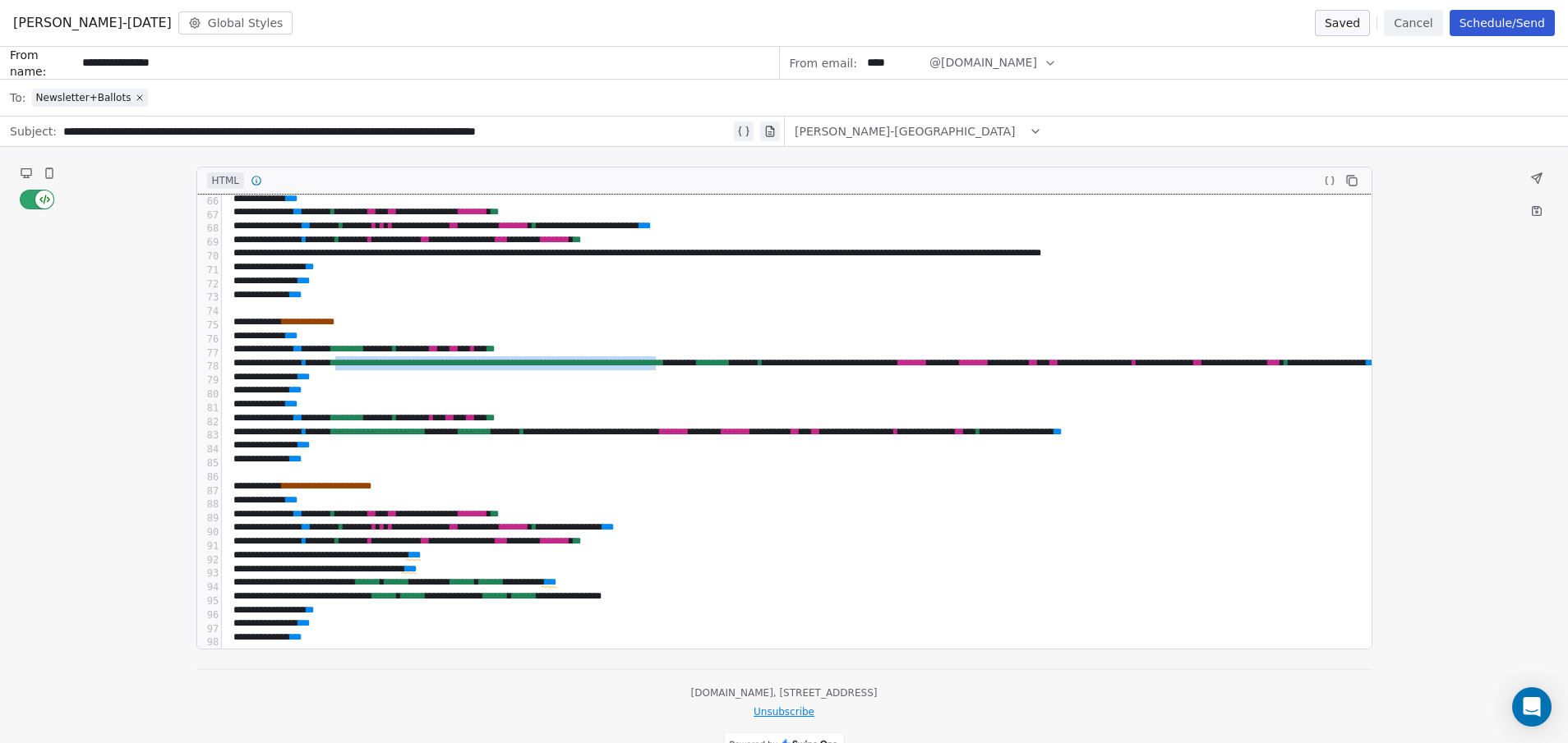
drag, startPoint x: 792, startPoint y: 367, endPoint x: 369, endPoint y: 368, distance: 423.0
click at [369, 368] on span "**********" at bounding box center [497, 363] width 333 height 10
click at [426, 437] on span "**********" at bounding box center [378, 432] width 95 height 10
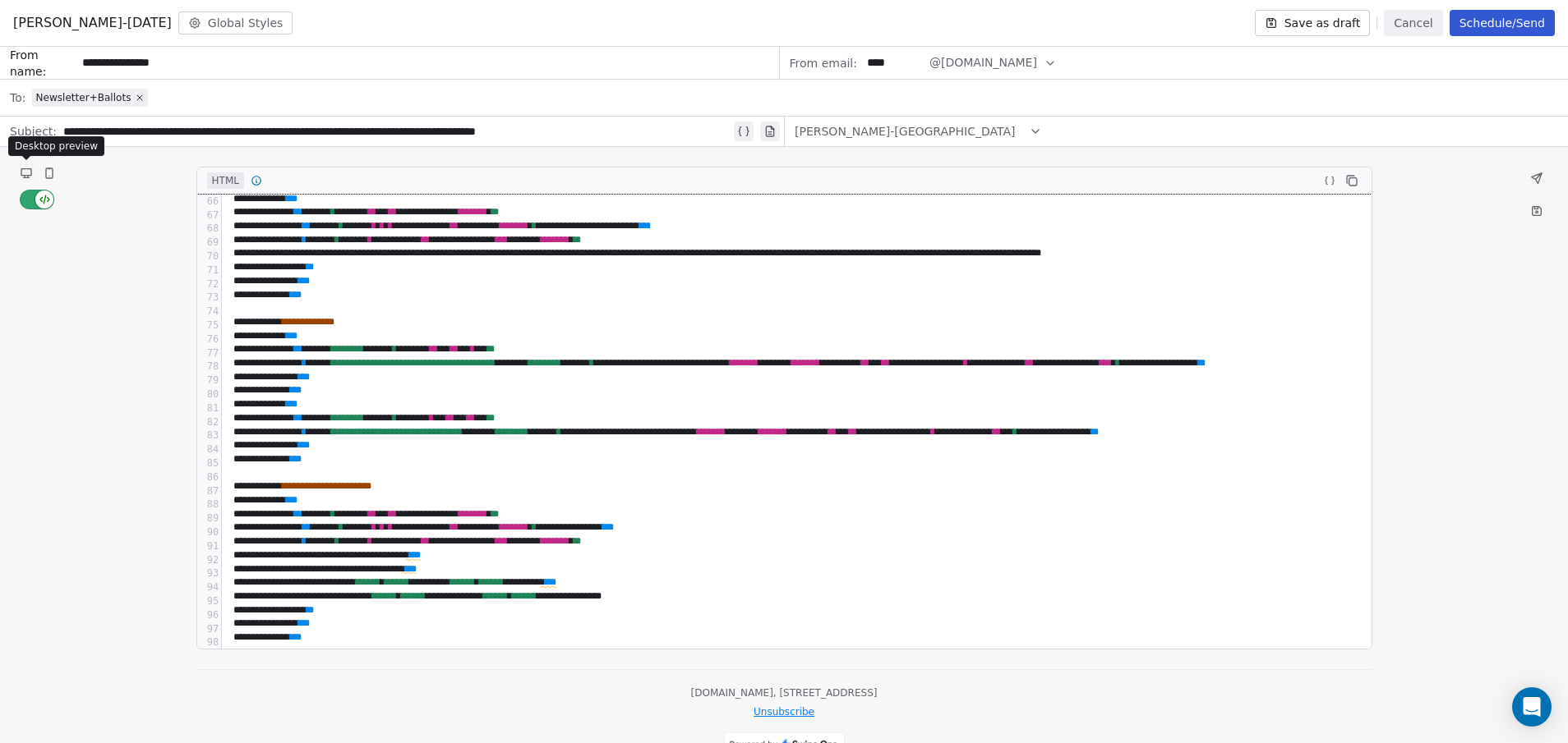
click at [27, 180] on button at bounding box center [26, 173] width 20 height 20
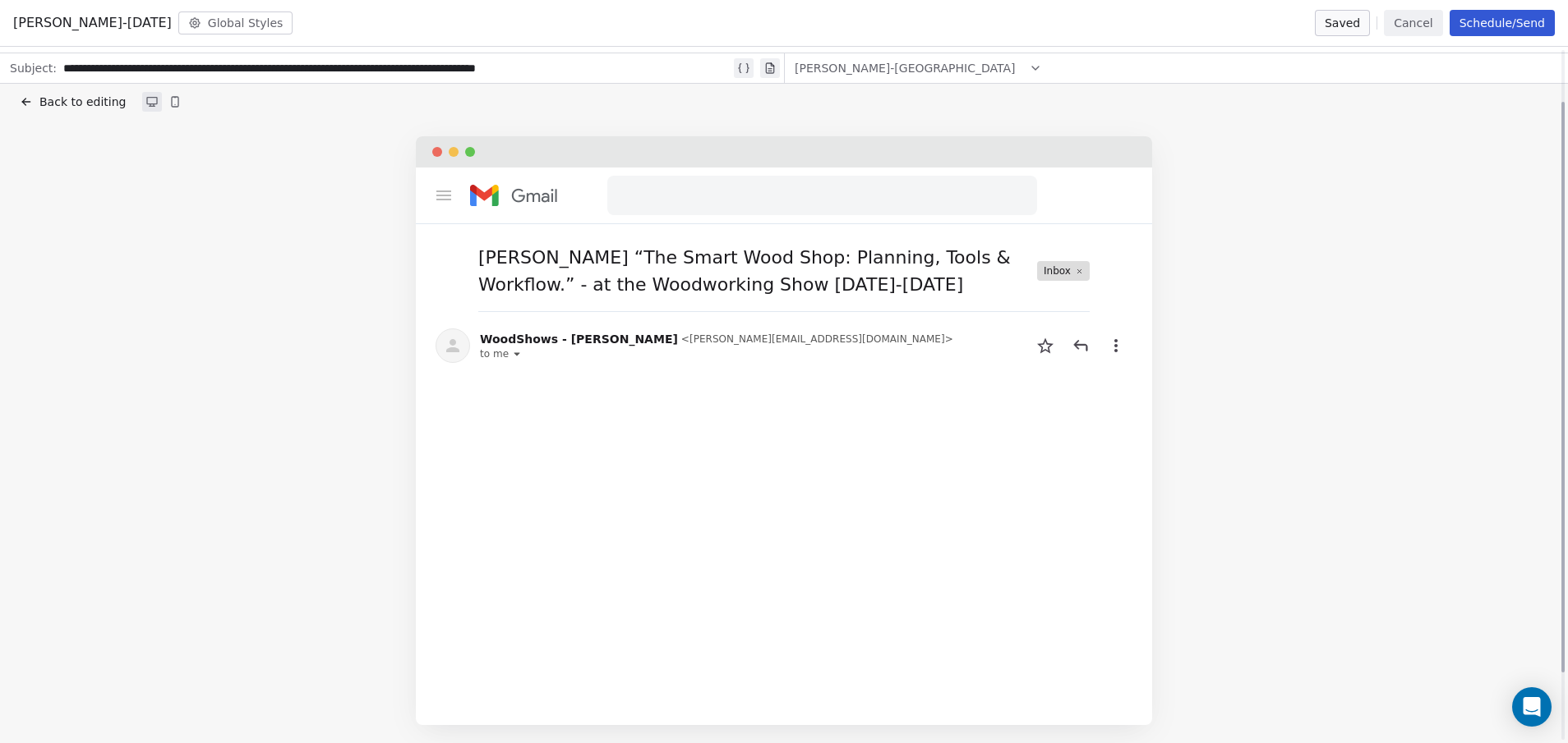
scroll to position [0, 0]
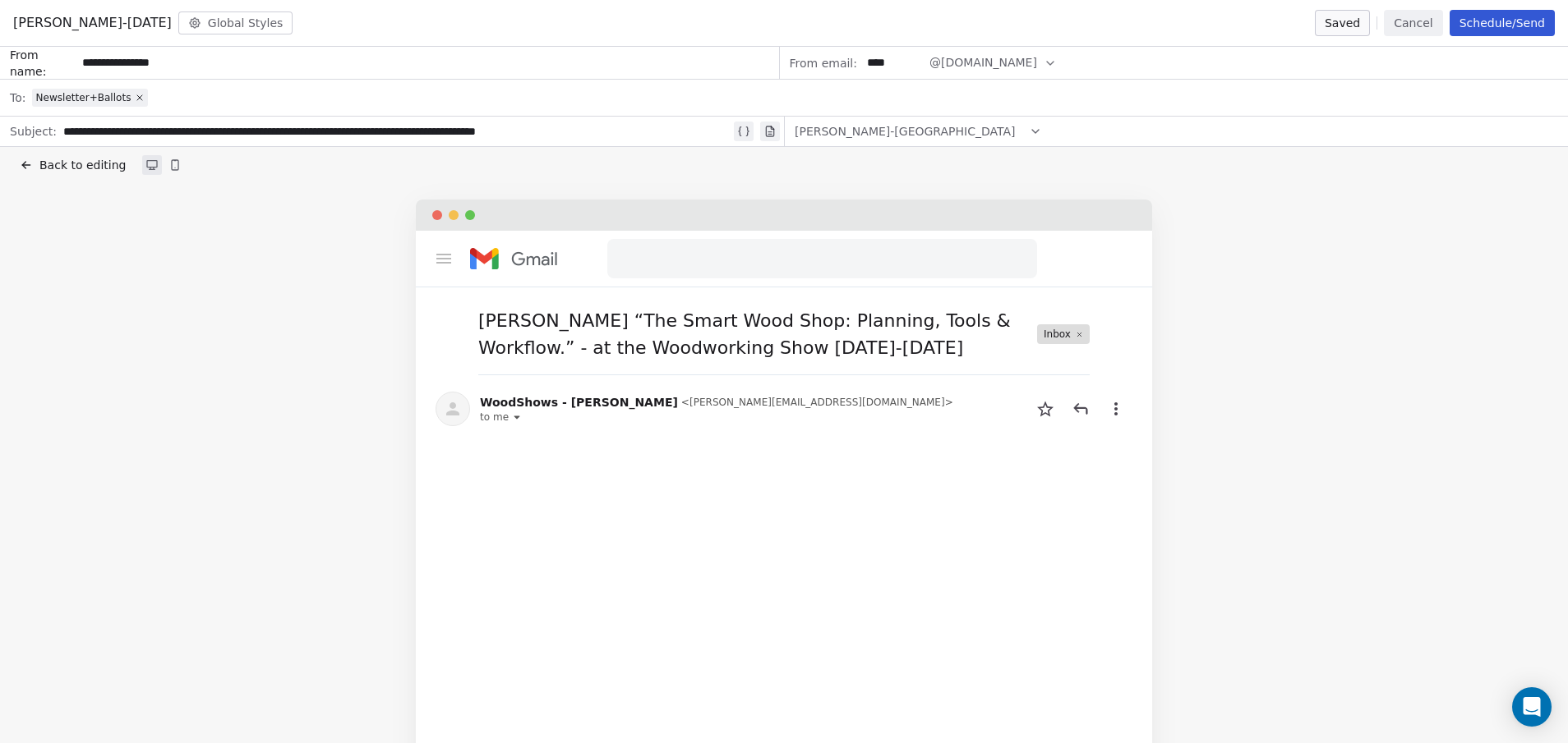
click at [38, 169] on button "Back to editing" at bounding box center [72, 165] width 112 height 23
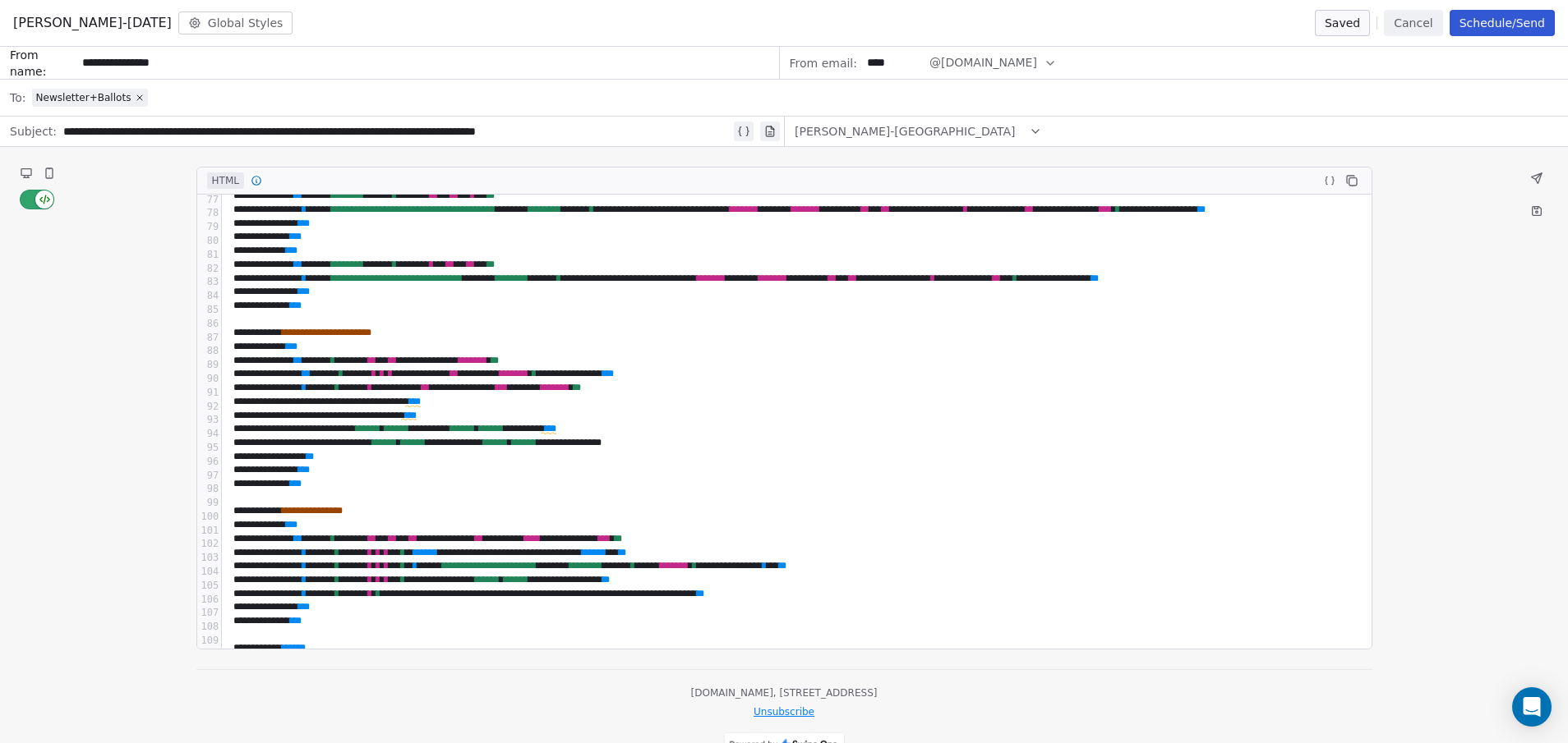
scroll to position [986, 0]
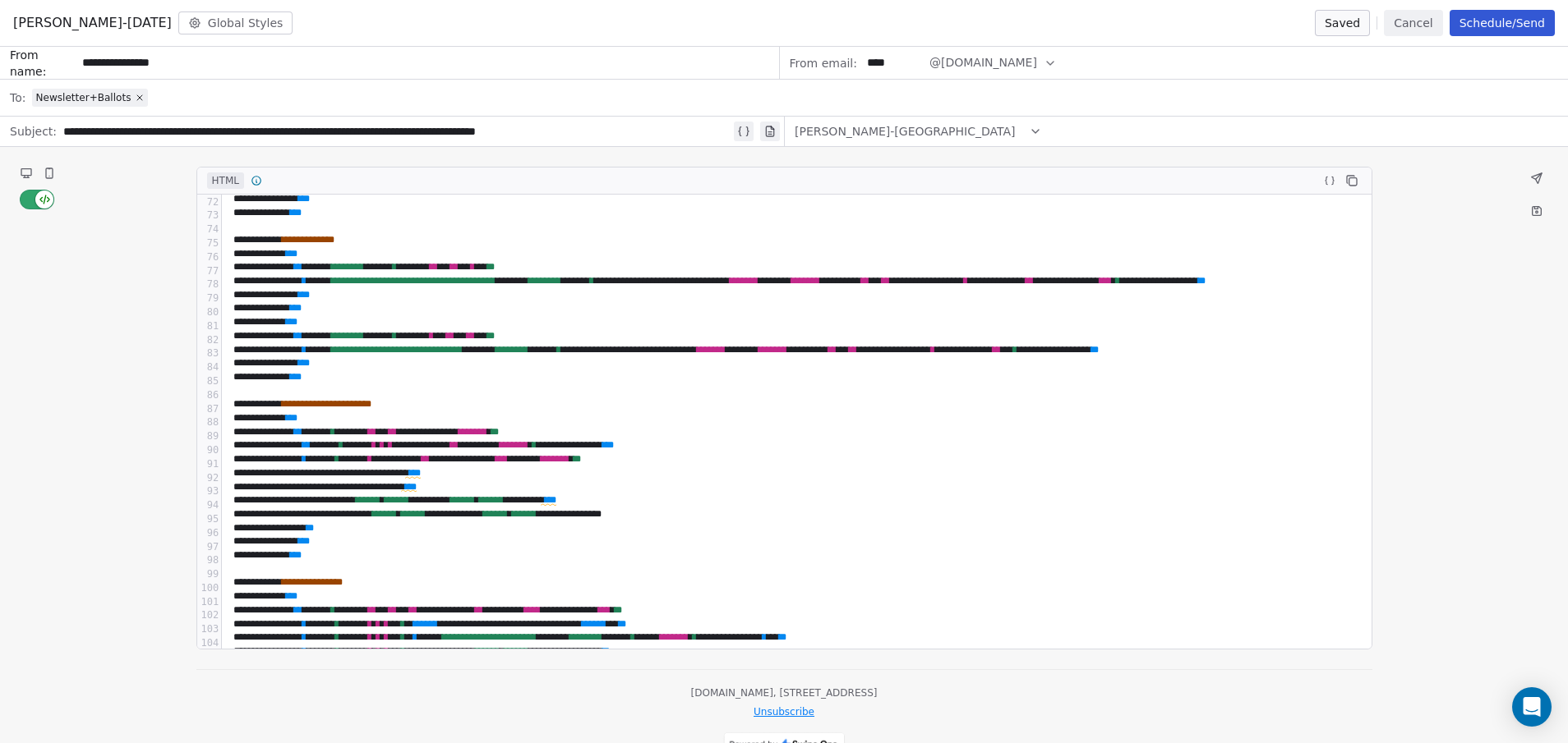
click at [332, 383] on div "** ** *" at bounding box center [888, 377] width 1319 height 14
